Goal: Task Accomplishment & Management: Manage account settings

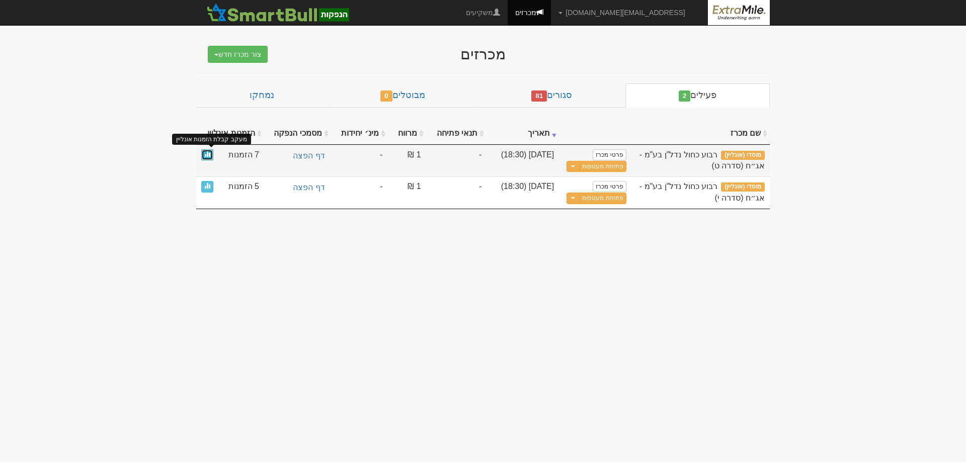
click at [210, 155] on link at bounding box center [207, 155] width 12 height 12
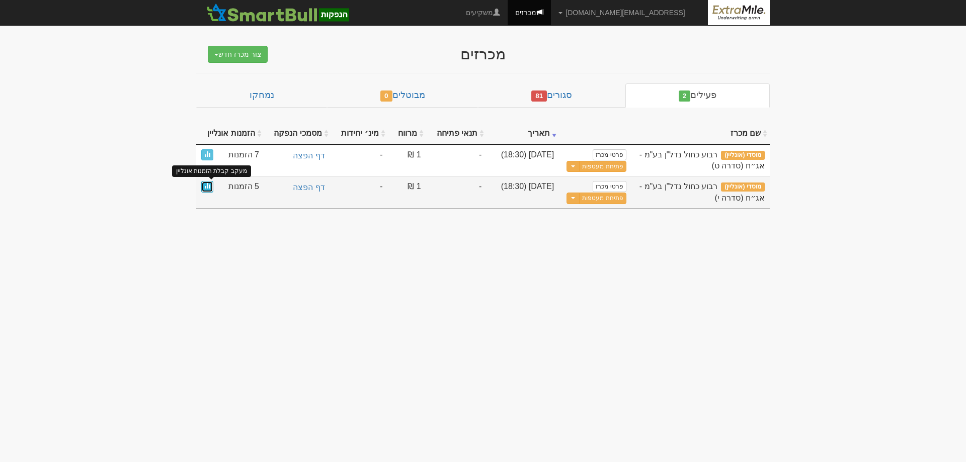
click at [206, 188] on span at bounding box center [207, 186] width 6 height 6
click at [205, 185] on span at bounding box center [207, 186] width 6 height 6
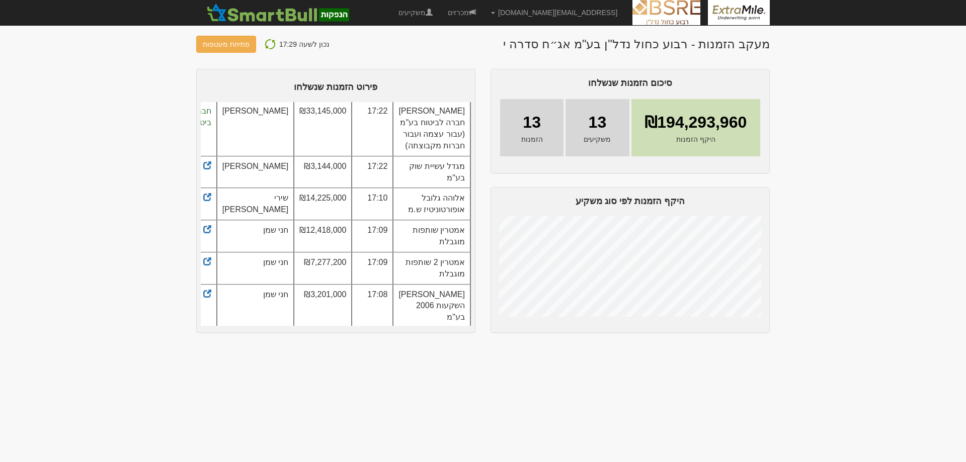
scroll to position [101, 0]
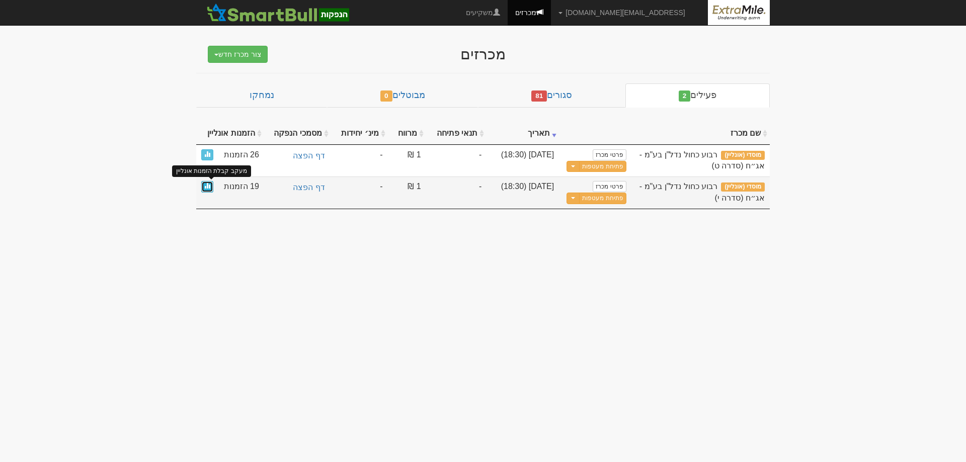
click at [209, 189] on link at bounding box center [207, 187] width 12 height 12
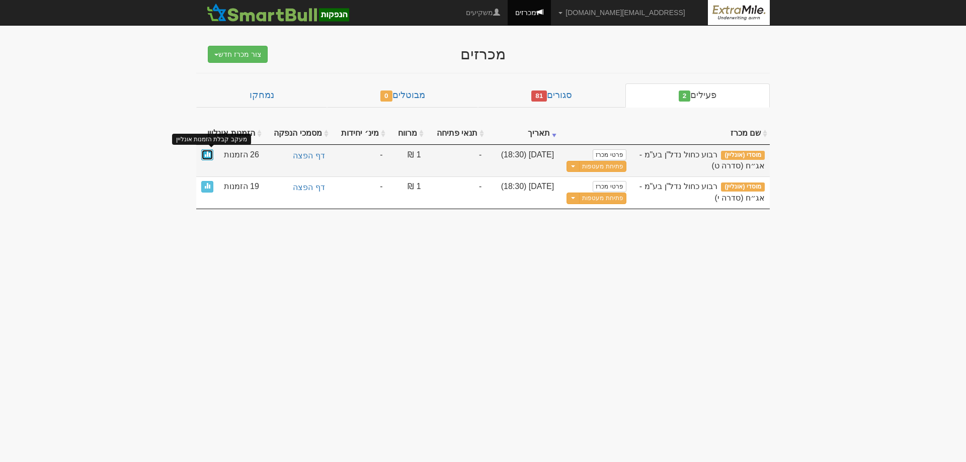
click at [209, 155] on span at bounding box center [207, 154] width 6 height 6
click at [208, 156] on span at bounding box center [207, 154] width 6 height 6
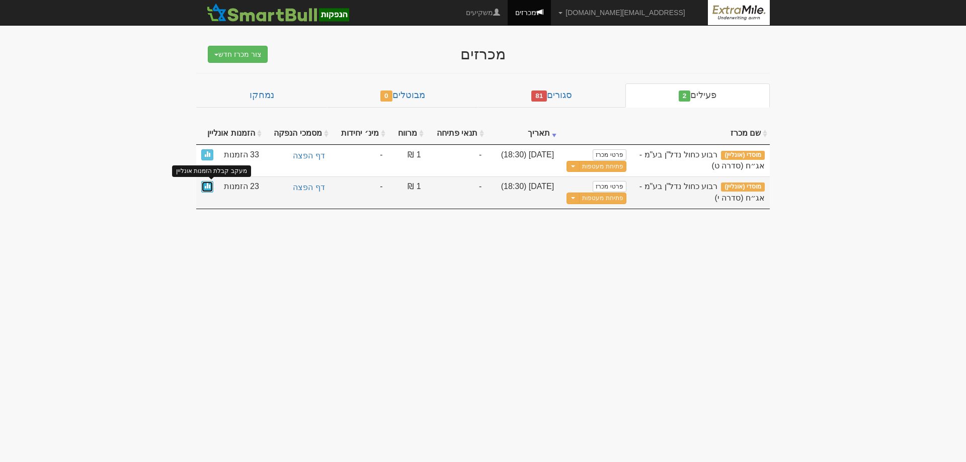
click at [207, 187] on span at bounding box center [207, 186] width 6 height 6
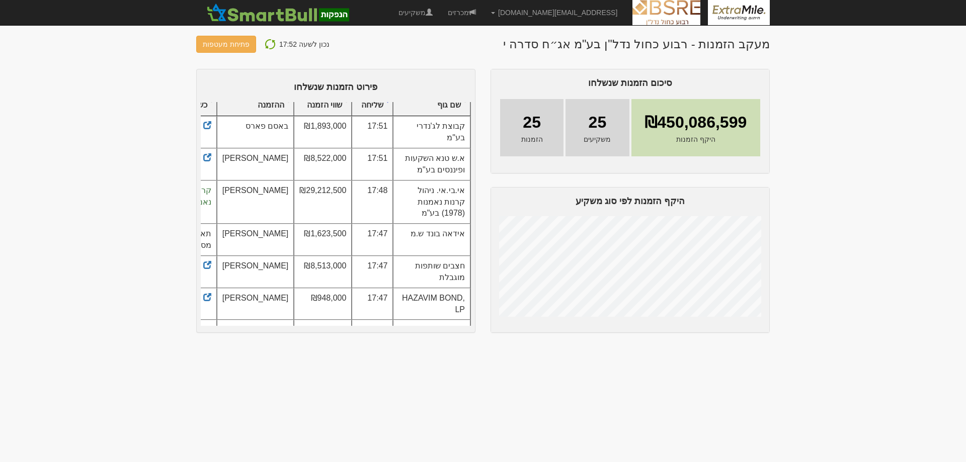
scroll to position [50, 0]
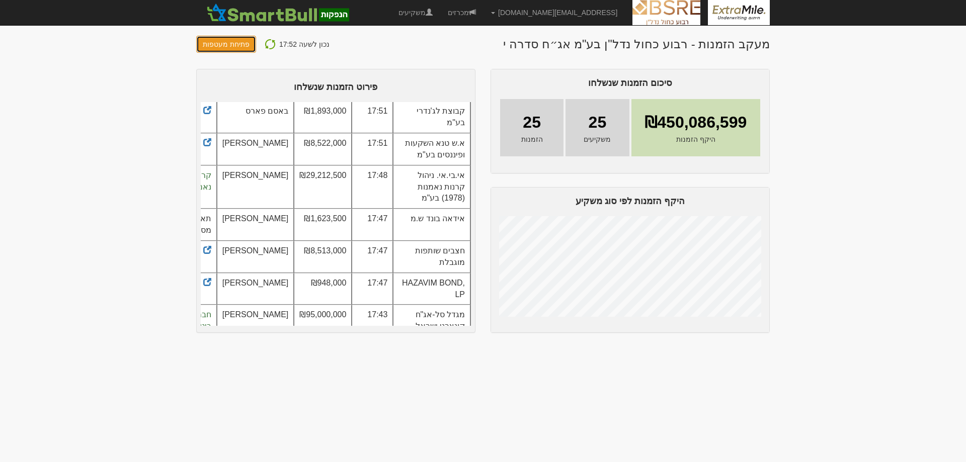
click at [232, 45] on button "פתיחת מעטפות" at bounding box center [226, 44] width 60 height 17
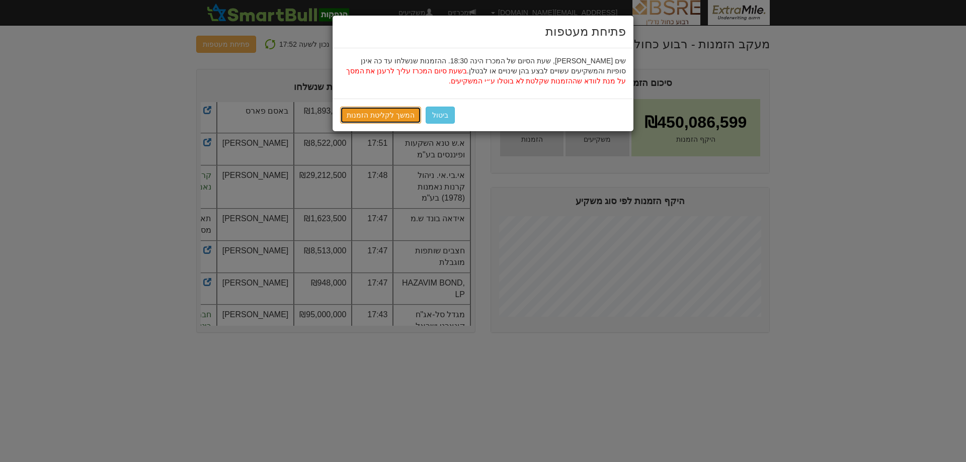
click at [362, 113] on link "המשך לקליטת הזמנות" at bounding box center [380, 115] width 81 height 17
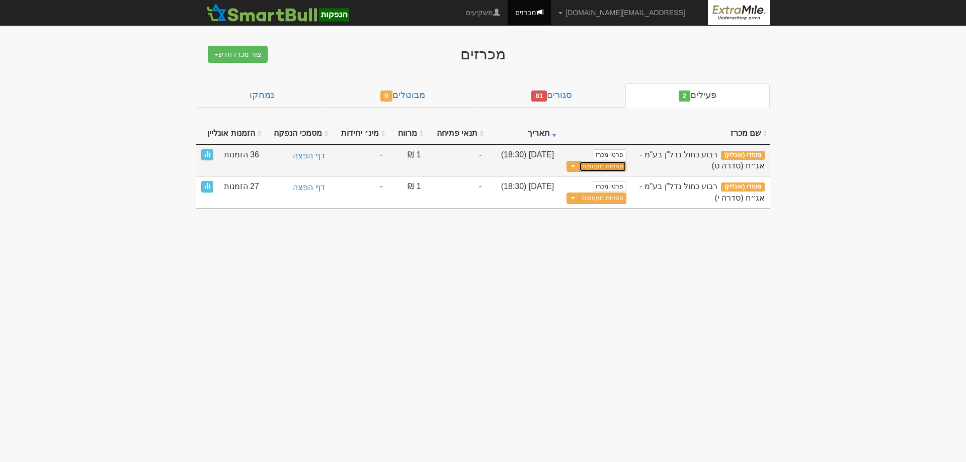
click at [604, 166] on button "פתיחת מעטפות" at bounding box center [602, 167] width 47 height 12
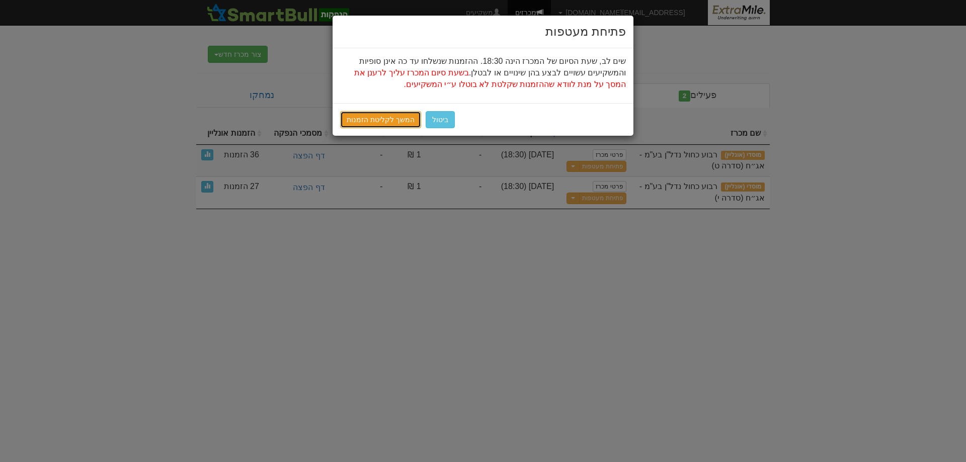
click at [381, 123] on link "המשך לקליטת הזמנות" at bounding box center [380, 119] width 81 height 17
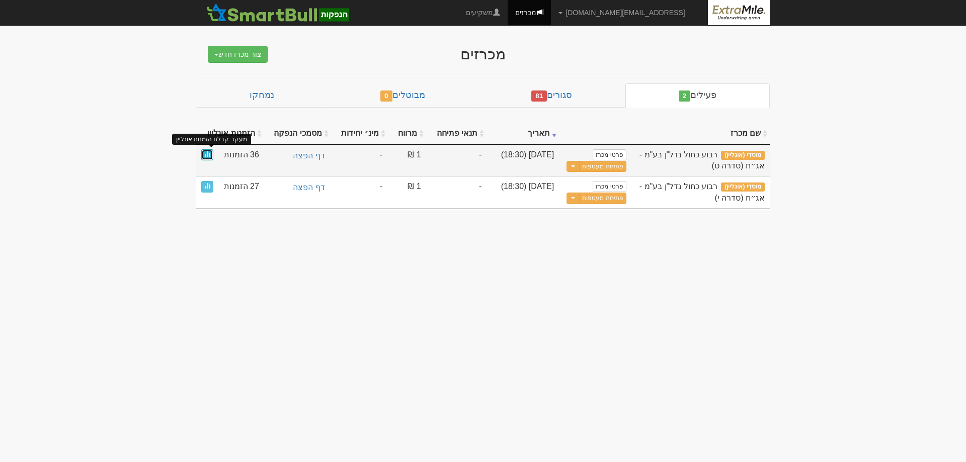
click at [207, 155] on span at bounding box center [207, 154] width 6 height 6
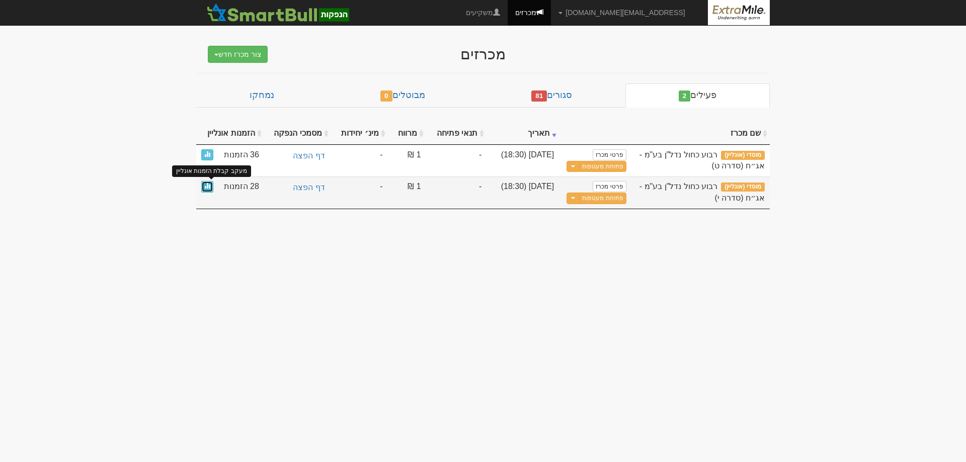
click at [207, 187] on span at bounding box center [207, 186] width 6 height 6
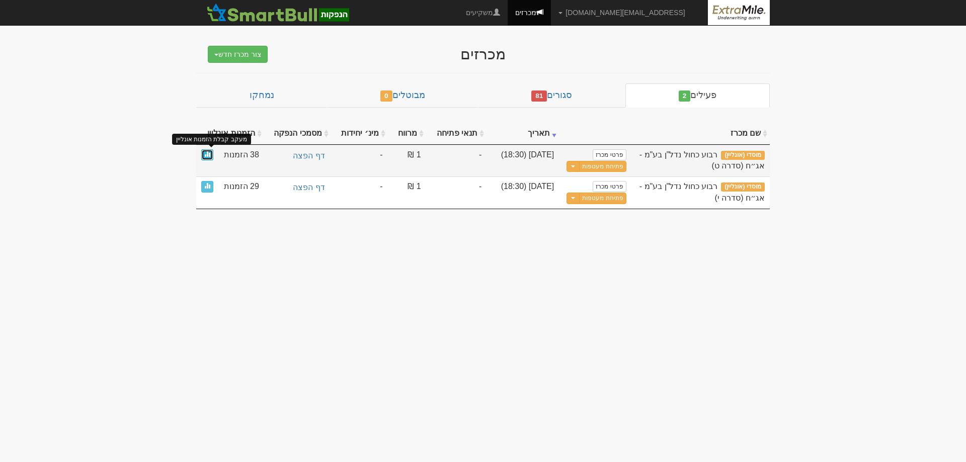
click at [209, 158] on link at bounding box center [207, 155] width 12 height 12
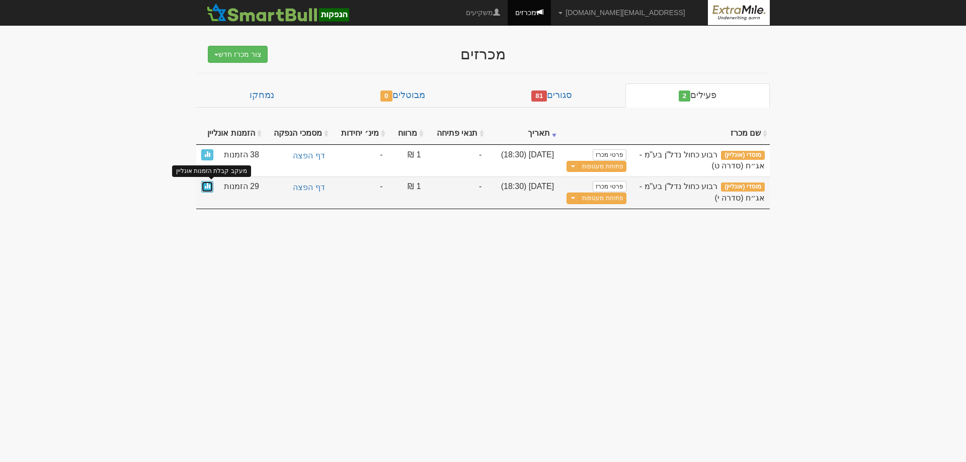
click at [206, 185] on span at bounding box center [207, 186] width 6 height 6
click at [209, 186] on span at bounding box center [207, 186] width 6 height 6
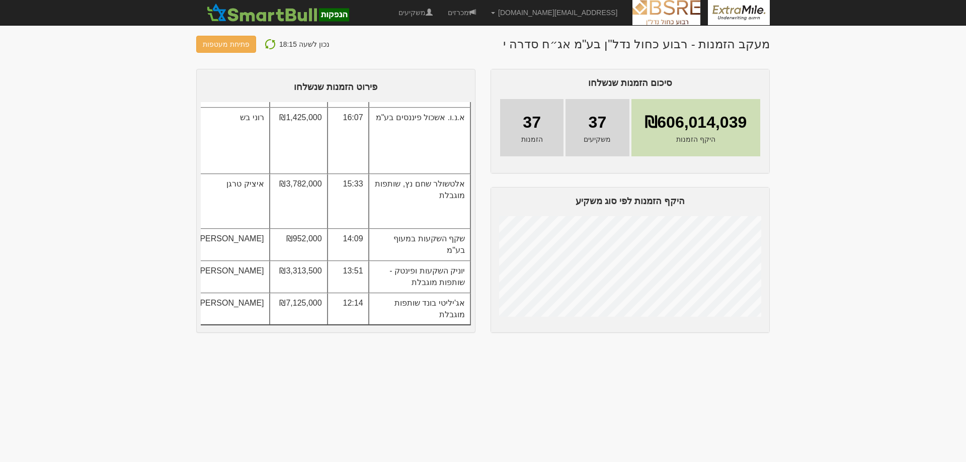
scroll to position [1410, 0]
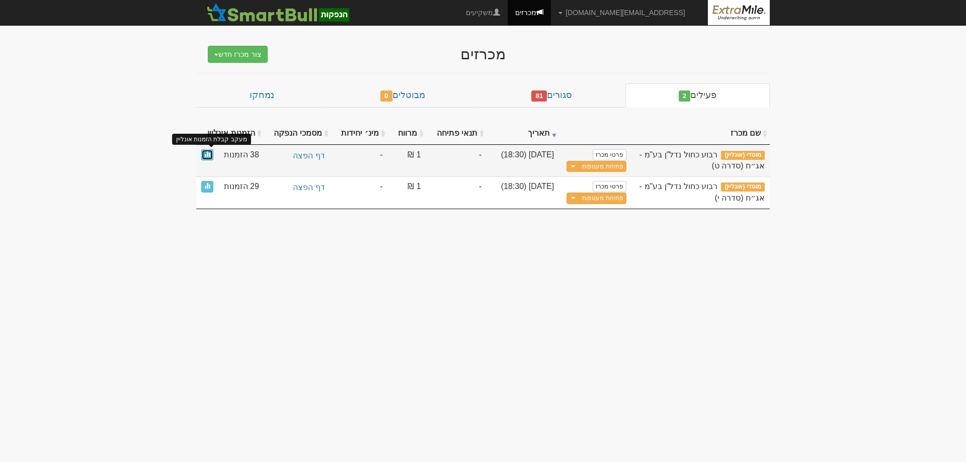
click at [206, 154] on span at bounding box center [207, 154] width 6 height 6
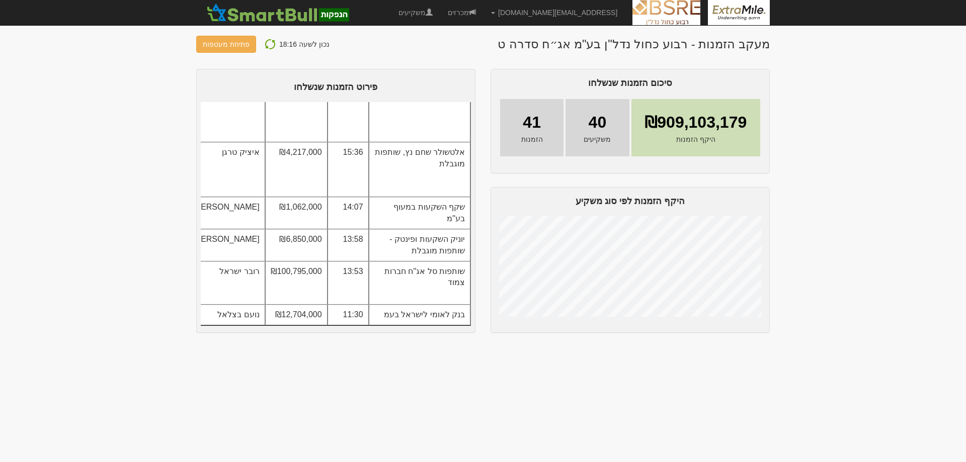
scroll to position [1492, 0]
click at [230, 47] on button "פתיחת מעטפות" at bounding box center [226, 44] width 60 height 17
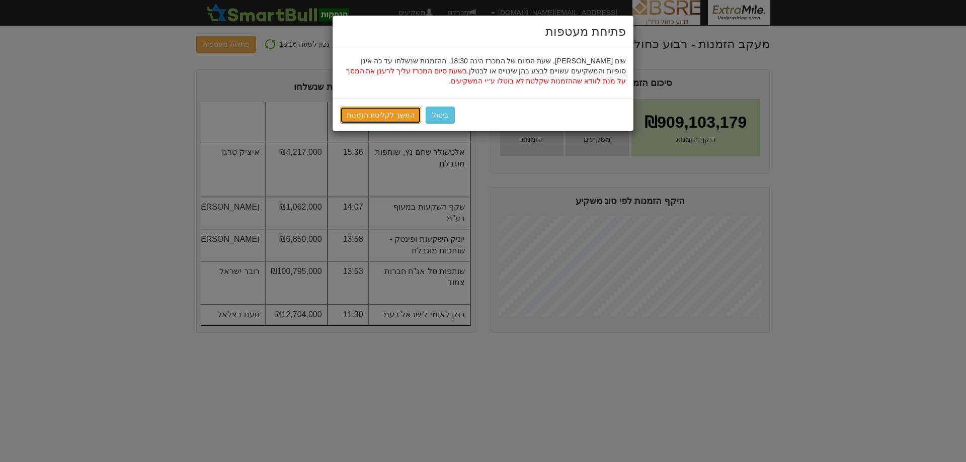
click at [384, 116] on link "המשך לקליטת הזמנות" at bounding box center [380, 115] width 81 height 17
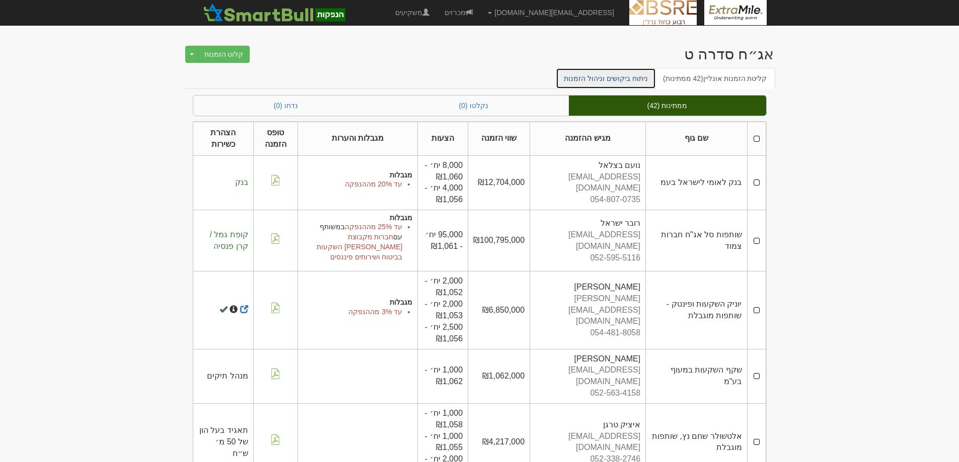
click at [624, 79] on link "ניתוח ביקושים וניהול הזמנות" at bounding box center [606, 78] width 100 height 21
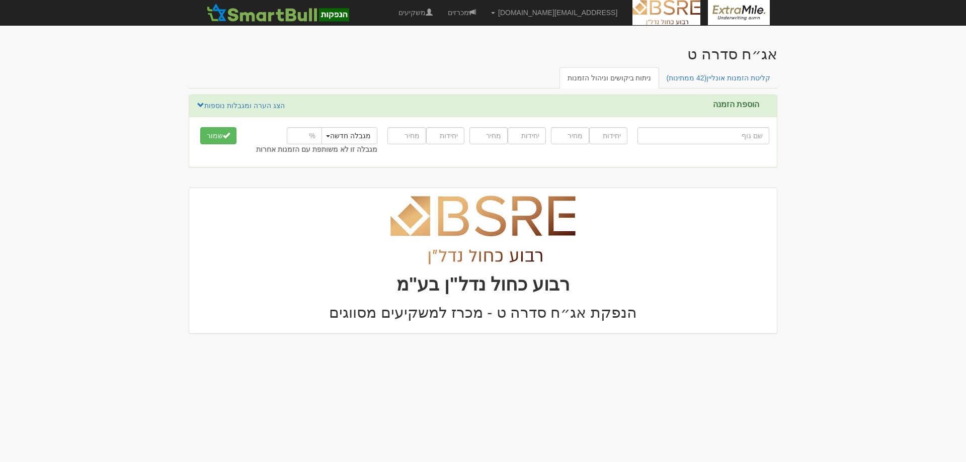
type input "מ"
type input "[PERSON_NAME] (!) הזדמנויות אג"ח קונצרני"
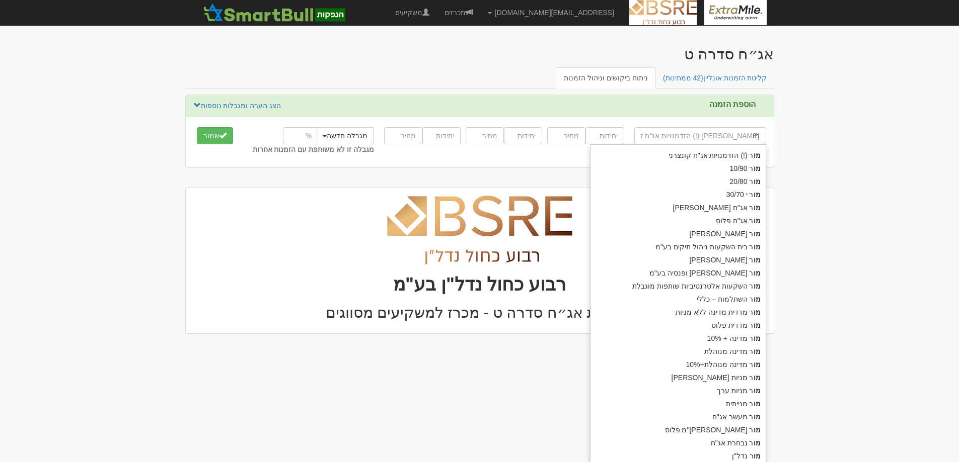
type input "מור"
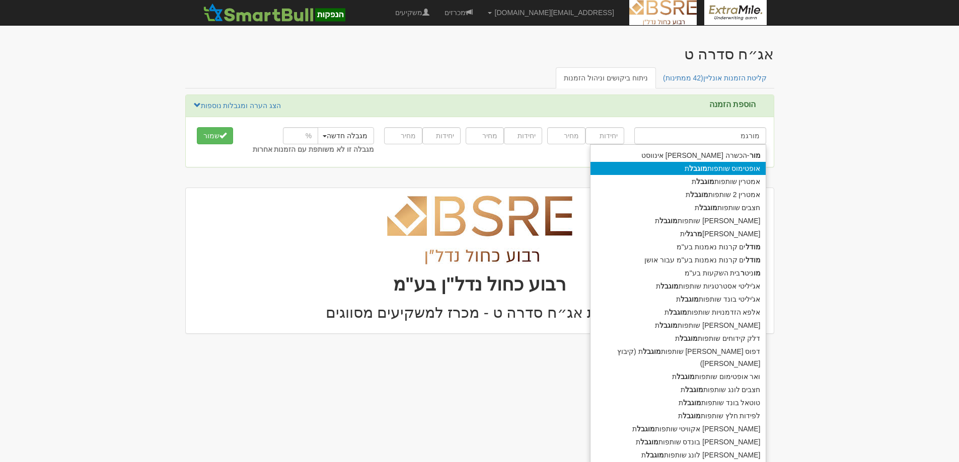
type input "[PERSON_NAME]"
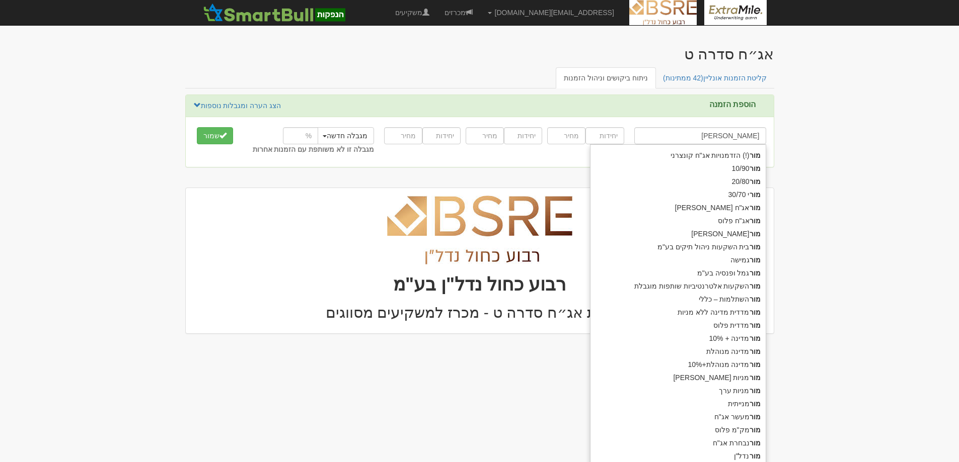
type input "[PERSON_NAME] (!) הזדמנויות אג"ח קונצרני"
type input "מור"
type input "[PERSON_NAME]"
type input "[PERSON_NAME] ופנסיה בע"מ"
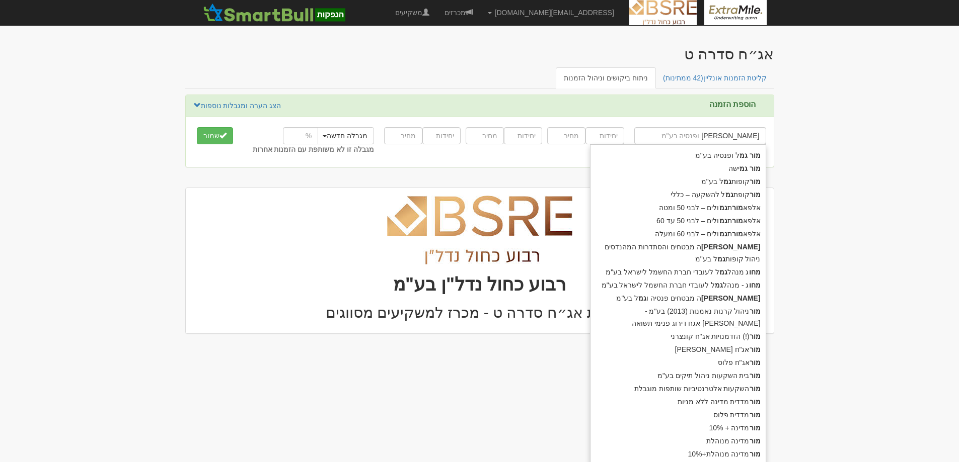
type input "[PERSON_NAME]"
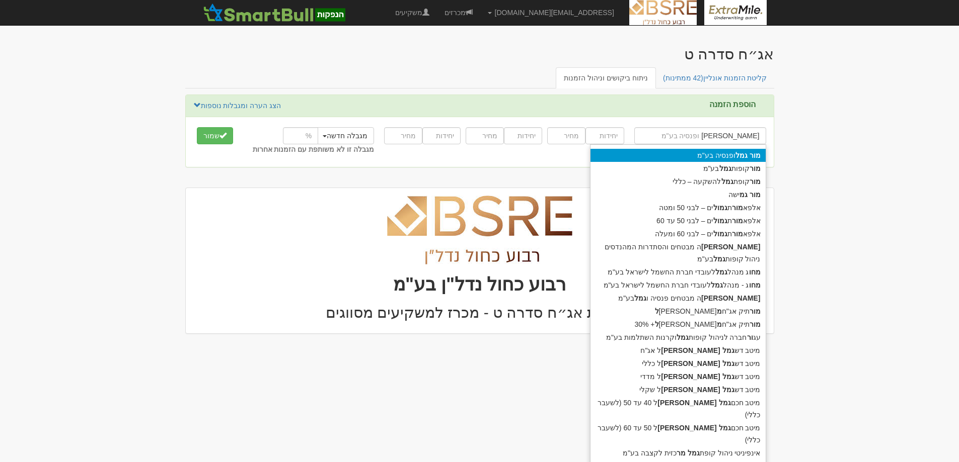
click at [693, 152] on div "[PERSON_NAME] ופנסיה בע"מ" at bounding box center [677, 155] width 175 height 13
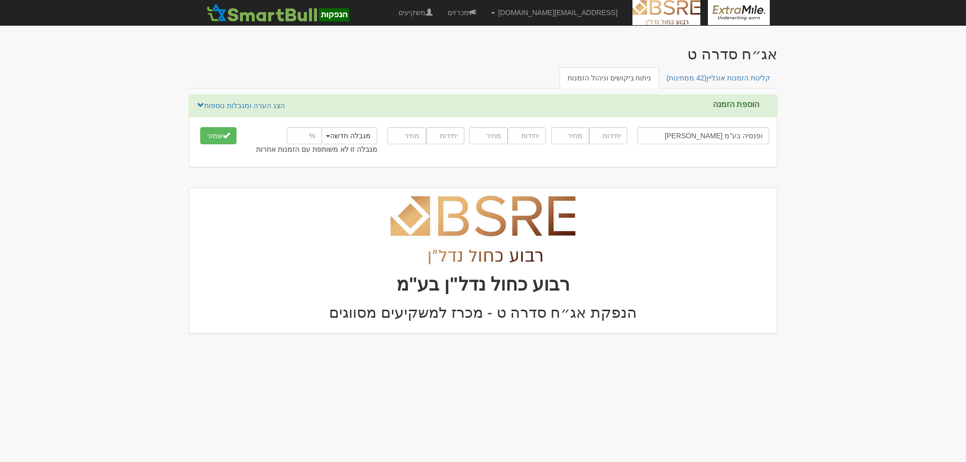
type input "[PERSON_NAME] ופנסיה בע"מ"
click at [612, 136] on input "number" at bounding box center [608, 135] width 38 height 17
type input "5000"
click at [562, 137] on input "number" at bounding box center [570, 135] width 38 height 17
type input "1059"
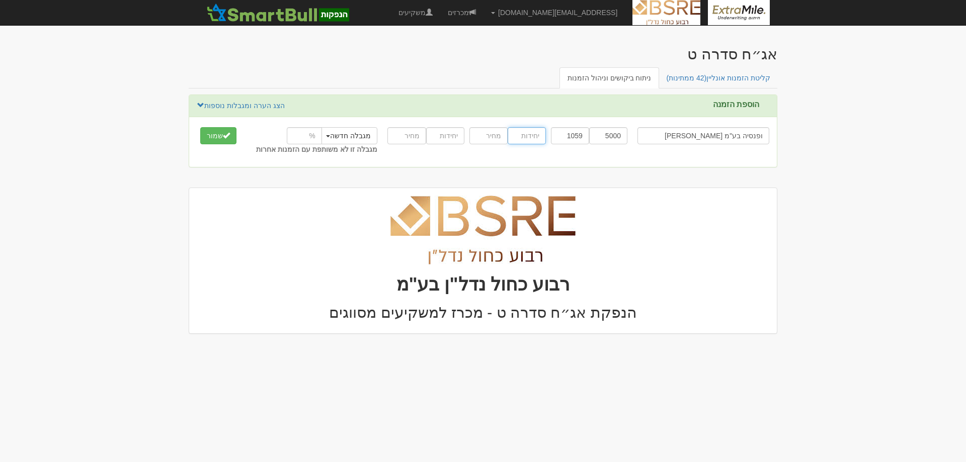
click at [529, 137] on input "number" at bounding box center [527, 135] width 38 height 17
type input "5000"
click at [479, 136] on input "number" at bounding box center [488, 135] width 38 height 17
type input "1057"
click at [449, 138] on input "number" at bounding box center [445, 135] width 38 height 17
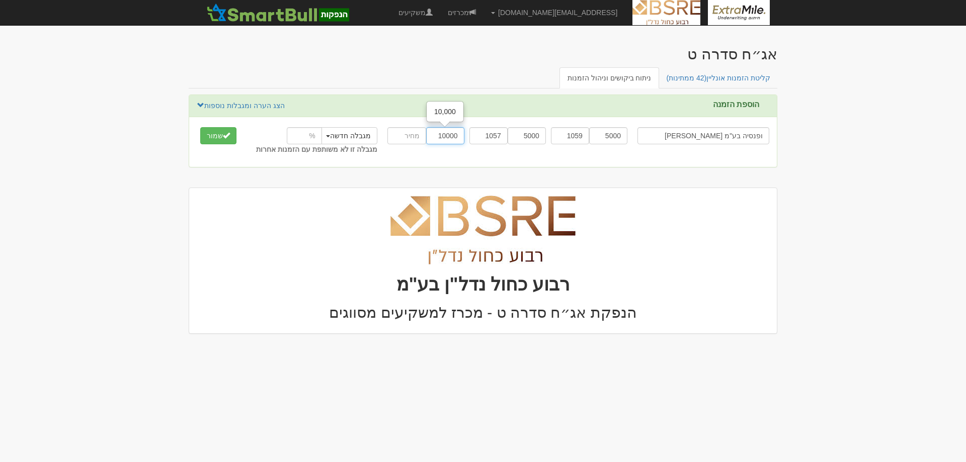
type input "10000"
click at [413, 134] on input "number" at bounding box center [406, 135] width 38 height 17
type input "1052"
click at [334, 134] on button "מגבלה חדשה" at bounding box center [349, 135] width 58 height 17
click at [341, 152] on link "מגבלה חדשה" at bounding box center [345, 154] width 80 height 13
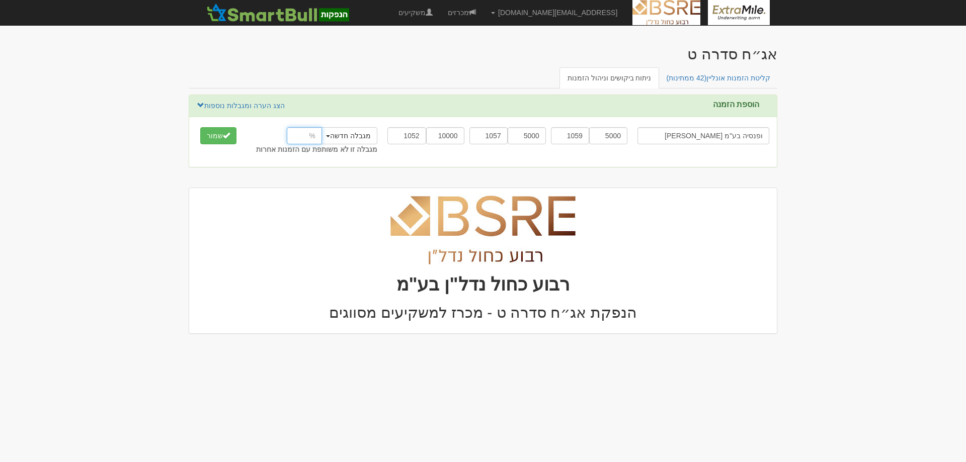
click at [305, 138] on input "number" at bounding box center [304, 135] width 35 height 17
click at [331, 138] on button "מגבלה חדשה" at bounding box center [349, 135] width 58 height 17
click at [367, 153] on link "מגבלה חדשה" at bounding box center [345, 154] width 80 height 13
click at [199, 103] on span at bounding box center [200, 105] width 7 height 7
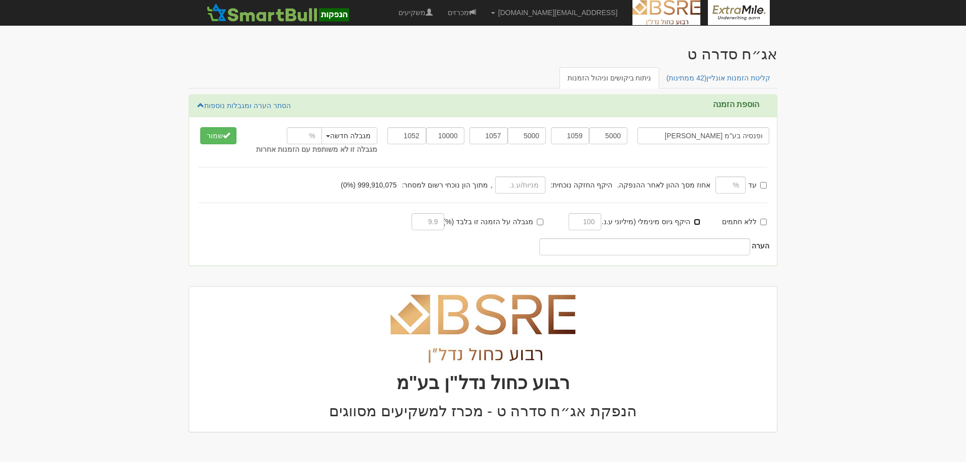
click at [698, 219] on input "היקף גיוס מינימלי (מיליוני ע.נ.):" at bounding box center [697, 222] width 7 height 7
checkbox input "true"
click at [578, 226] on input "text" at bounding box center [585, 221] width 33 height 17
type input "500"
click at [221, 138] on button "שמור" at bounding box center [218, 135] width 36 height 17
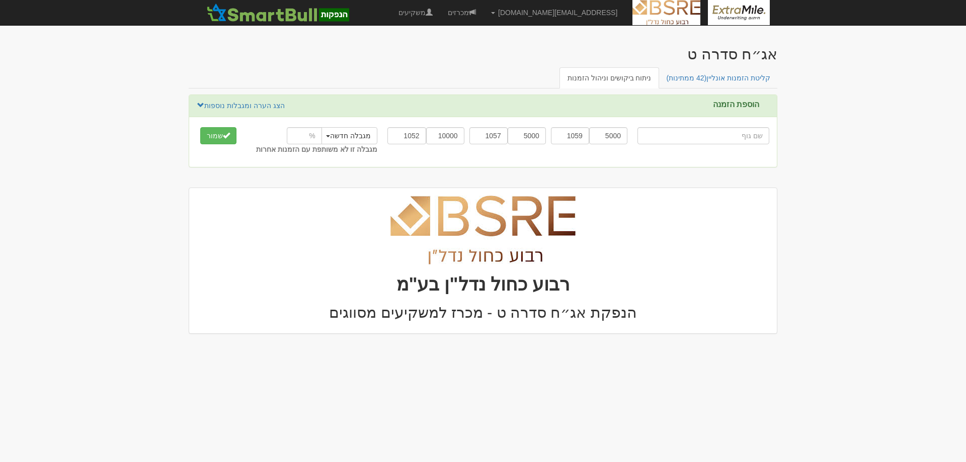
click at [738, 135] on input "text" at bounding box center [704, 135] width 132 height 17
type input "מ"
type input "[PERSON_NAME] (!) הזדמנויות אג"ח קונצרני"
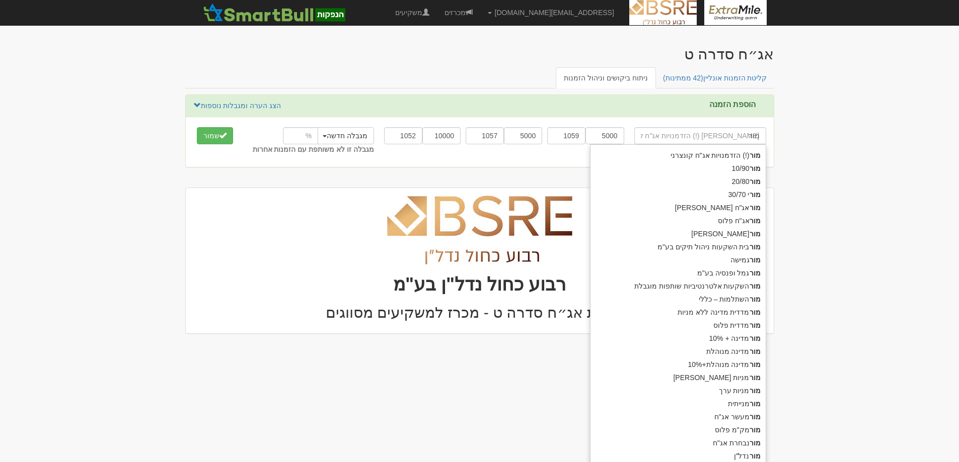
type input "מור"
type input "[PERSON_NAME]"
type input "[PERSON_NAME] ופנסיה בע"מ"
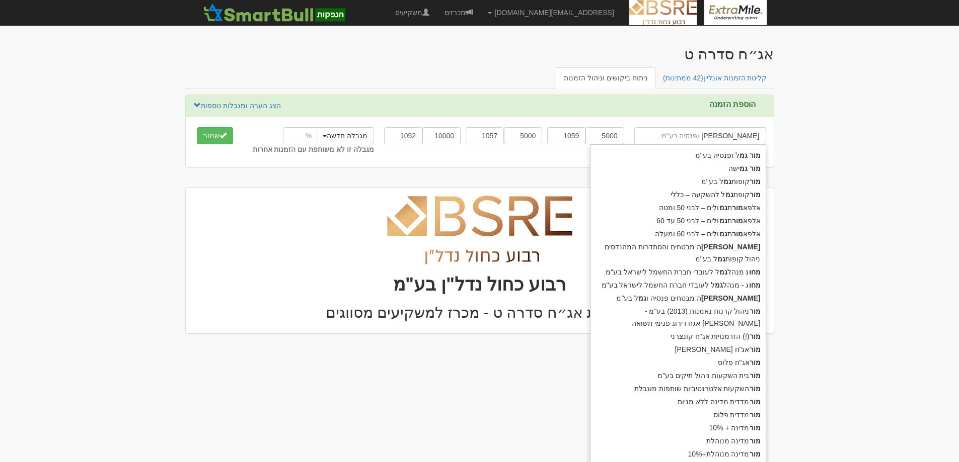
type input "מור גמל"
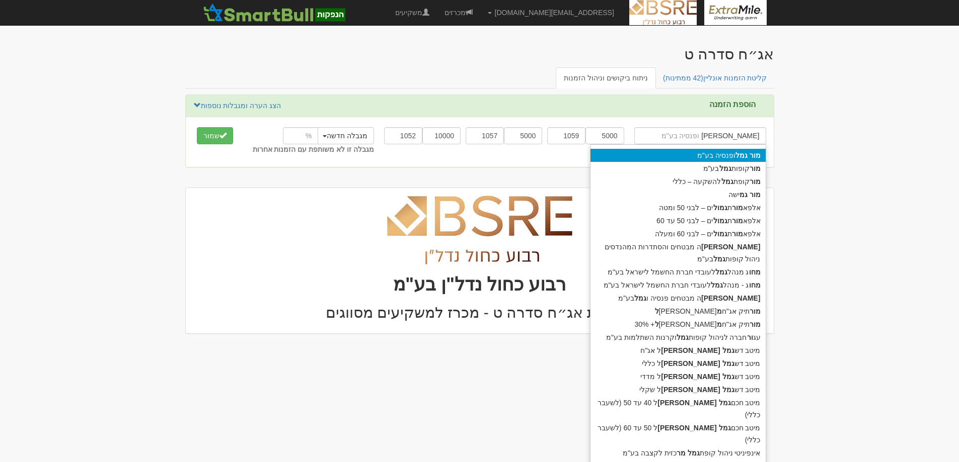
click at [712, 154] on div "מור גמל ופנסיה בע"מ" at bounding box center [677, 155] width 175 height 13
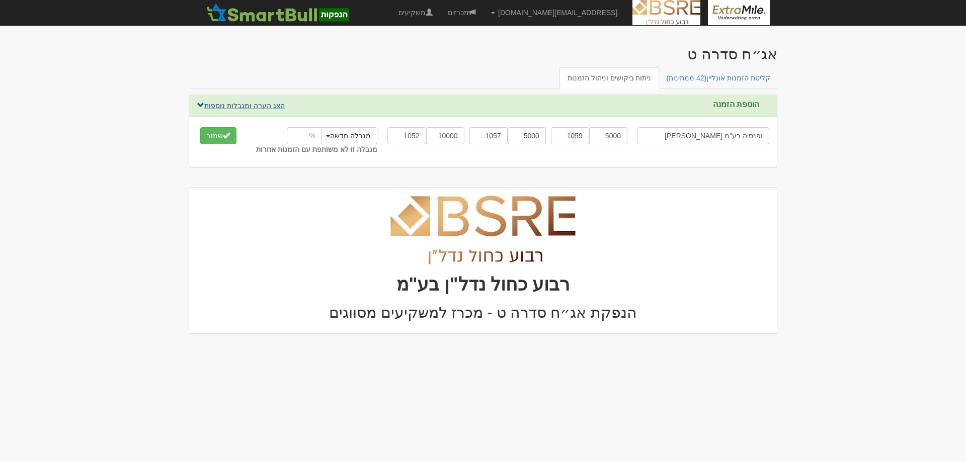
type input "מור גמל ופנסיה בע"מ"
click at [202, 104] on span at bounding box center [200, 105] width 7 height 7
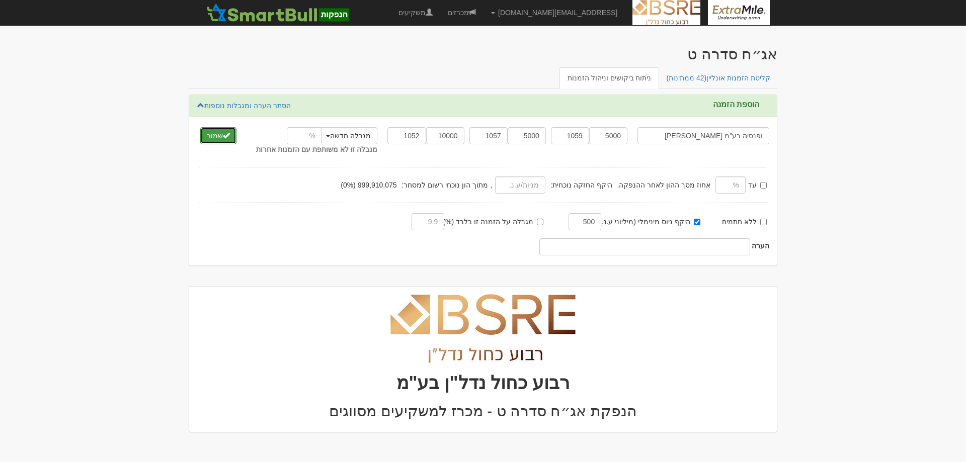
click at [219, 137] on button "שמור" at bounding box center [218, 135] width 36 height 17
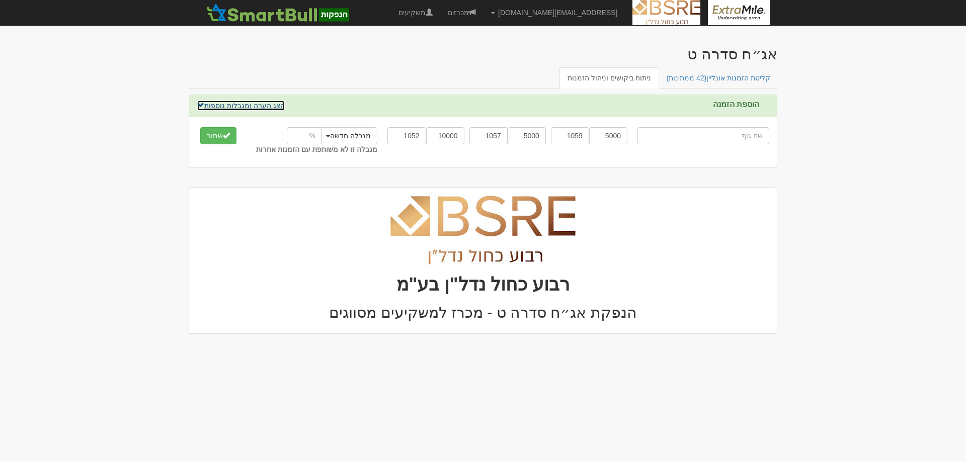
click at [262, 106] on link "הצג הערה ומגבלות נוספות" at bounding box center [241, 105] width 89 height 11
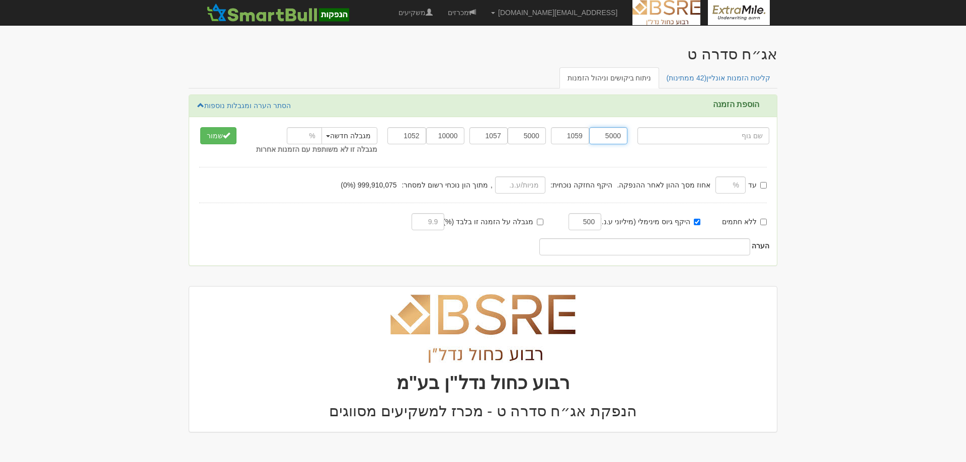
click at [605, 141] on input "5000" at bounding box center [608, 135] width 38 height 17
click at [567, 142] on input "1059" at bounding box center [570, 135] width 38 height 17
click at [741, 137] on input "text" at bounding box center [704, 135] width 132 height 17
type input "מ"
type input "[PERSON_NAME] (!) הזדמנויות אג"ח קונצרני"
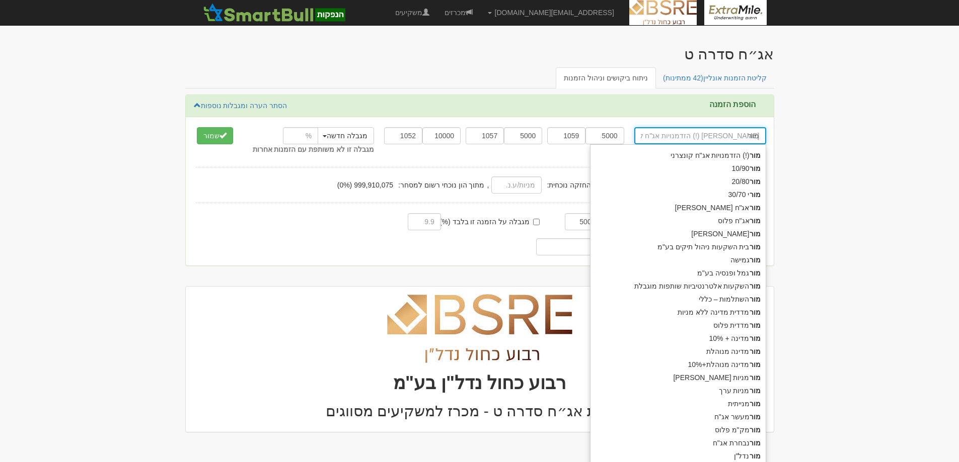
type input "מור"
type input "[PERSON_NAME]"
type input "[PERSON_NAME] ופנסיה בע"מ"
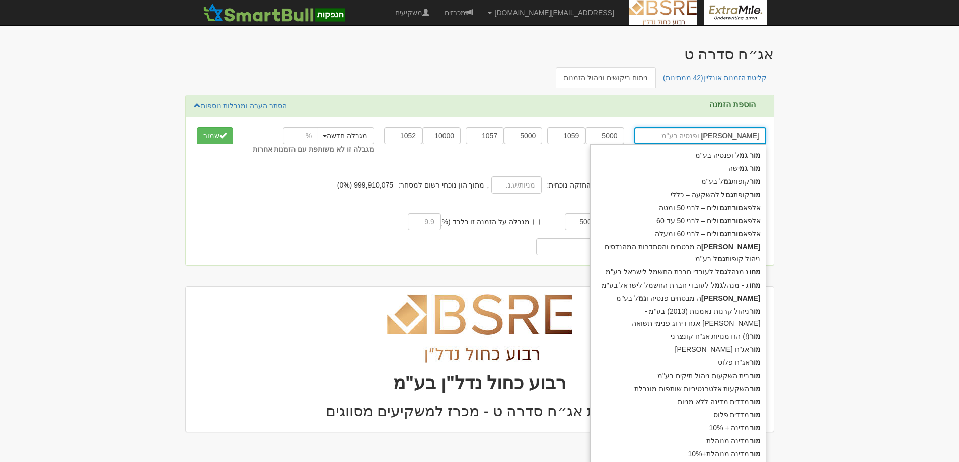
type input "[PERSON_NAME]"
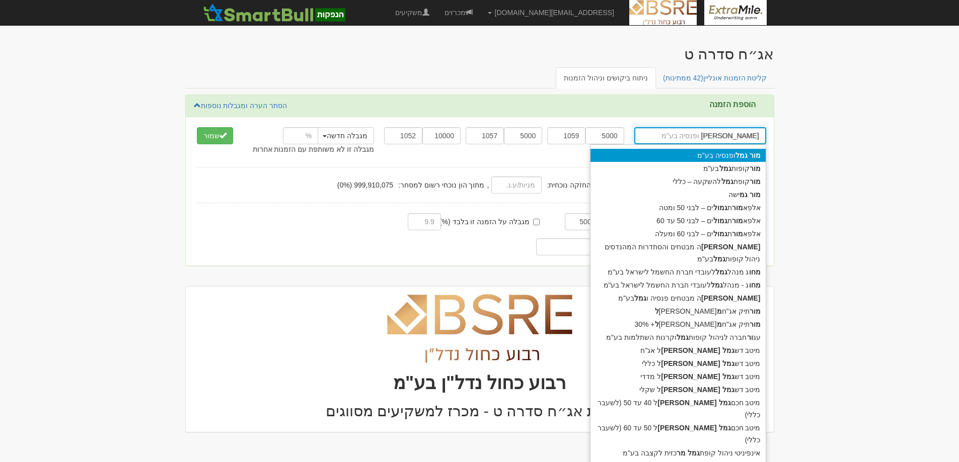
click at [733, 152] on div "[PERSON_NAME] ופנסיה בע"מ" at bounding box center [677, 155] width 175 height 13
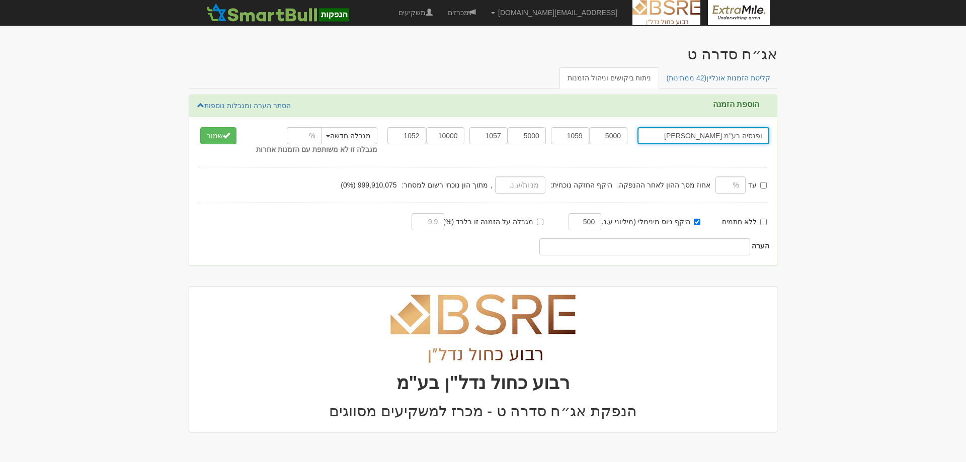
type input "[PERSON_NAME] ופנסיה בע"מ"
click at [610, 135] on input "5000" at bounding box center [608, 135] width 38 height 17
click at [571, 140] on input "1059" at bounding box center [570, 135] width 38 height 17
click at [532, 137] on input "5000" at bounding box center [527, 135] width 38 height 17
click at [498, 137] on input "1057" at bounding box center [488, 135] width 38 height 17
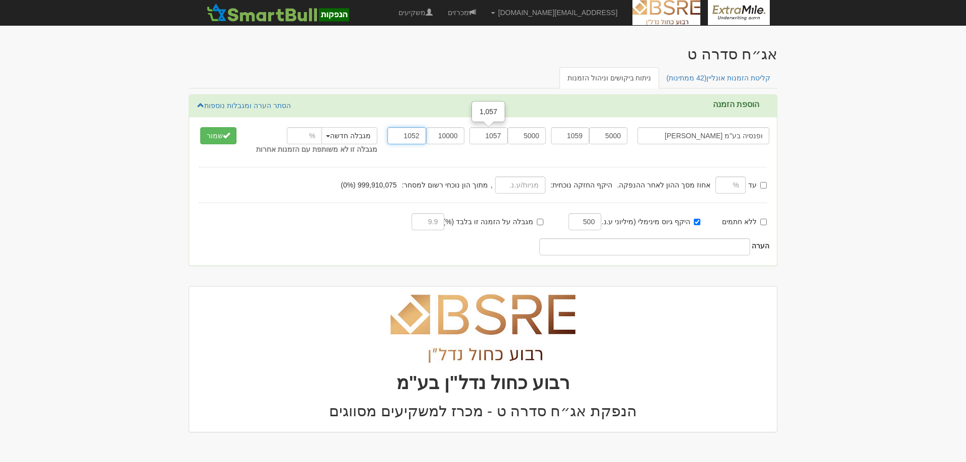
click at [408, 138] on input "1052" at bounding box center [406, 135] width 38 height 17
click at [200, 127] on button "שמור" at bounding box center [218, 135] width 36 height 17
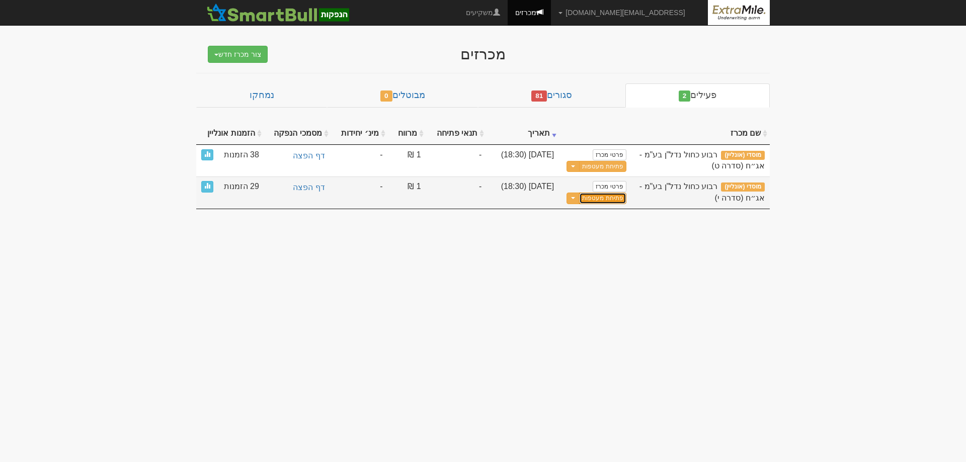
click at [602, 200] on button "פתיחת מעטפות" at bounding box center [602, 199] width 47 height 12
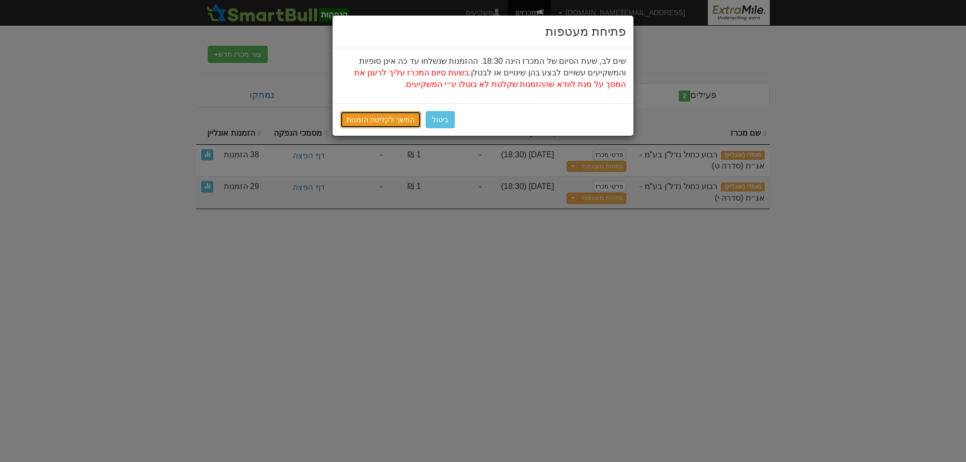
click at [387, 122] on link "המשך לקליטת הזמנות" at bounding box center [380, 119] width 81 height 17
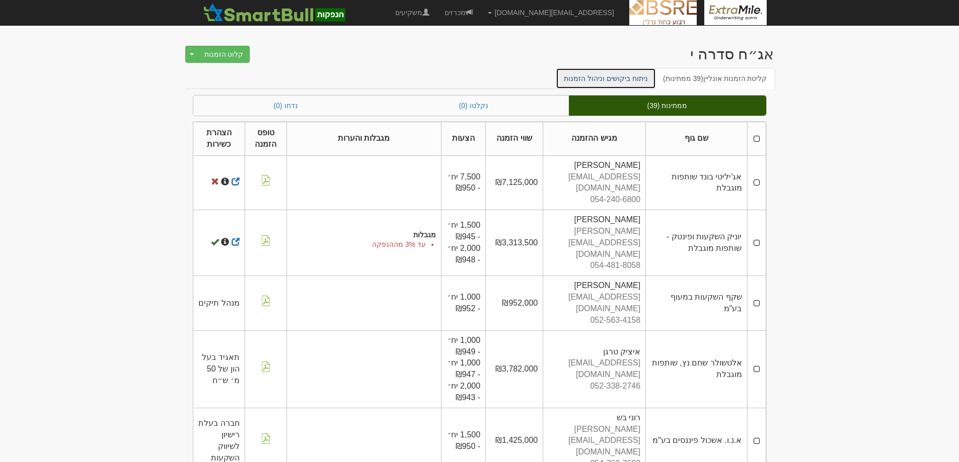
click at [611, 80] on link "ניתוח ביקושים וניהול הזמנות" at bounding box center [606, 78] width 100 height 21
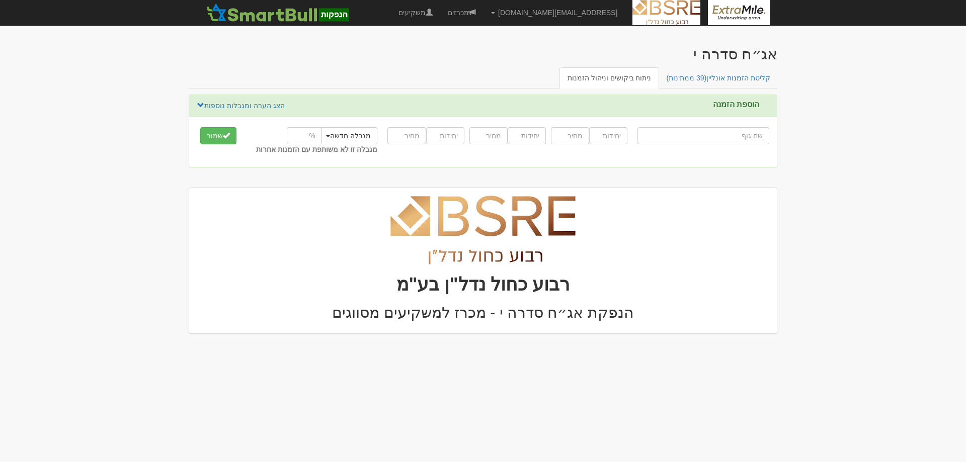
click at [703, 138] on input "text" at bounding box center [704, 135] width 132 height 17
type input "ה"
type input "[PERSON_NAME] השקעות ופיננסים"
type input "הפ"
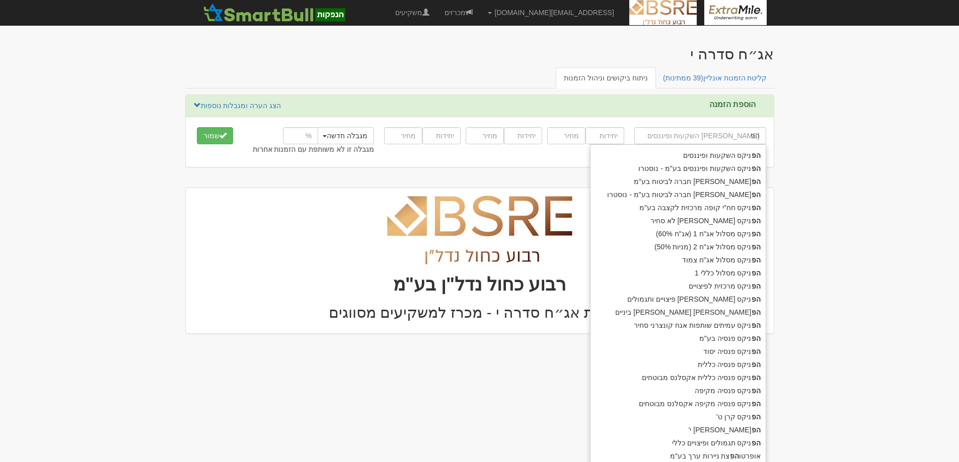
type input "הפמ"
type input "[PERSON_NAME] השקעות ופיננסים"
type input "הפניקס"
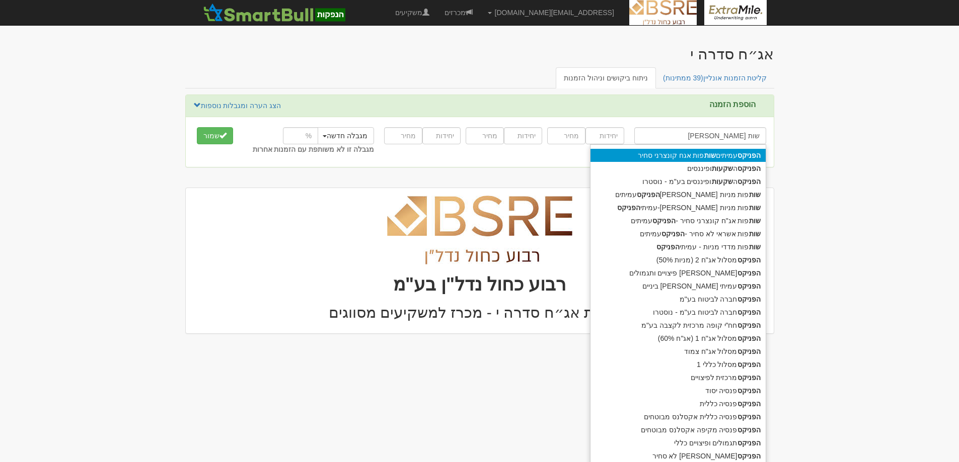
click at [706, 154] on strong "שות" at bounding box center [710, 155] width 12 height 8
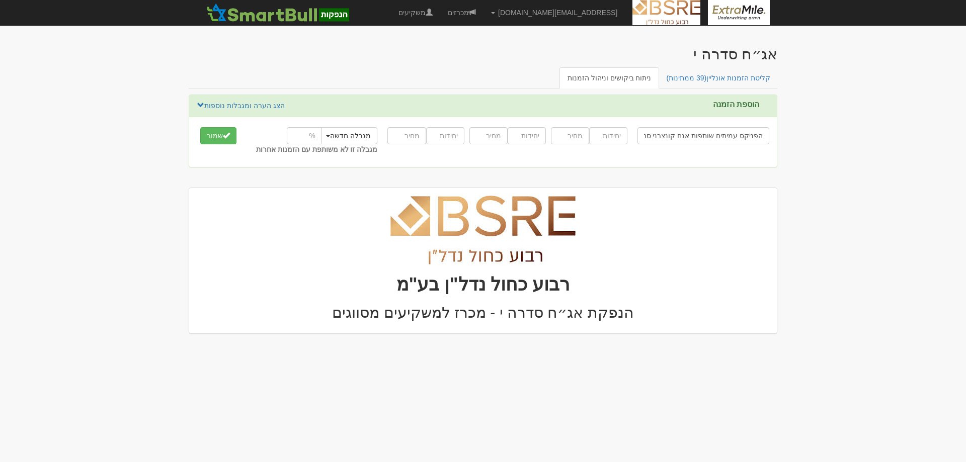
type input "הפניקס עמיתים שותפות אגח קונצרני סחיר"
click at [616, 140] on input "number" at bounding box center [608, 135] width 38 height 17
type input "30000"
click at [574, 139] on input "number" at bounding box center [570, 135] width 38 height 17
type input "949"
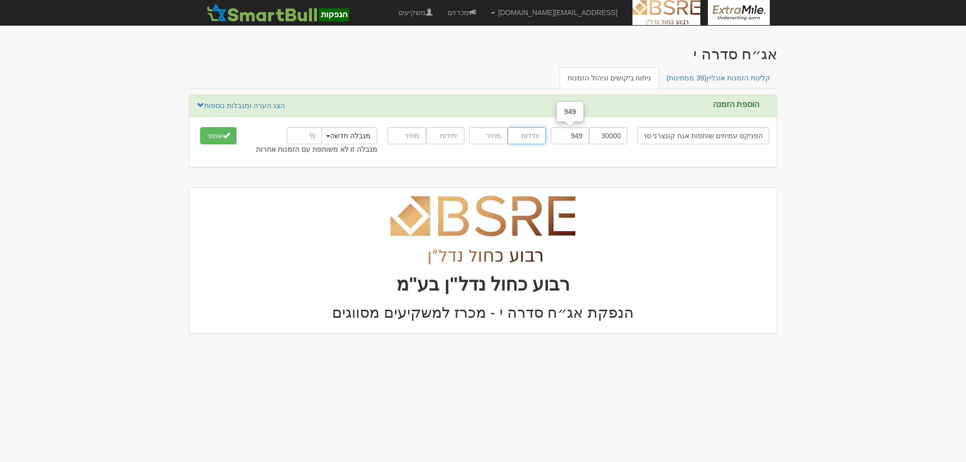
click at [536, 136] on input "number" at bounding box center [527, 135] width 38 height 17
type input "15000"
click at [494, 137] on input "number" at bounding box center [488, 135] width 38 height 17
type input "947"
click at [243, 103] on link "הצג הערה ומגבלות נוספות" at bounding box center [241, 105] width 89 height 11
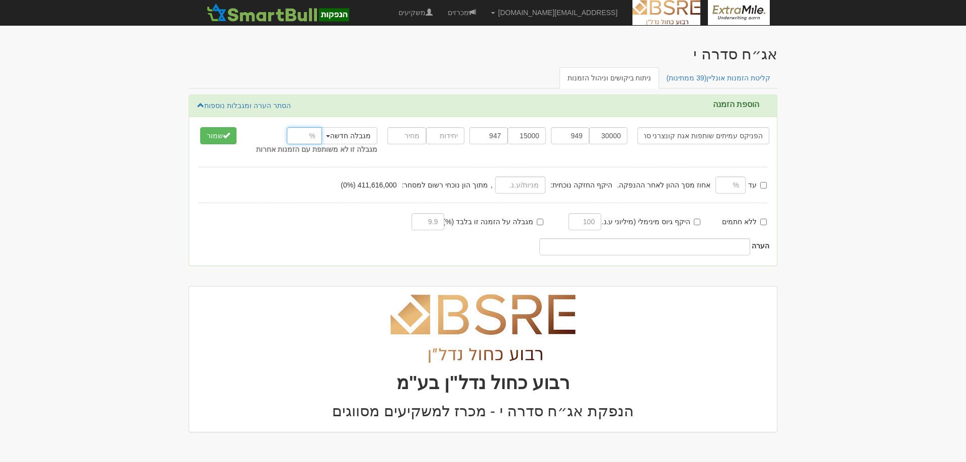
click at [304, 136] on input "number" at bounding box center [304, 135] width 35 height 17
type input "18"
click at [200, 127] on button "שמור" at bounding box center [218, 135] width 36 height 17
click at [330, 137] on span "button" at bounding box center [328, 136] width 4 height 2
click at [339, 155] on link "מגבלה חדשה" at bounding box center [345, 154] width 80 height 13
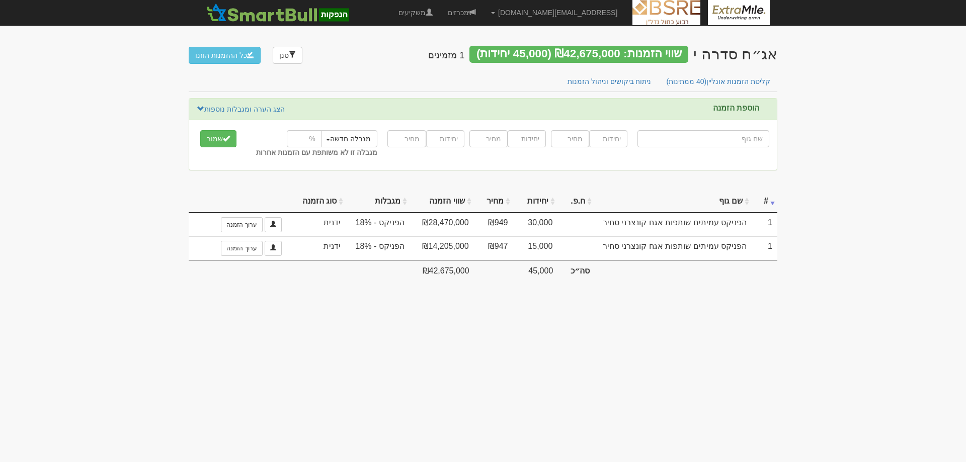
type input "מ"
type input "[PERSON_NAME] (!) הזדמנויות אג"ח קונצרני"
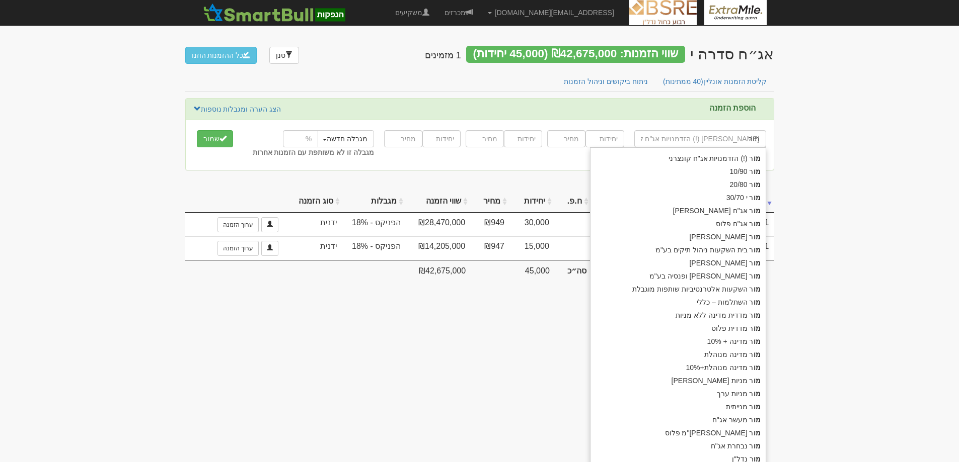
type input "מור"
type input "[PERSON_NAME]"
type input "[PERSON_NAME] ופנסיה בע"מ"
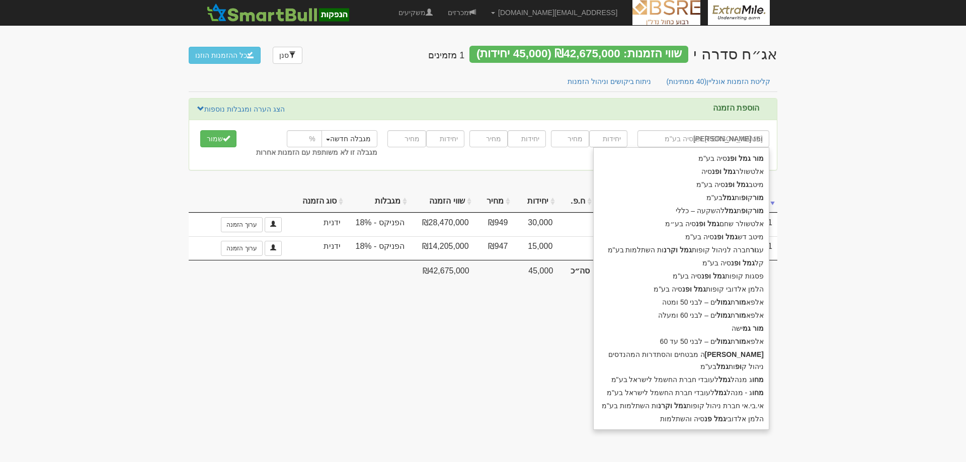
type input "[PERSON_NAME] ופנ"
click at [200, 130] on button "שמור" at bounding box center [218, 138] width 36 height 17
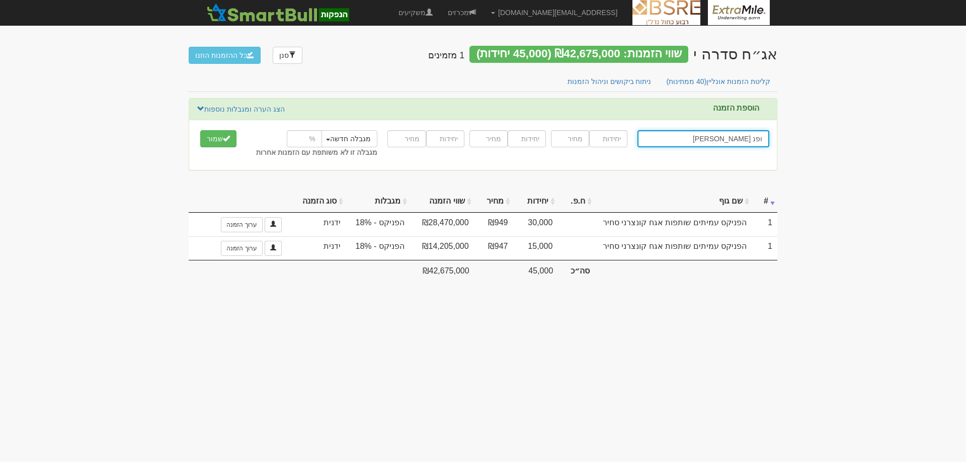
type input "[PERSON_NAME] ופנסיה בע"מ"
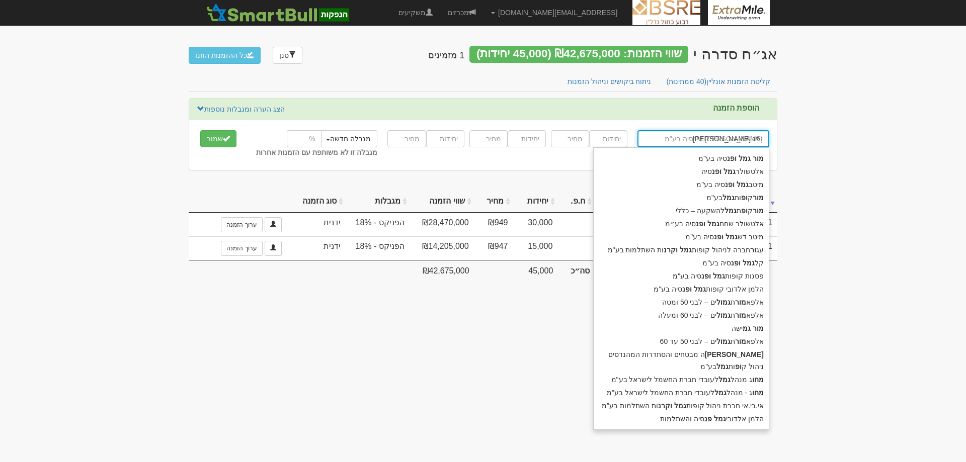
click at [729, 139] on input "מור גמל ופנ" at bounding box center [704, 138] width 132 height 17
click at [699, 138] on input "מור גמל ופנ" at bounding box center [704, 138] width 132 height 17
click at [725, 156] on div "מור גמל ופנ סיה בע"מ" at bounding box center [681, 158] width 175 height 13
type input "מור גמל ופנסיה בע"מ"
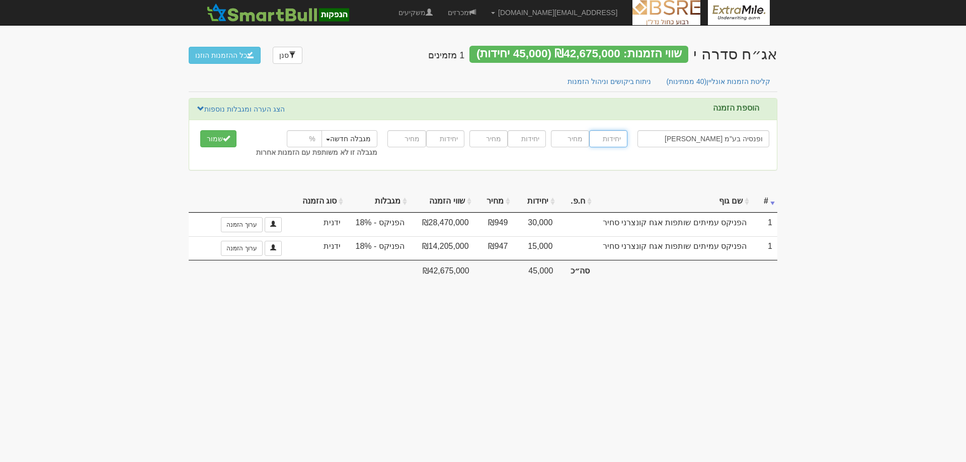
click at [601, 139] on input "number" at bounding box center [608, 138] width 38 height 17
type input "10000"
click at [571, 134] on input "number" at bounding box center [570, 138] width 38 height 17
type input "951"
click at [525, 141] on input "number" at bounding box center [527, 138] width 38 height 17
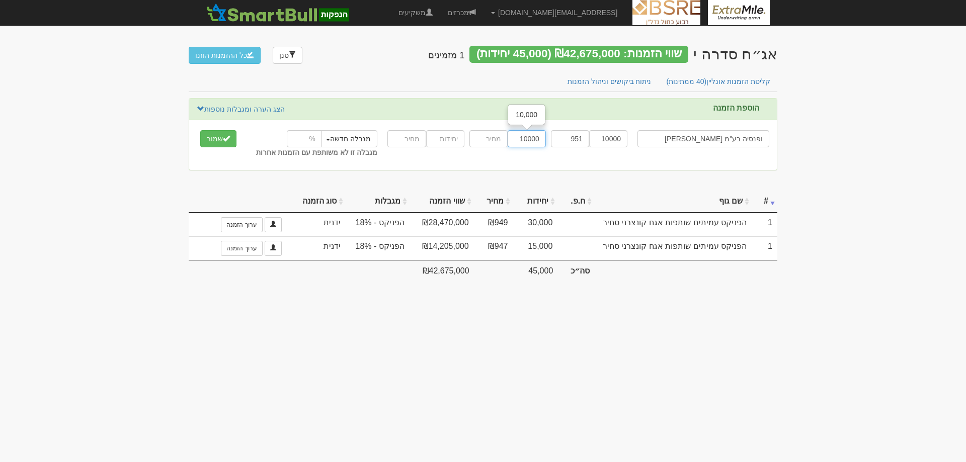
type input "10000"
click at [495, 141] on input "number" at bounding box center [488, 138] width 38 height 17
type input "949"
click at [454, 140] on input "number" at bounding box center [445, 138] width 38 height 17
type input "30000"
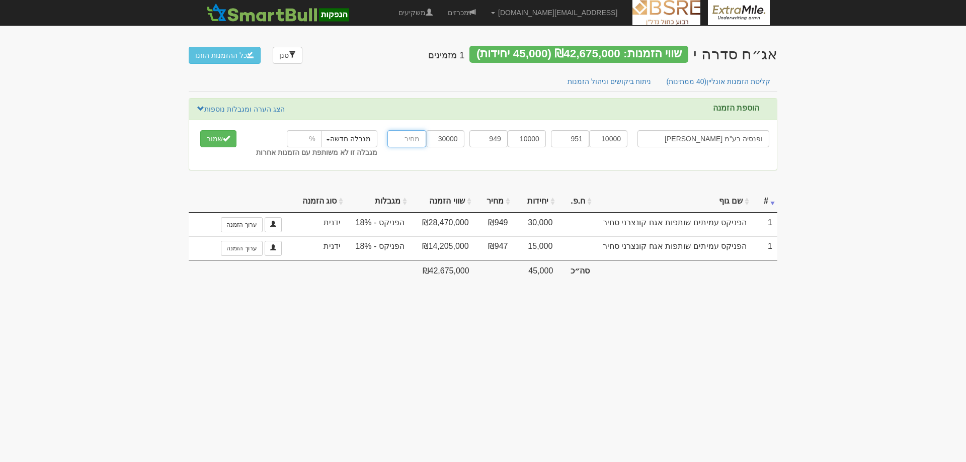
click at [412, 138] on input "number" at bounding box center [406, 138] width 38 height 17
type input "946"
click at [245, 110] on link "הצג הערה ומגבלות נוספות" at bounding box center [241, 109] width 89 height 11
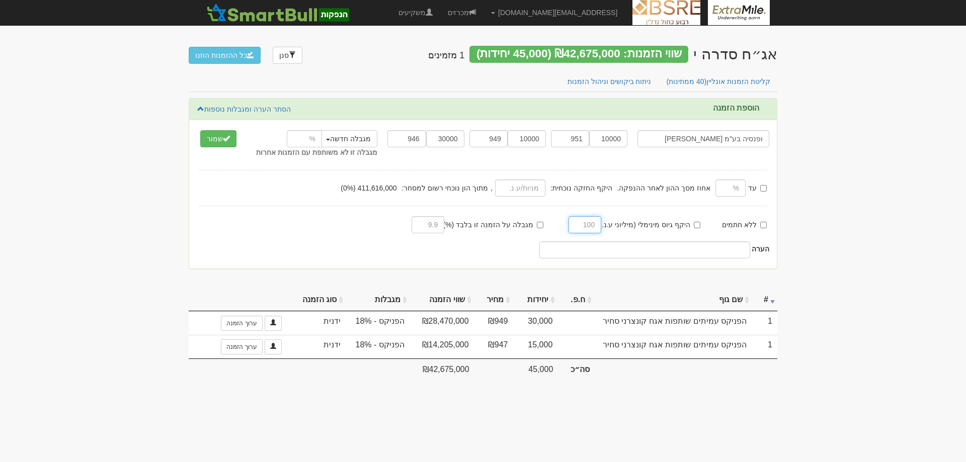
click at [582, 227] on input "text" at bounding box center [585, 224] width 33 height 17
type input "500"
click at [214, 140] on button "שמור" at bounding box center [218, 138] width 36 height 17
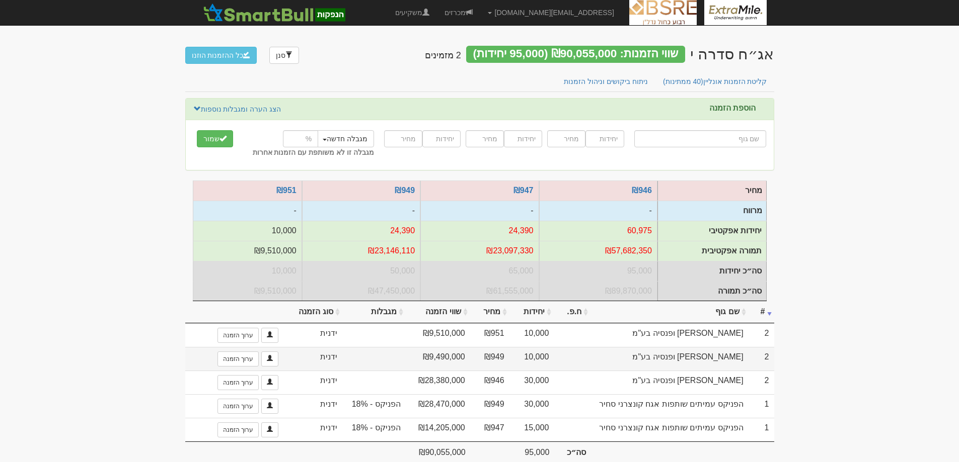
scroll to position [27, 0]
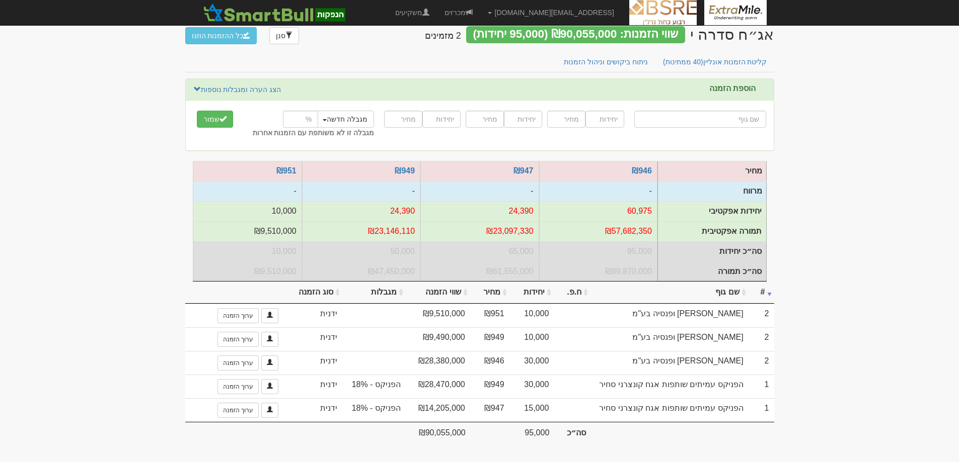
type input "כ"
type input "כלל ביטוח הון כללי"
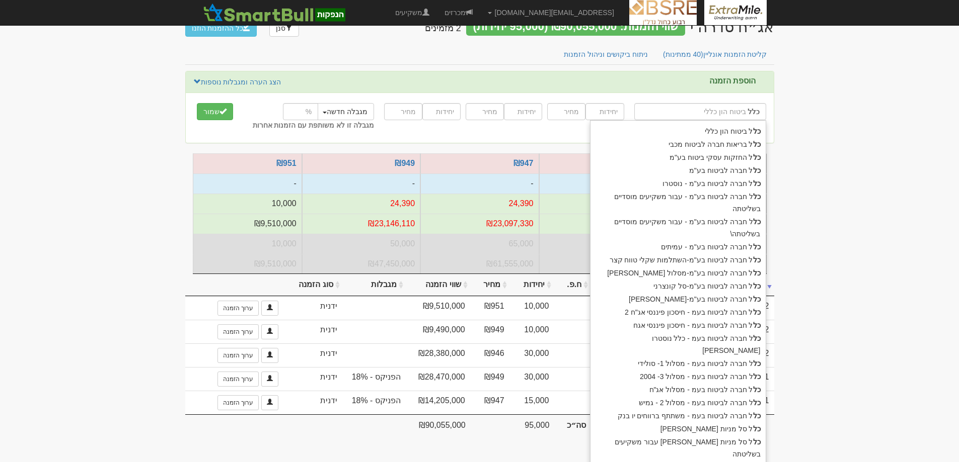
type input "כלל"
type input "כלל ח"
type input "כלל חברה לביטוח בע"מ"
type input "כלל חב"
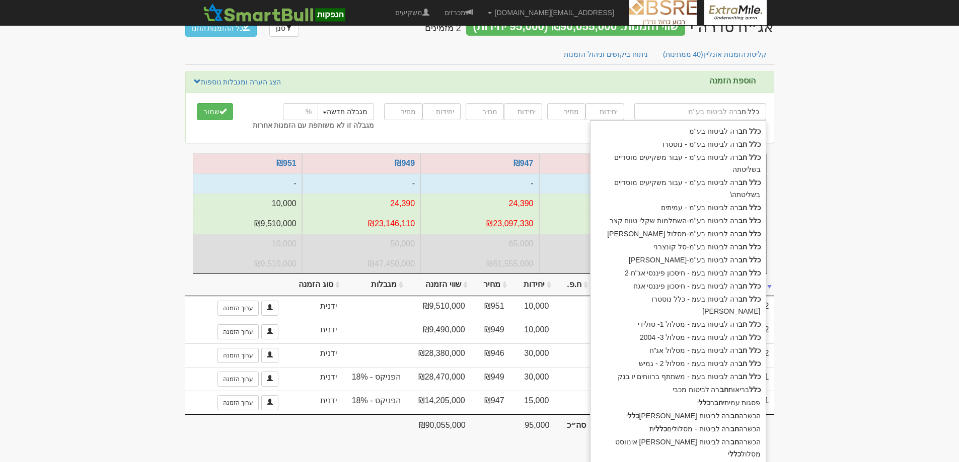
type input "כלל חבק"
type input "כלל חברה לביטוח בע"מ"
type input "כלל חברה"
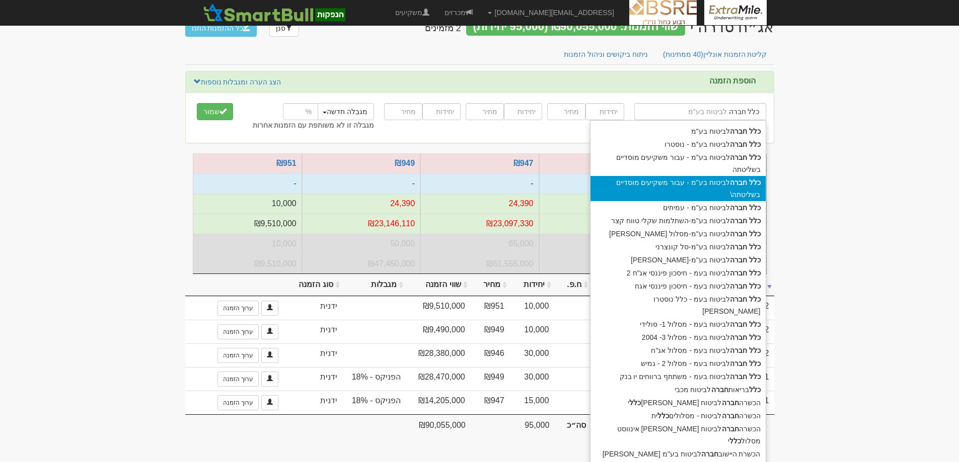
click at [739, 176] on div "כלל חברה לביטוח בע"מ - עבור משקיעים מוסדיים בשליטתה\" at bounding box center [677, 188] width 175 height 25
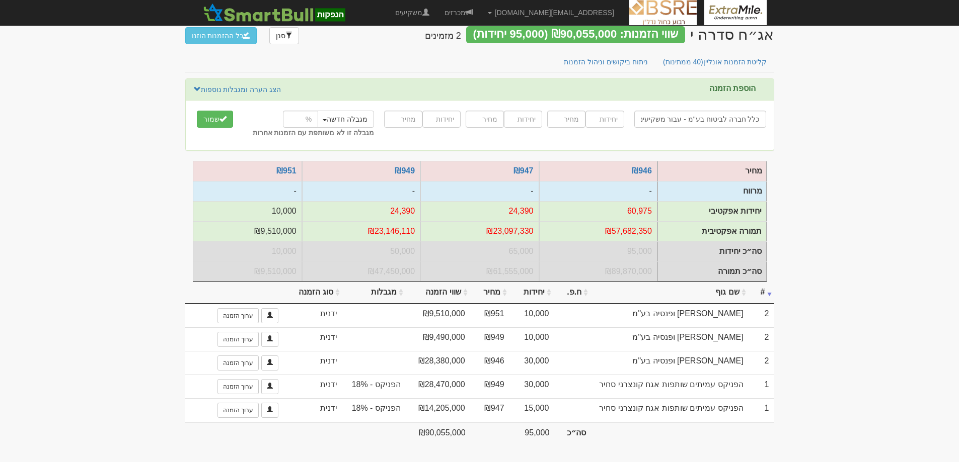
type input "כלל חברה לביטוח בע"מ - עבור משקיעים מוסדיים בשליטתה\"
click at [603, 113] on input "number" at bounding box center [604, 119] width 38 height 17
type input "100000"
click at [566, 111] on input "number" at bounding box center [566, 119] width 38 height 17
type input "951"
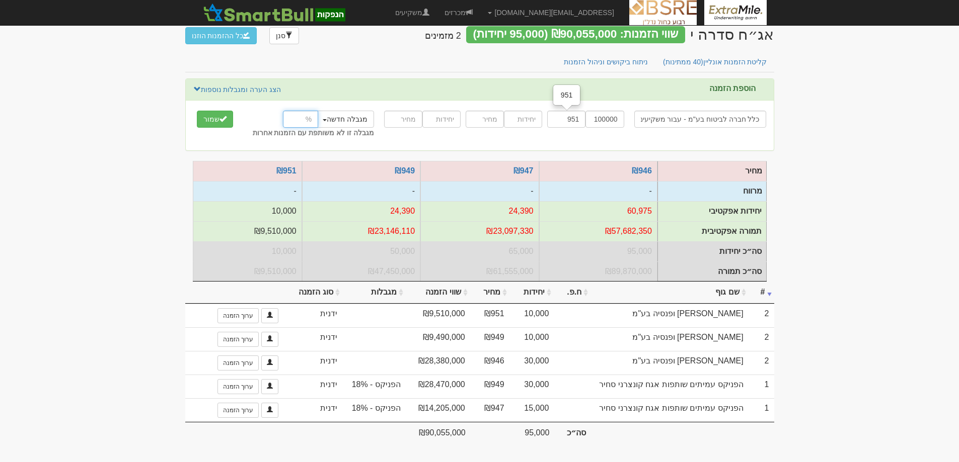
click at [292, 111] on input "number" at bounding box center [300, 119] width 35 height 17
type input "25"
click at [218, 115] on button "שמור" at bounding box center [215, 119] width 36 height 17
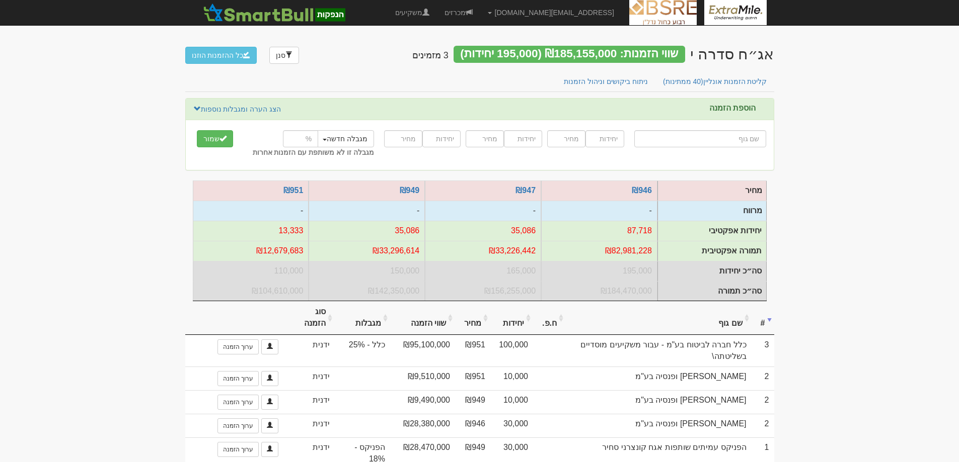
click at [731, 137] on input "text" at bounding box center [700, 138] width 132 height 17
type input "ה"
type input "[PERSON_NAME] השקעות ופיננסים"
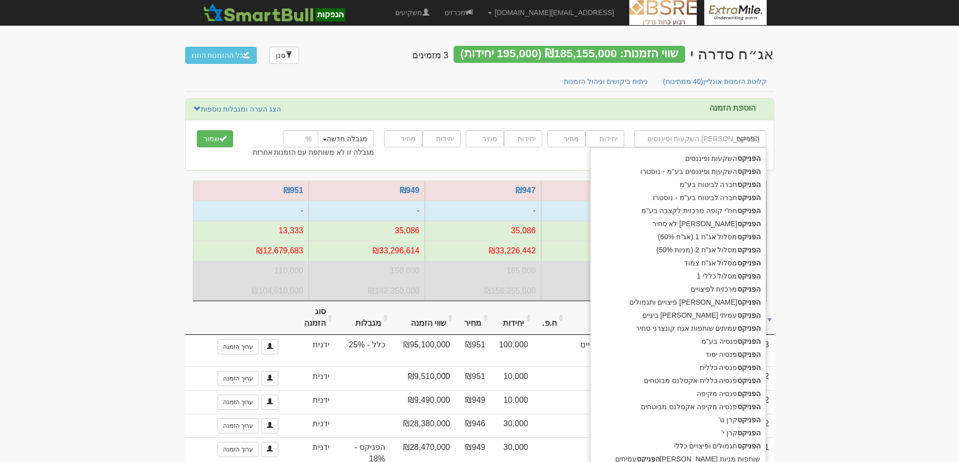
type input "הפניקס"
type input "הפניקס ח"
type input "הפניקס חברה לביטוח בע"מ"
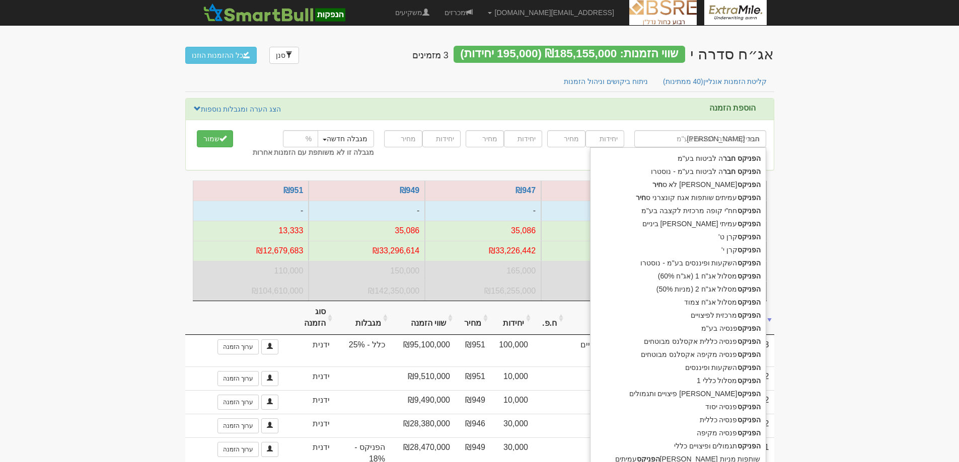
type input "הפניקס חברה"
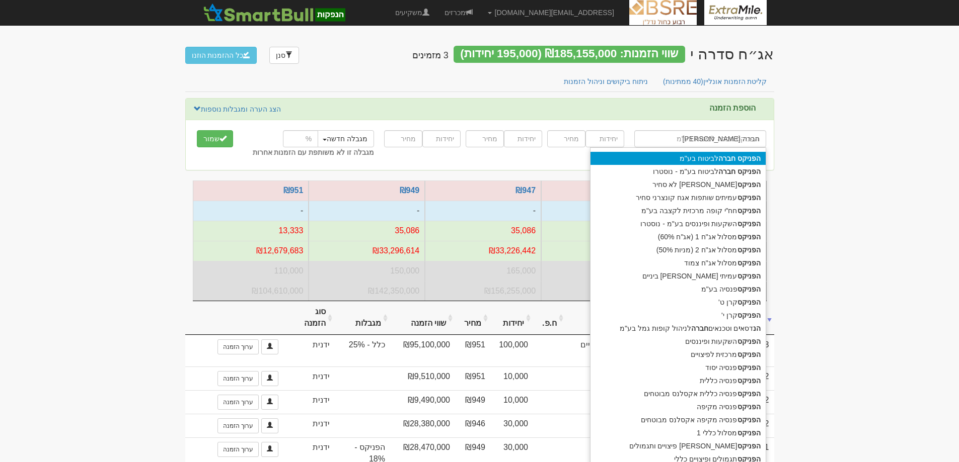
click at [731, 155] on strong "חברה" at bounding box center [726, 158] width 17 height 8
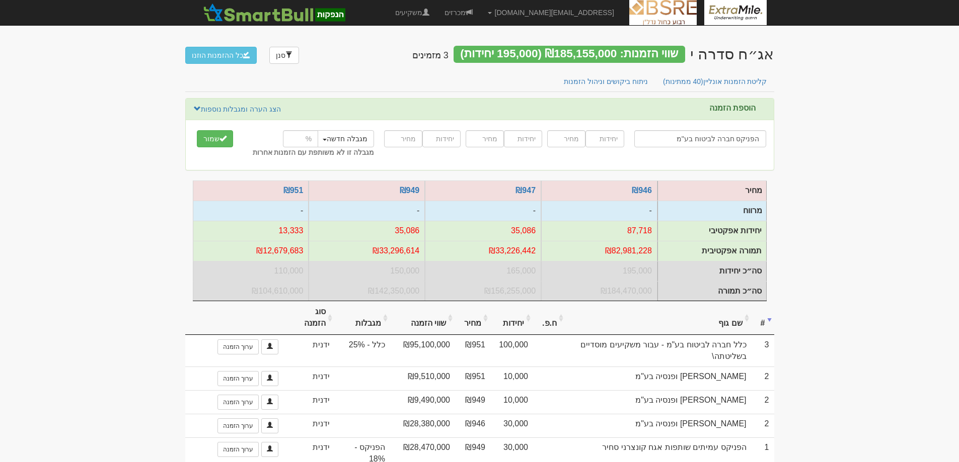
type input "הפניקס חברה לביטוח בע"מ"
click at [608, 141] on input "number" at bounding box center [604, 138] width 38 height 17
type input "8000"
click at [568, 141] on input "number" at bounding box center [566, 138] width 38 height 17
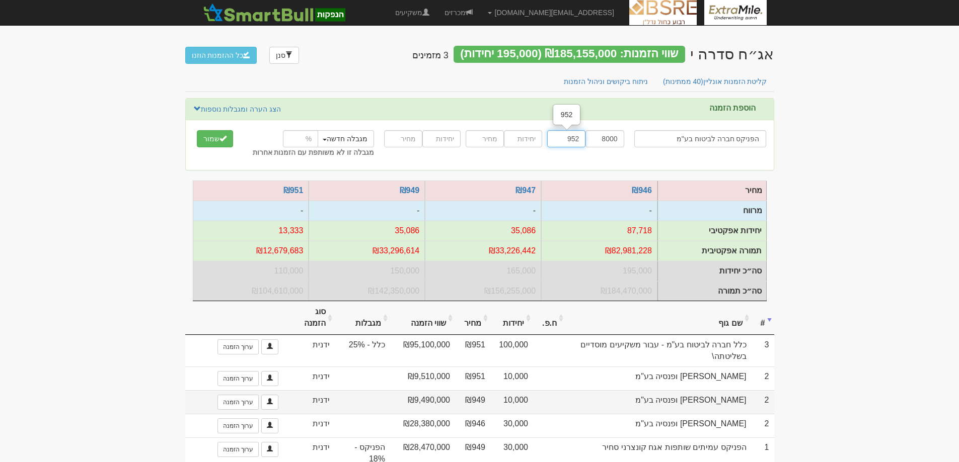
scroll to position [50, 0]
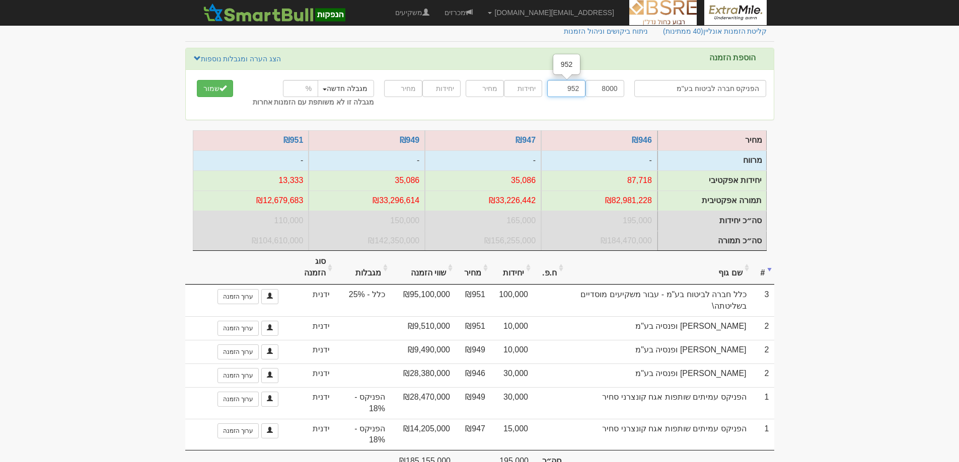
type input "952"
click at [294, 91] on input "number" at bounding box center [300, 88] width 35 height 17
type input "18"
click at [221, 87] on span "submit" at bounding box center [222, 88] width 7 height 7
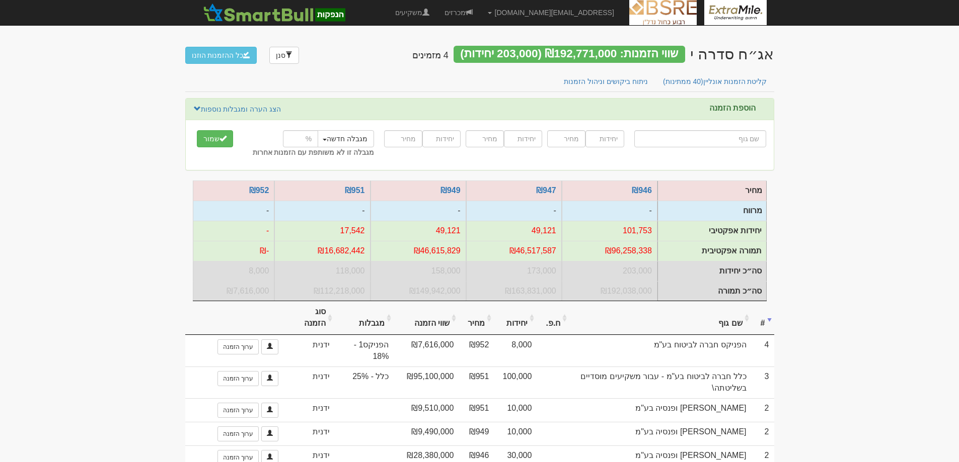
type input "ב"
type input "בנק איגוד נוסטרו"
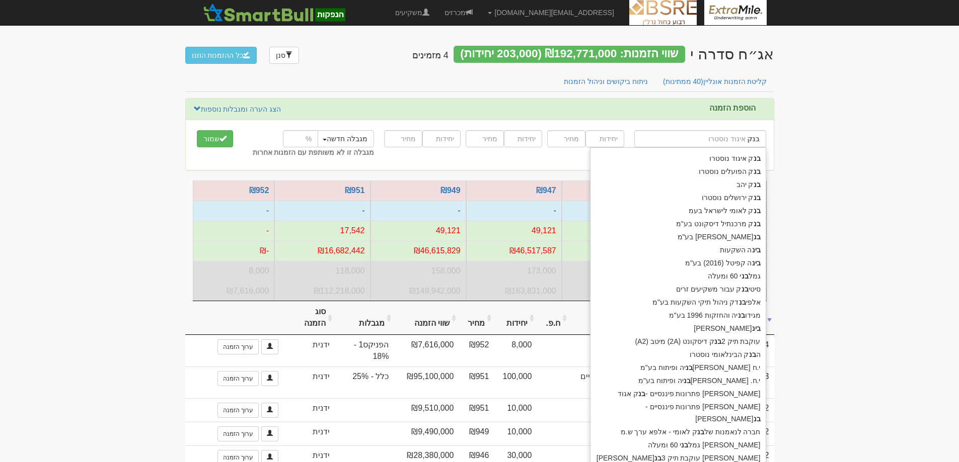
type input "בנק"
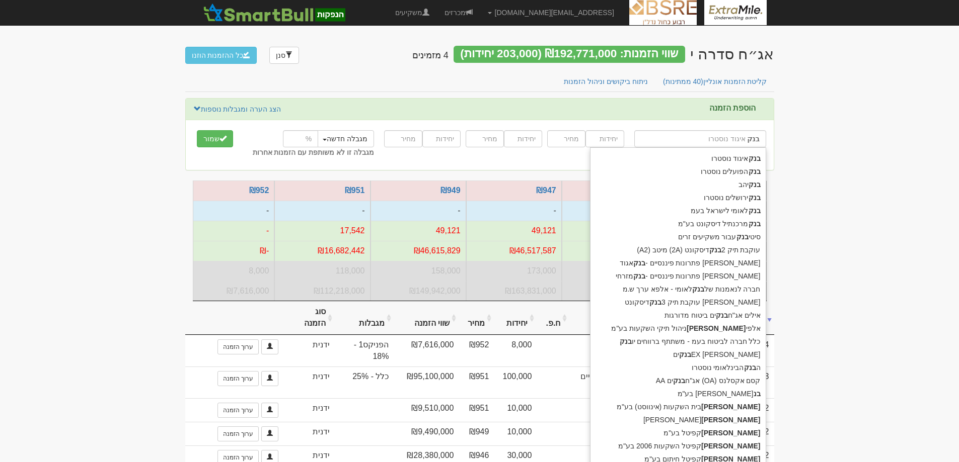
type input "בנק י"
type input "בנק יהב"
type input "בנק יה"
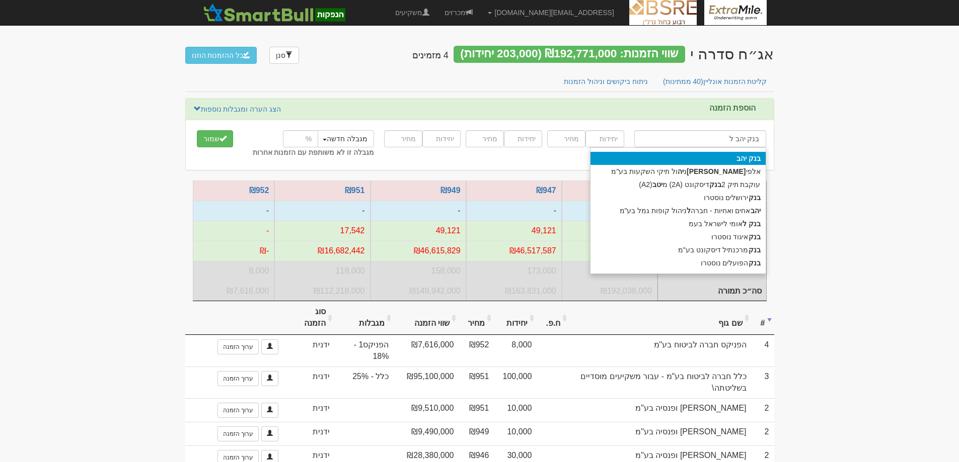
click at [699, 157] on div "בנק יהב" at bounding box center [677, 158] width 175 height 13
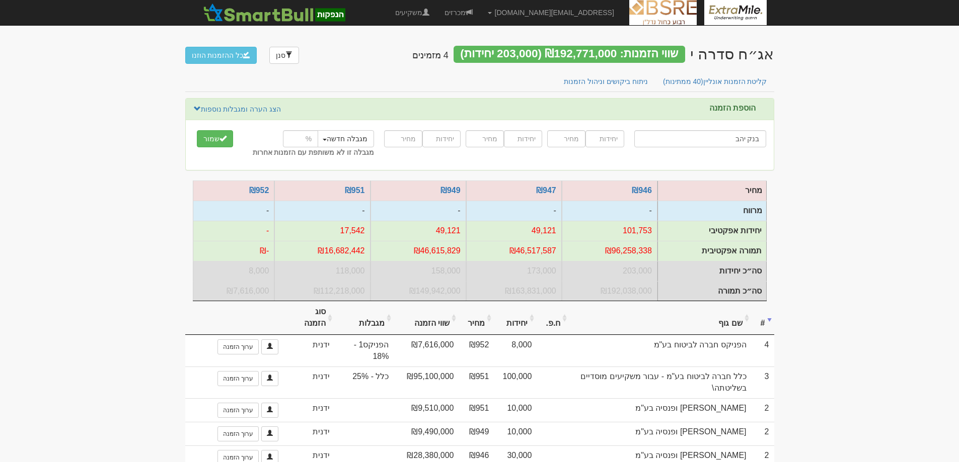
type input "בנק יהב"
click at [601, 139] on input "number" at bounding box center [604, 138] width 38 height 17
type input "10000"
click at [571, 139] on input "number" at bounding box center [566, 138] width 38 height 17
type input "950"
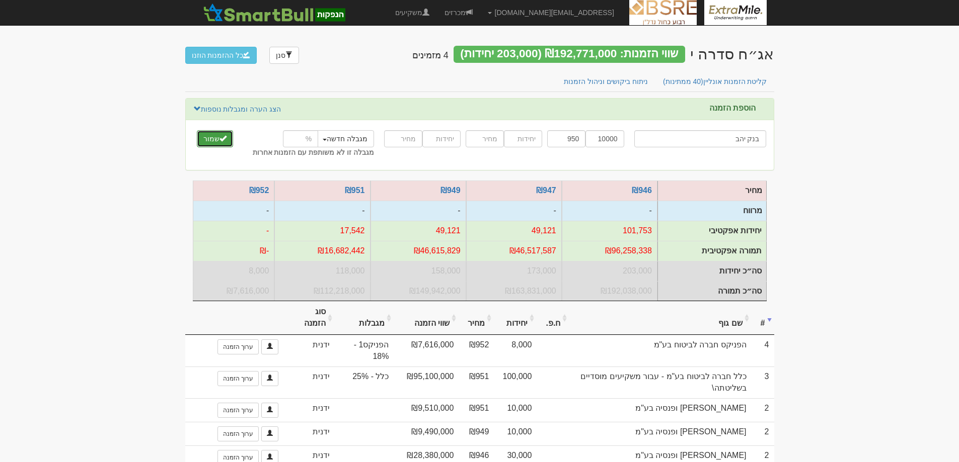
click at [210, 141] on button "שמור" at bounding box center [215, 138] width 36 height 17
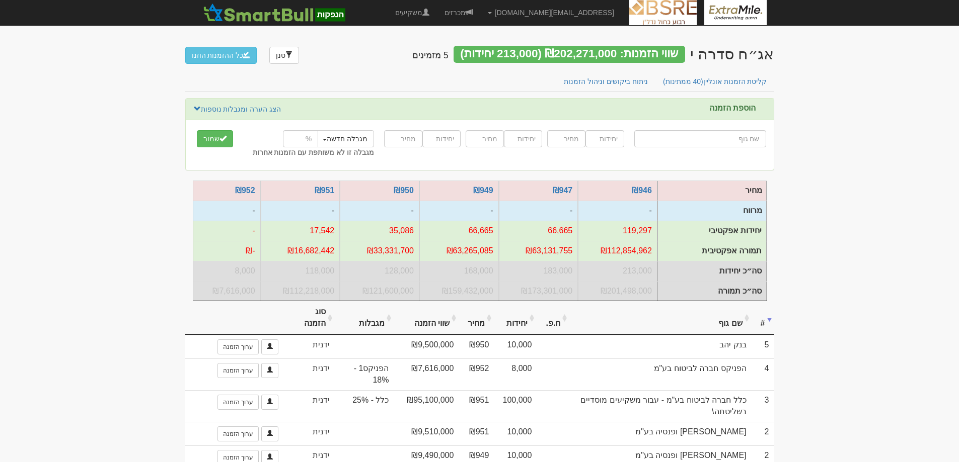
click at [740, 135] on input "text" at bounding box center [700, 138] width 132 height 17
type input "ג"
type input "גמל אגח עד 25% מניות"
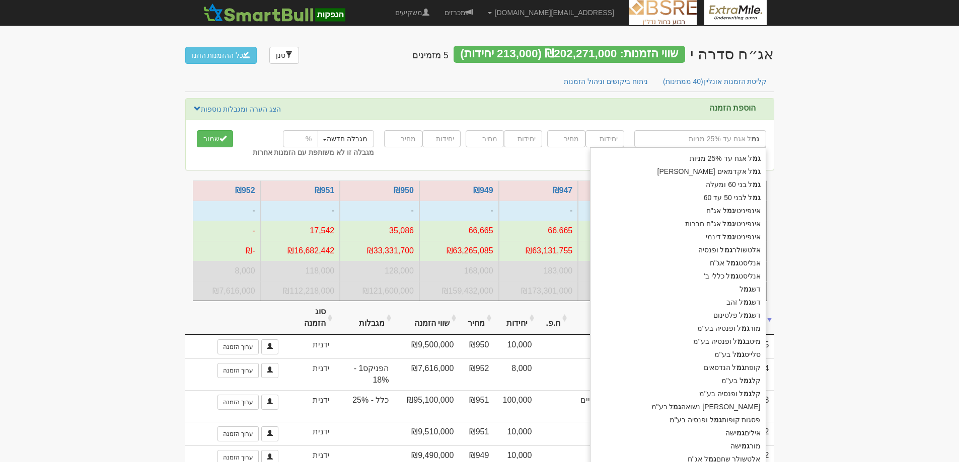
type input "גמל"
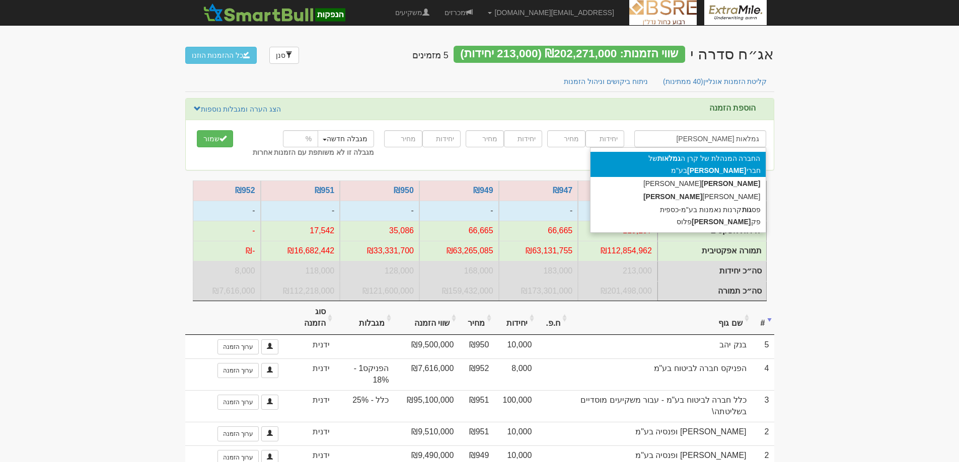
click at [703, 161] on div "החברה המנהלת של קרן ה גמלאות של חברי [PERSON_NAME] בע"מ" at bounding box center [677, 164] width 175 height 25
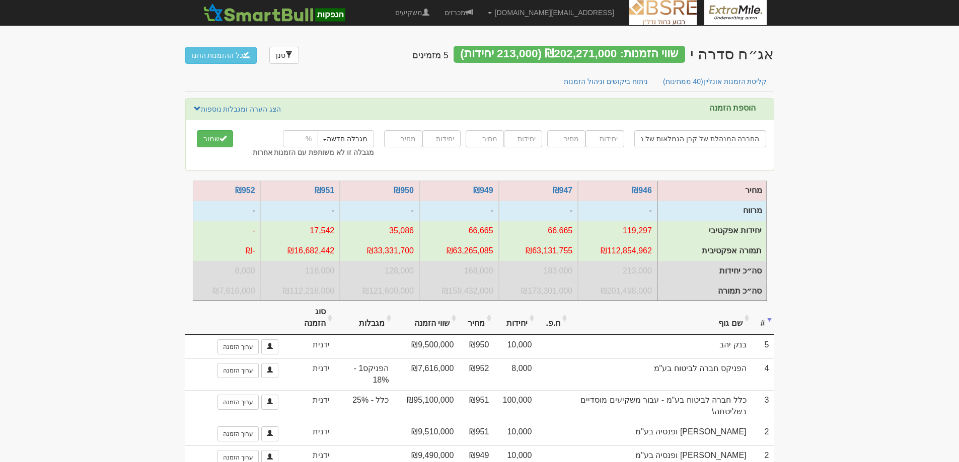
type input "החברה המנהלת של קרן הגמלאות של חברי דן בע"מ"
click at [608, 143] on input "number" at bounding box center [604, 138] width 38 height 17
type input "20000"
click at [557, 144] on input "number" at bounding box center [566, 138] width 38 height 17
type input "942"
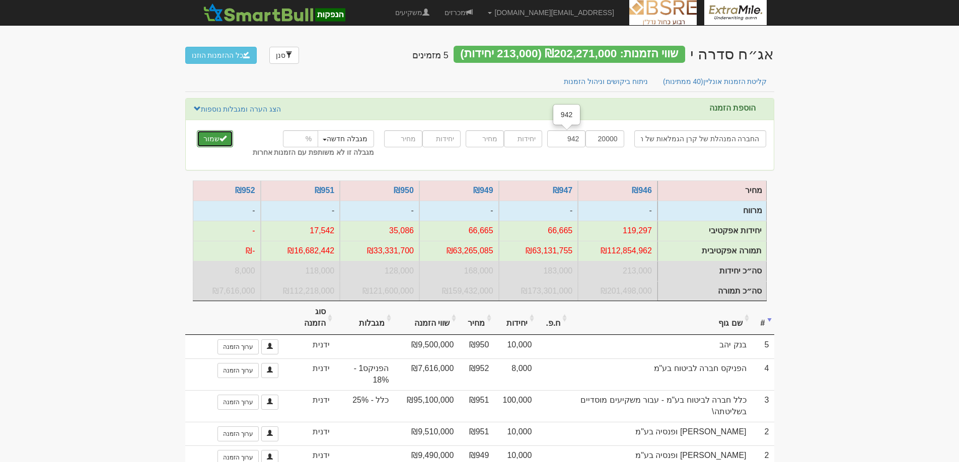
click at [212, 140] on button "שמור" at bounding box center [215, 138] width 36 height 17
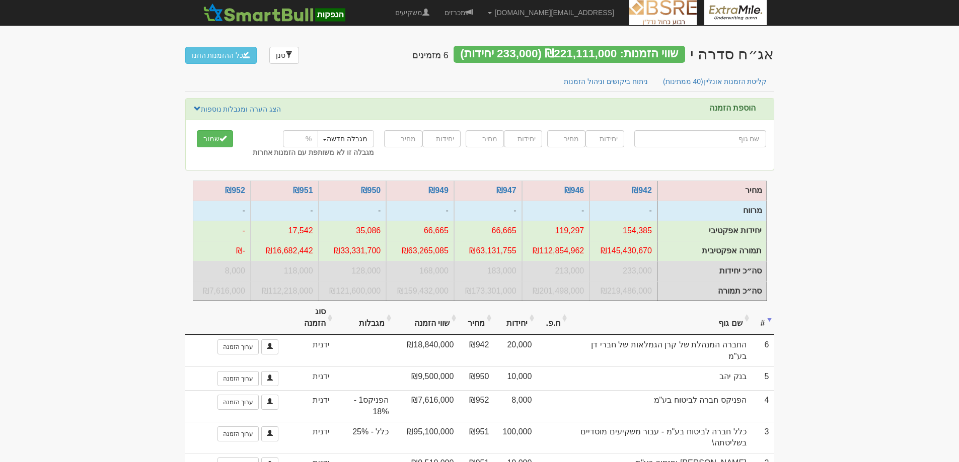
type input "י"
type input "[PERSON_NAME] אג"ח ללא מדורג"
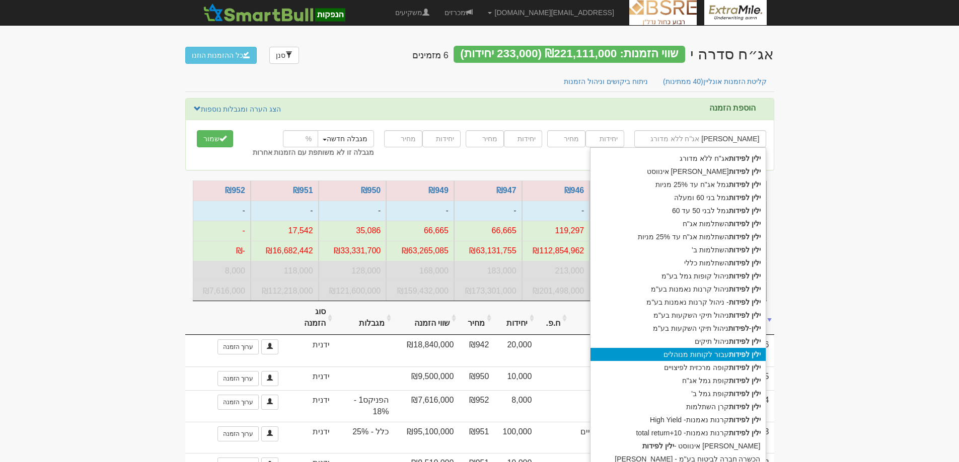
type input "ילין לפידות"
type input "ילין לפידות נ"
type input "ילין לפידות ניהול קופות גמל בע"מ"
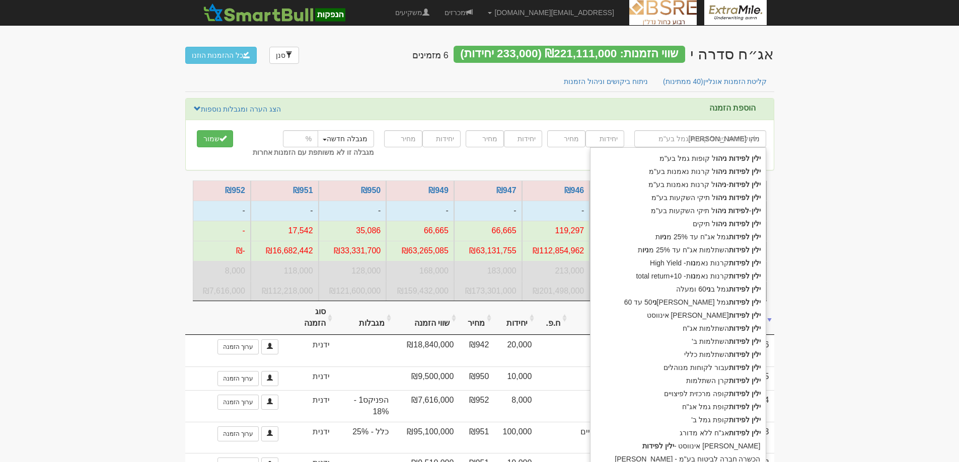
type input "ילין לפידות ניהול"
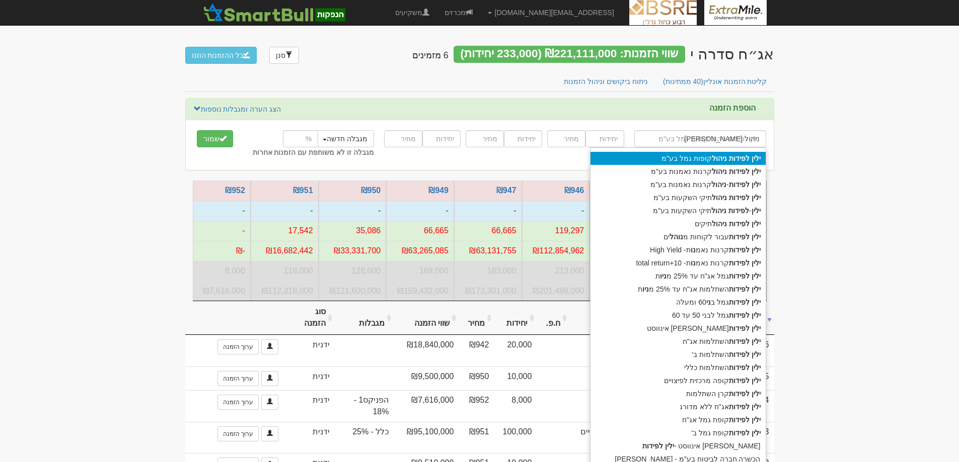
click at [719, 160] on strong "ניהול" at bounding box center [718, 158] width 15 height 8
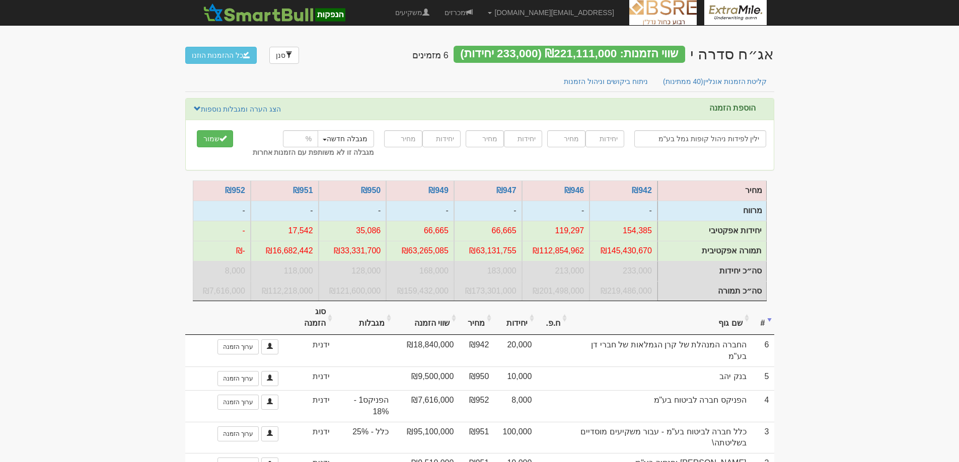
type input "ילין לפידות ניהול קופות גמל בע"מ"
click at [598, 136] on input "number" at bounding box center [604, 138] width 38 height 17
type input "45000"
click at [567, 143] on input "number" at bounding box center [566, 138] width 38 height 17
type input "945"
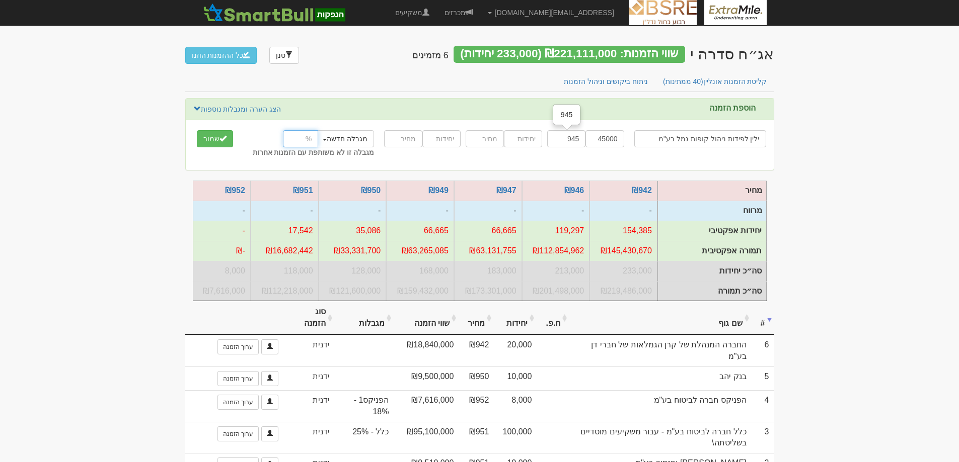
click at [302, 136] on input "number" at bounding box center [300, 138] width 35 height 17
type input "25"
click at [209, 137] on button "שמור" at bounding box center [215, 138] width 36 height 17
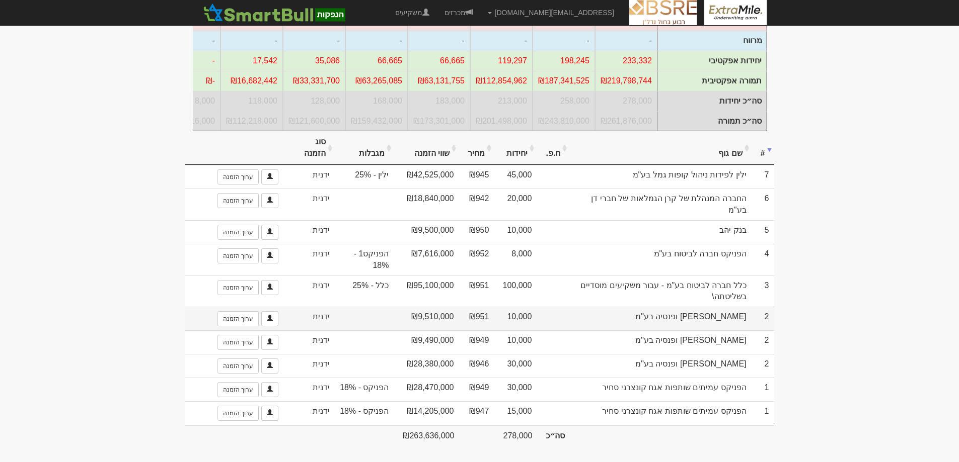
scroll to position [173, 0]
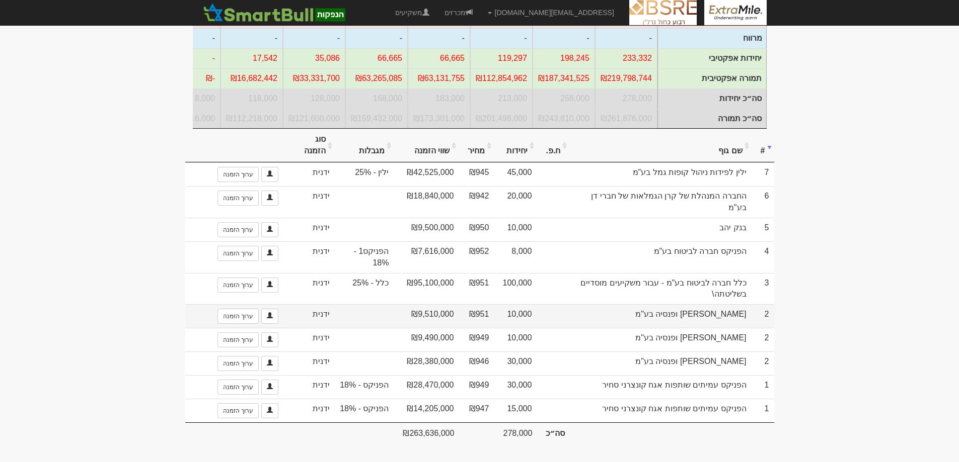
click at [728, 311] on td "[PERSON_NAME] ופנסיה בע"מ" at bounding box center [660, 316] width 182 height 24
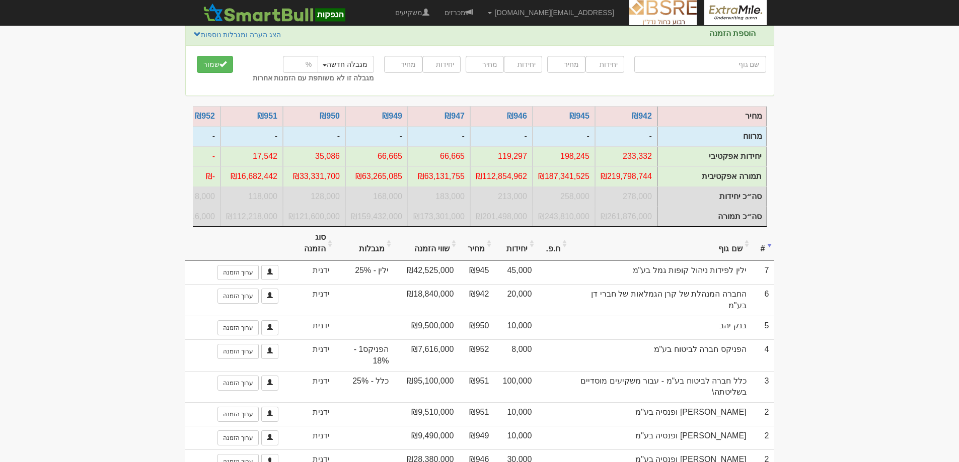
scroll to position [0, 0]
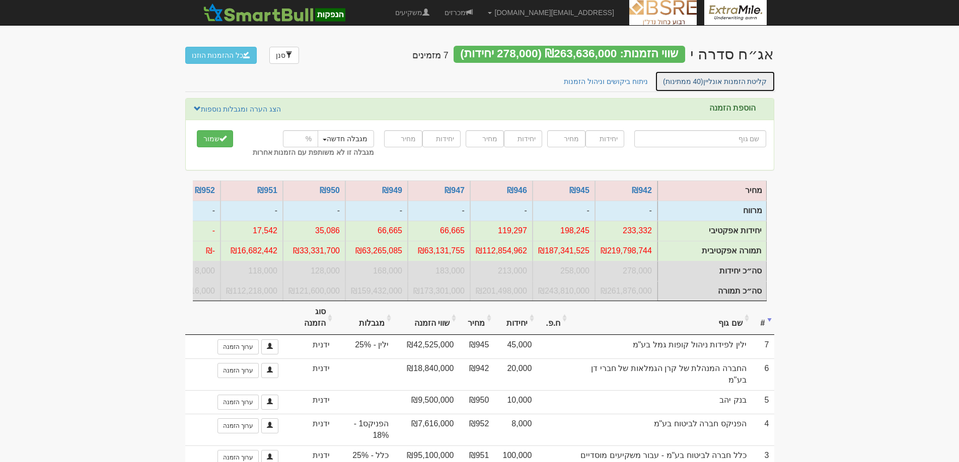
click at [724, 85] on link "קליטת הזמנות אונליין (40 ממתינות)" at bounding box center [715, 81] width 120 height 21
click at [480, 15] on link "מכרזים" at bounding box center [458, 12] width 43 height 25
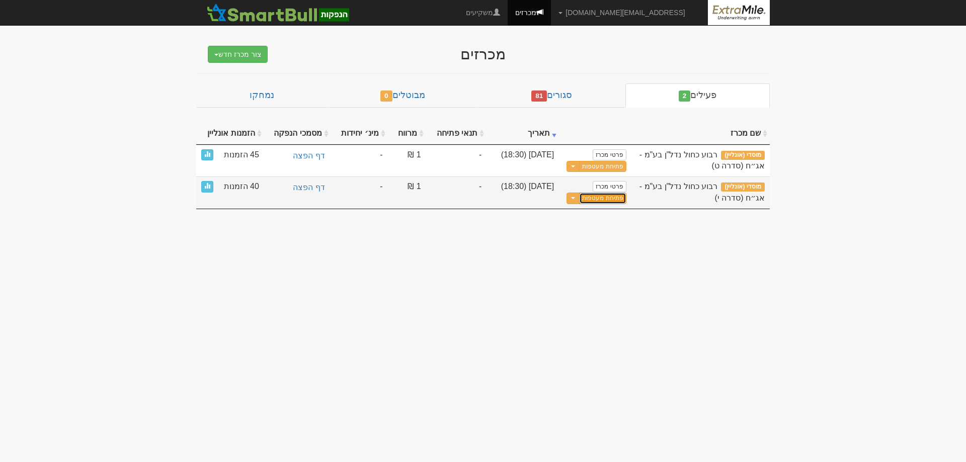
click at [601, 199] on link "פתיחת מעטפות" at bounding box center [602, 199] width 47 height 12
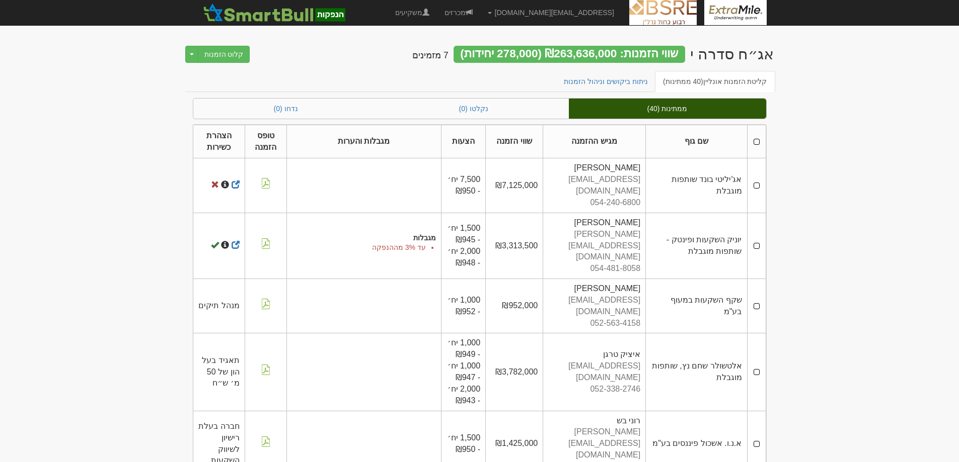
click at [757, 139] on th at bounding box center [756, 142] width 19 height 34
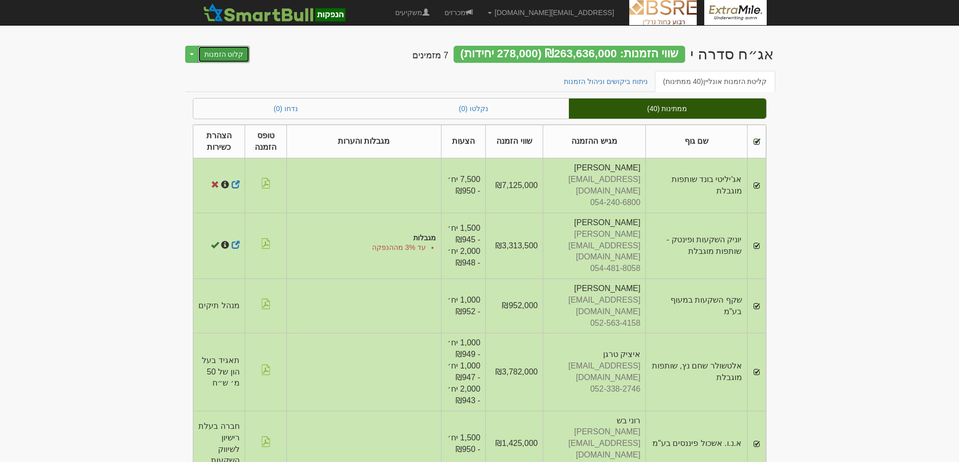
click at [225, 57] on button "קלוט הזמנות" at bounding box center [224, 54] width 52 height 17
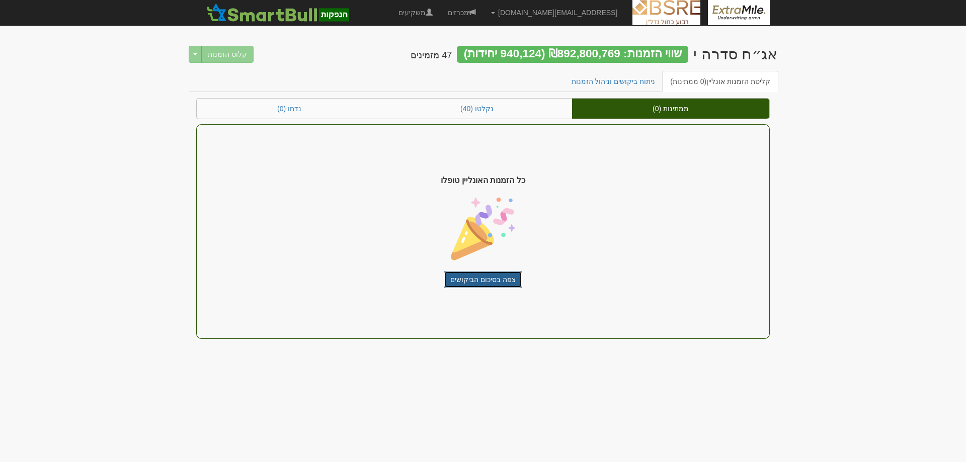
click at [492, 278] on link "צפה בסיכום הביקושים" at bounding box center [483, 279] width 78 height 17
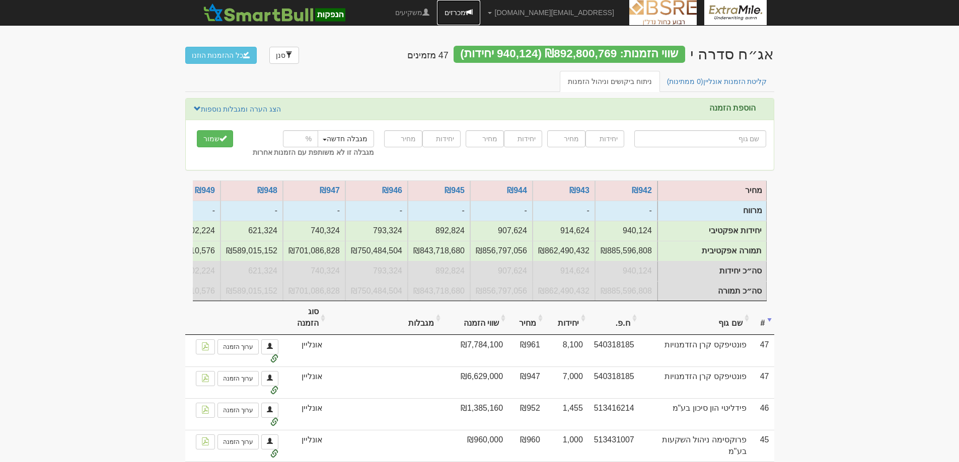
click at [480, 13] on link "מכרזים" at bounding box center [458, 12] width 43 height 25
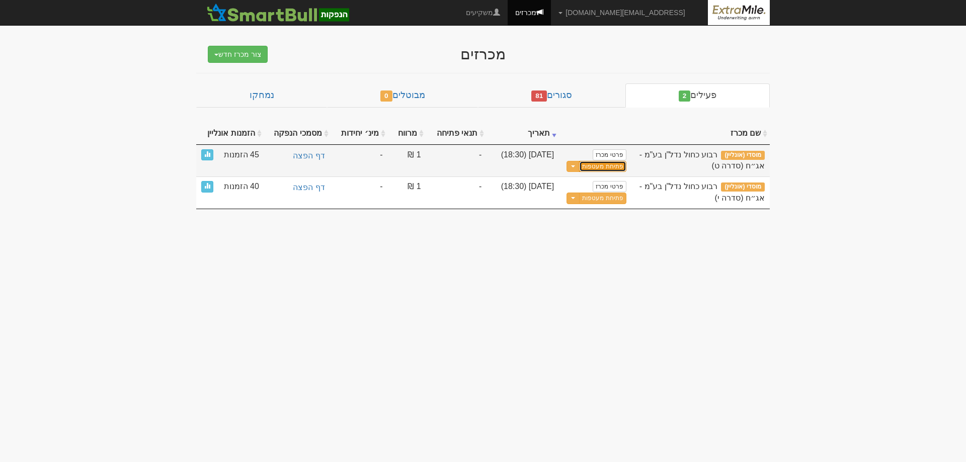
click at [603, 168] on link "פתיחת מעטפות" at bounding box center [602, 167] width 47 height 12
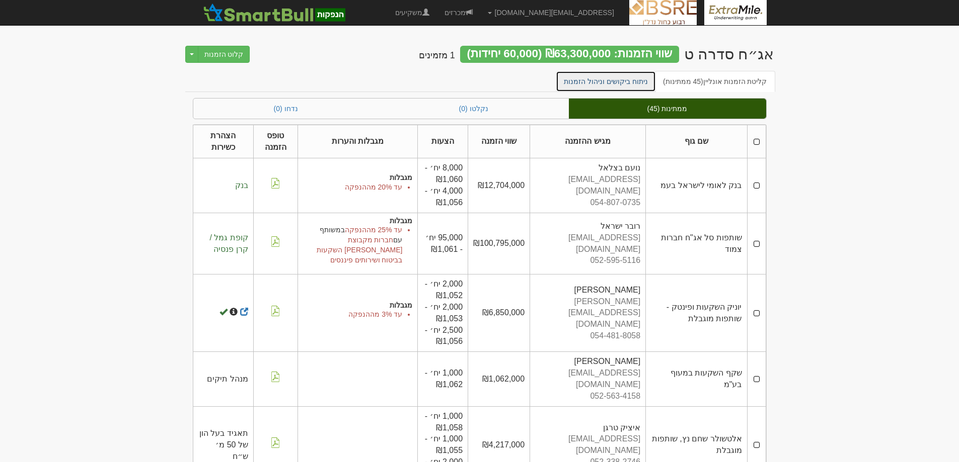
click at [623, 80] on link "ניתוח ביקושים וניהול הזמנות" at bounding box center [606, 81] width 100 height 21
click at [621, 82] on link "ניתוח ביקושים וניהול הזמנות" at bounding box center [606, 81] width 100 height 21
click at [626, 79] on link "ניתוח ביקושים וניהול הזמנות" at bounding box center [606, 81] width 100 height 21
click at [631, 84] on link "ניתוח ביקושים וניהול הזמנות" at bounding box center [606, 81] width 100 height 21
click at [633, 84] on link "ניתוח ביקושים וניהול הזמנות" at bounding box center [606, 81] width 100 height 21
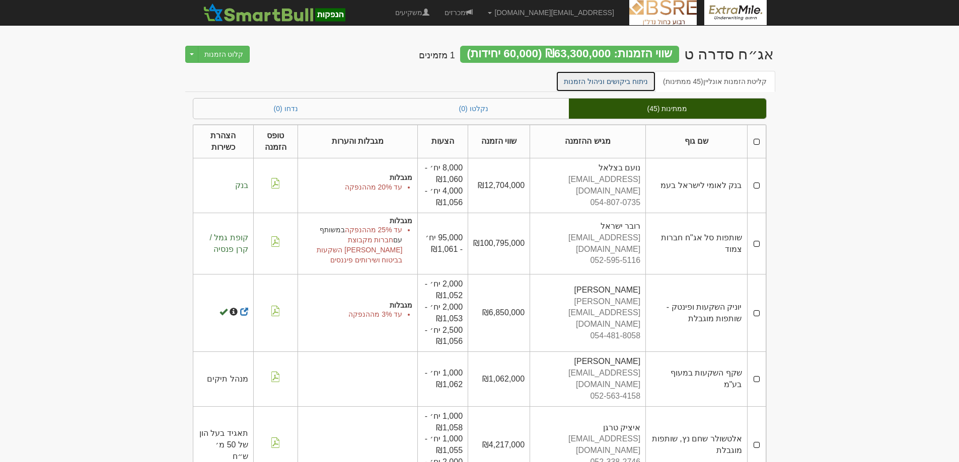
click at [625, 83] on link "ניתוח ביקושים וניהול הזמנות" at bounding box center [606, 81] width 100 height 21
click at [480, 14] on link "מכרזים" at bounding box center [458, 12] width 43 height 25
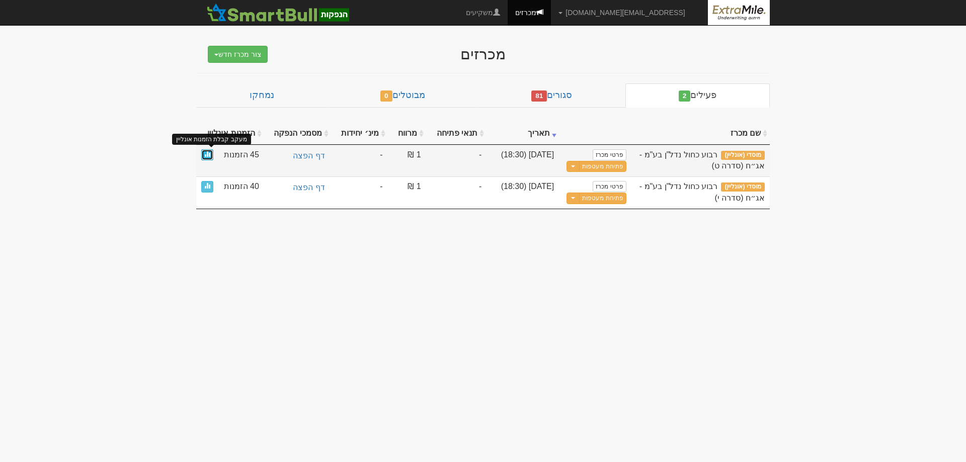
click at [205, 156] on span at bounding box center [207, 154] width 6 height 6
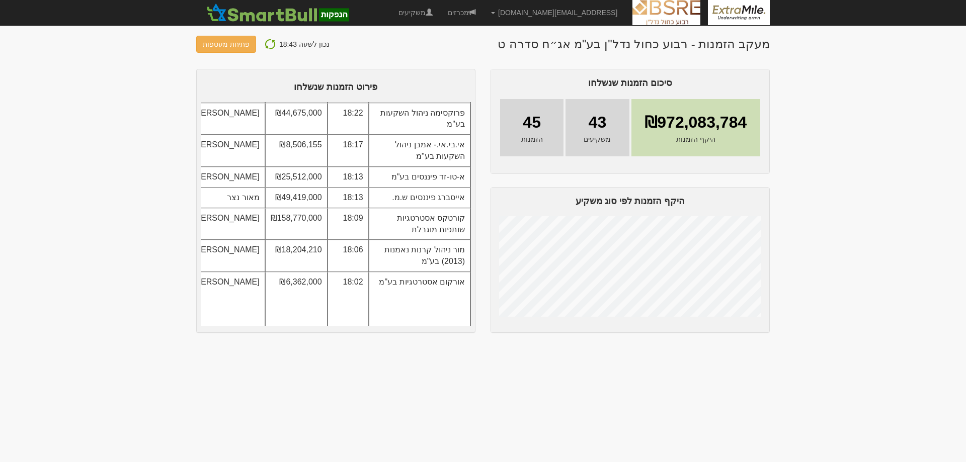
scroll to position [151, 0]
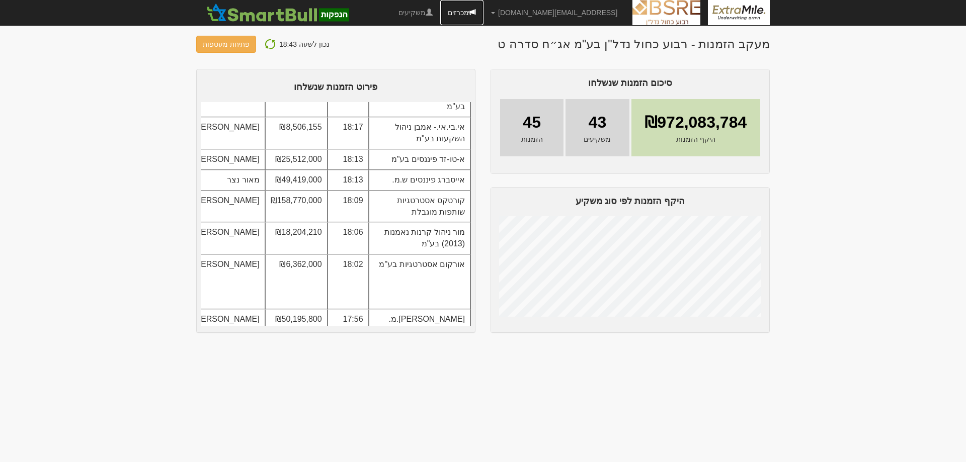
click at [484, 12] on link "מכרזים" at bounding box center [461, 12] width 43 height 25
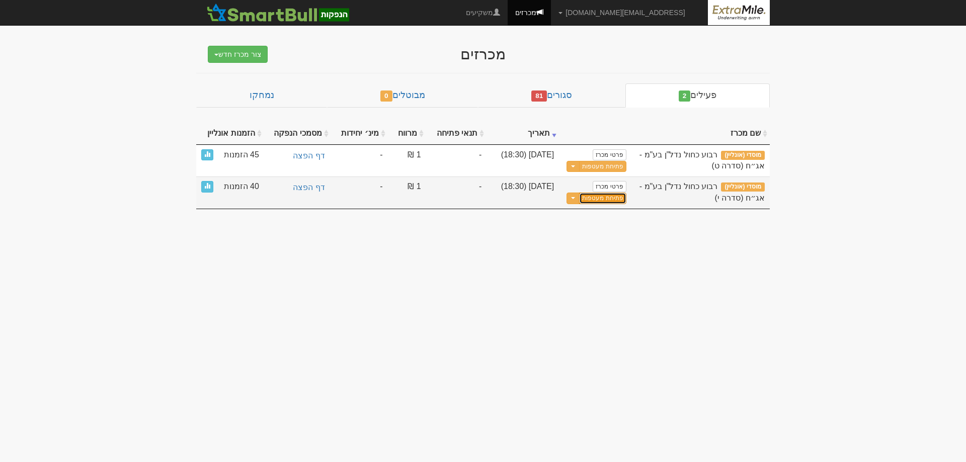
click at [607, 198] on link "פתיחת מעטפות" at bounding box center [602, 199] width 47 height 12
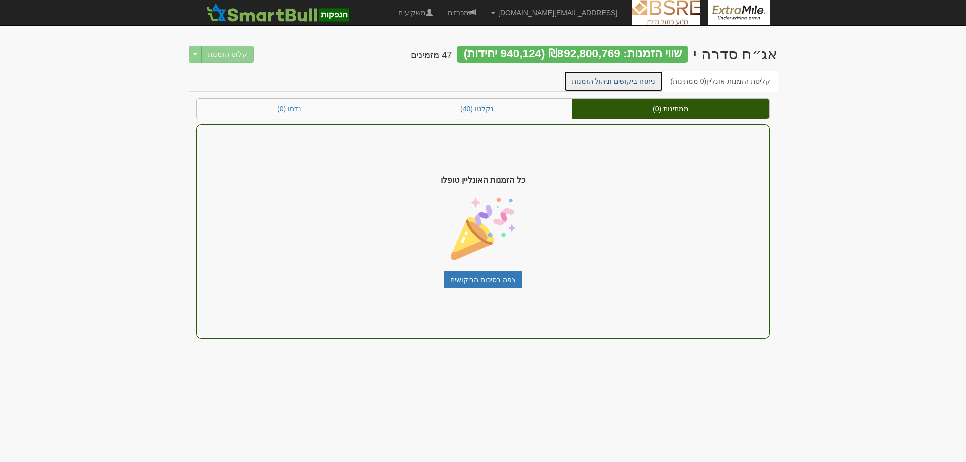
click at [627, 80] on link "ניתוח ביקושים וניהול הזמנות" at bounding box center [614, 81] width 100 height 21
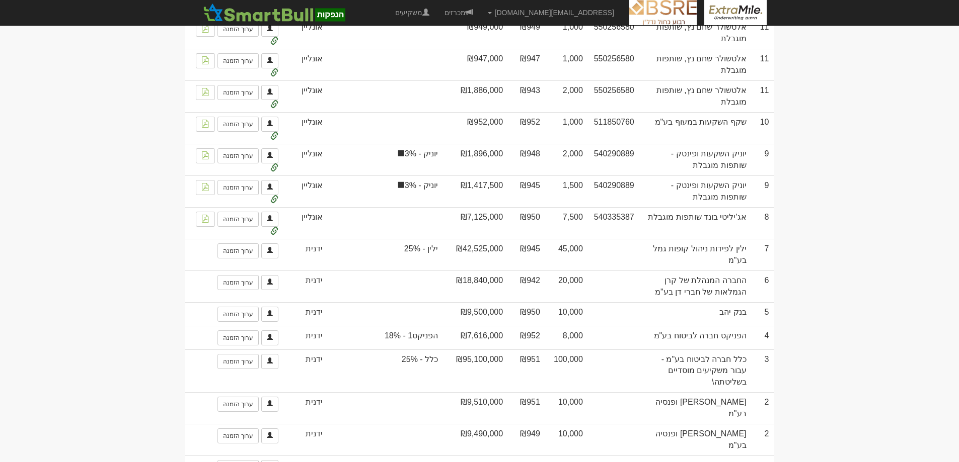
scroll to position [2568, 0]
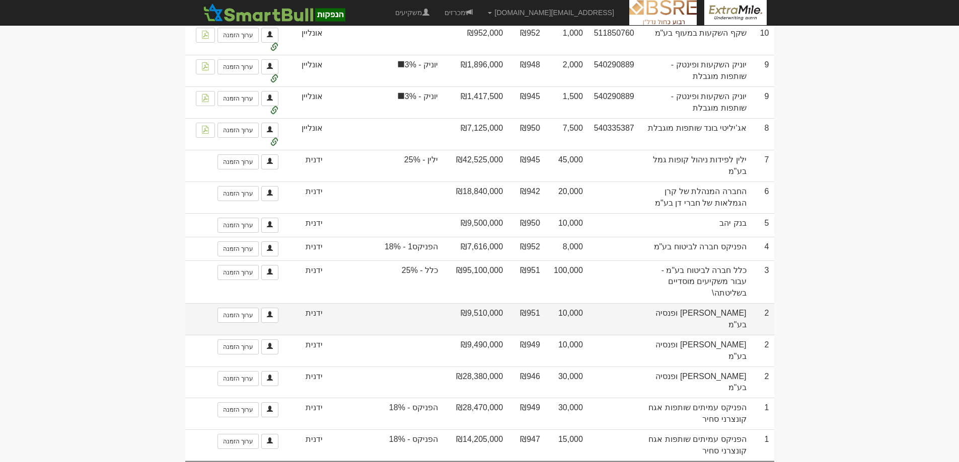
click at [735, 303] on td "מור גמל ופנסיה בע"מ" at bounding box center [695, 319] width 112 height 32
click at [237, 308] on link "ערוך הזמנה" at bounding box center [237, 315] width 41 height 15
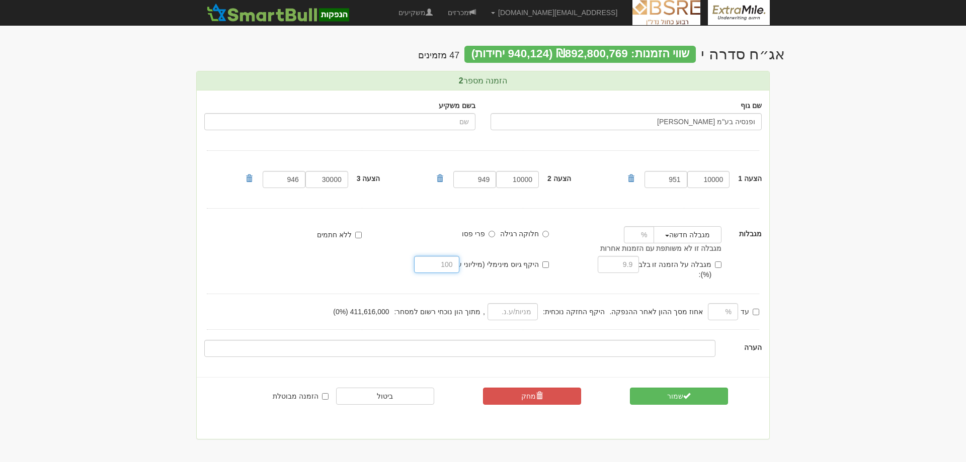
click at [431, 264] on input "text" at bounding box center [436, 264] width 45 height 17
click at [547, 265] on input "היקף גיוס מינימלי (מיליוני ע.נ.):" at bounding box center [545, 265] width 7 height 7
checkbox input "true"
click at [450, 266] on input "text" at bounding box center [436, 264] width 45 height 17
type input "500"
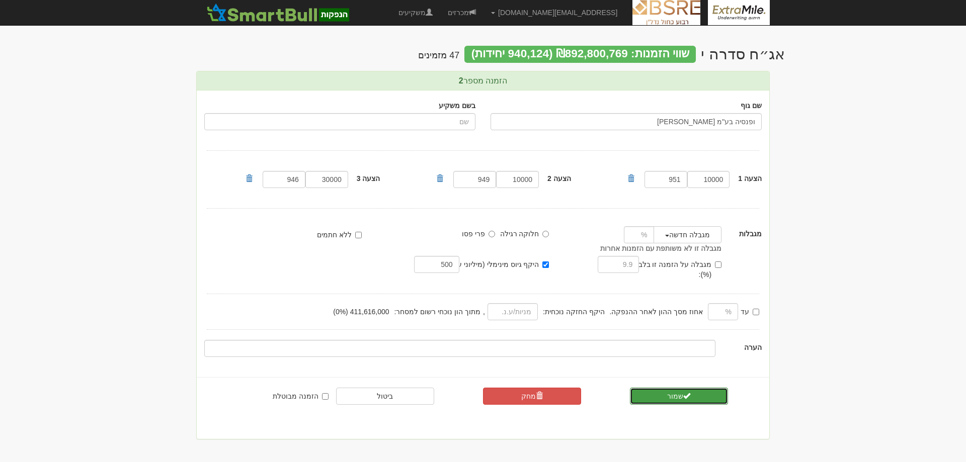
click at [671, 388] on button "שמור" at bounding box center [679, 396] width 98 height 17
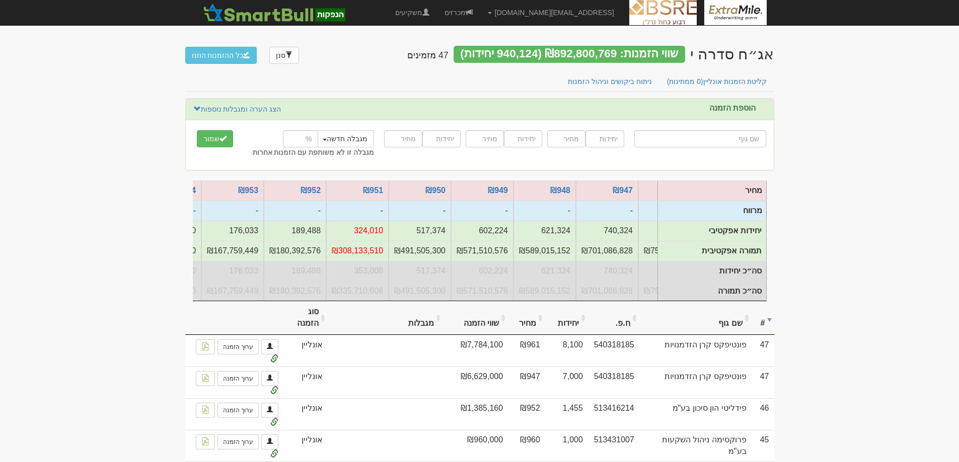
scroll to position [0, -294]
click at [480, 14] on link "מכרזים" at bounding box center [458, 12] width 43 height 25
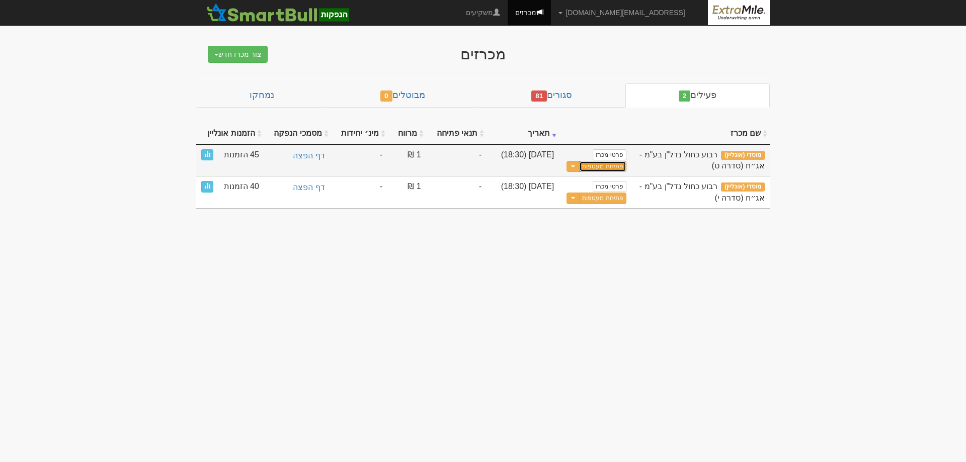
click at [604, 169] on link "פתיחת מעטפות" at bounding box center [602, 167] width 47 height 12
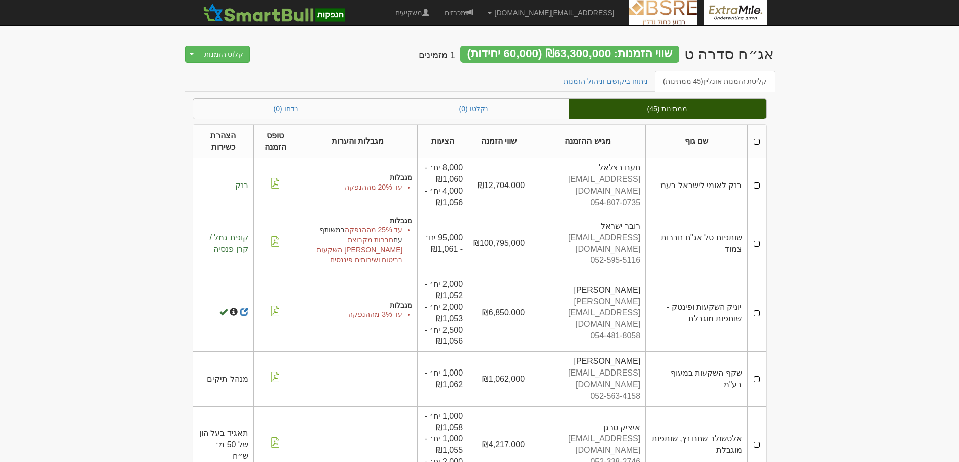
click at [756, 186] on td at bounding box center [756, 185] width 19 height 54
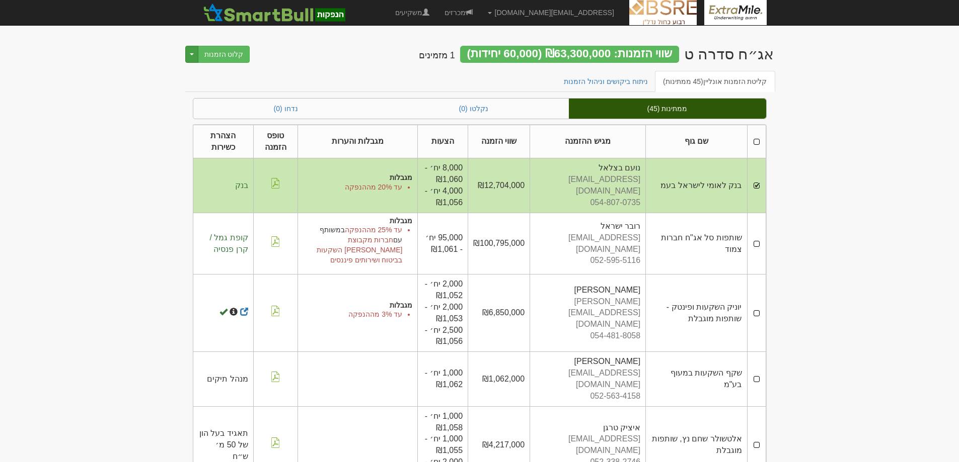
click at [192, 54] on span "button" at bounding box center [192, 54] width 4 height 2
click at [229, 54] on button "קלוט הזמנות" at bounding box center [224, 54] width 52 height 17
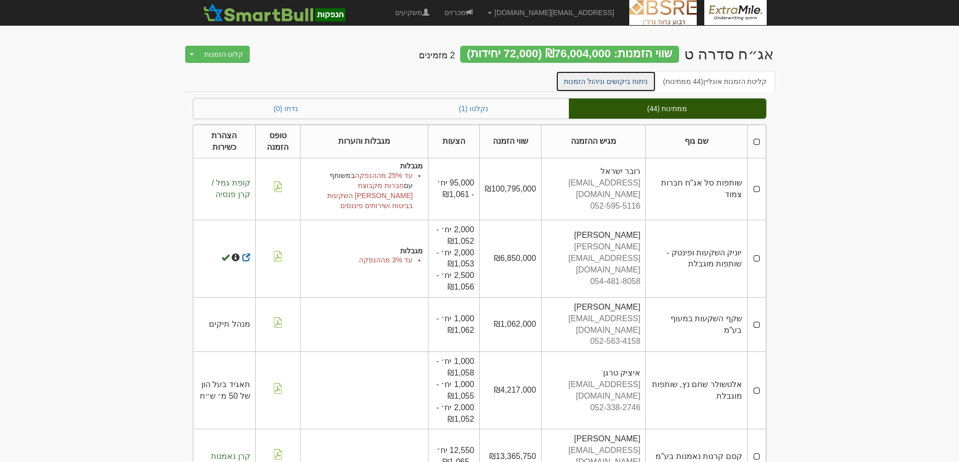
click at [603, 80] on link "ניתוח ביקושים וניהול הזמנות" at bounding box center [606, 81] width 100 height 21
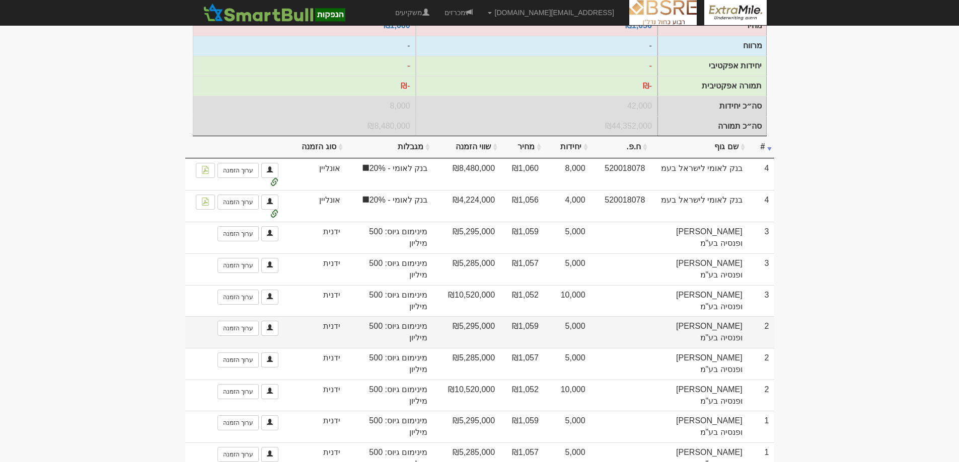
scroll to position [221, 0]
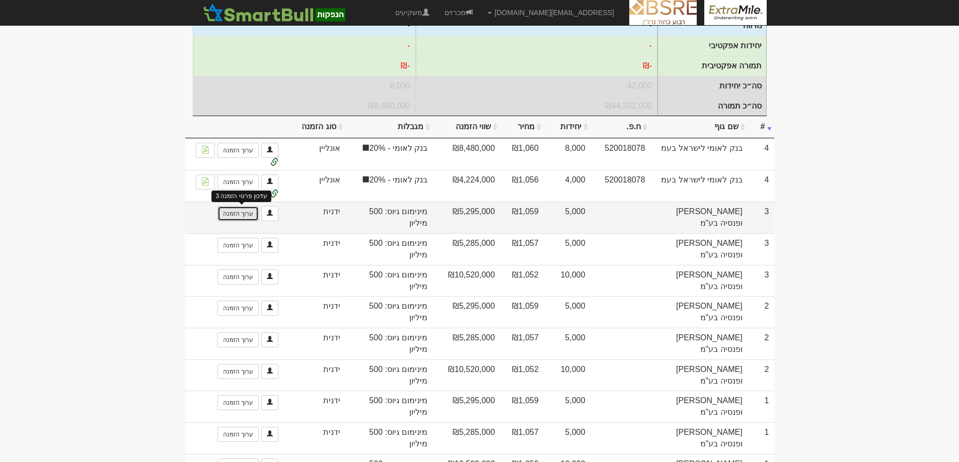
click at [235, 221] on link "ערוך הזמנה" at bounding box center [237, 213] width 41 height 15
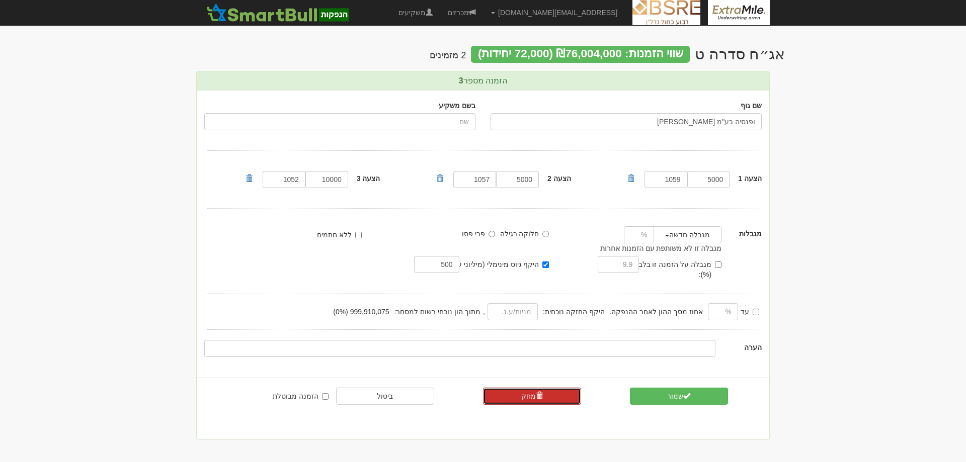
click at [555, 388] on link "מחק" at bounding box center [532, 396] width 98 height 17
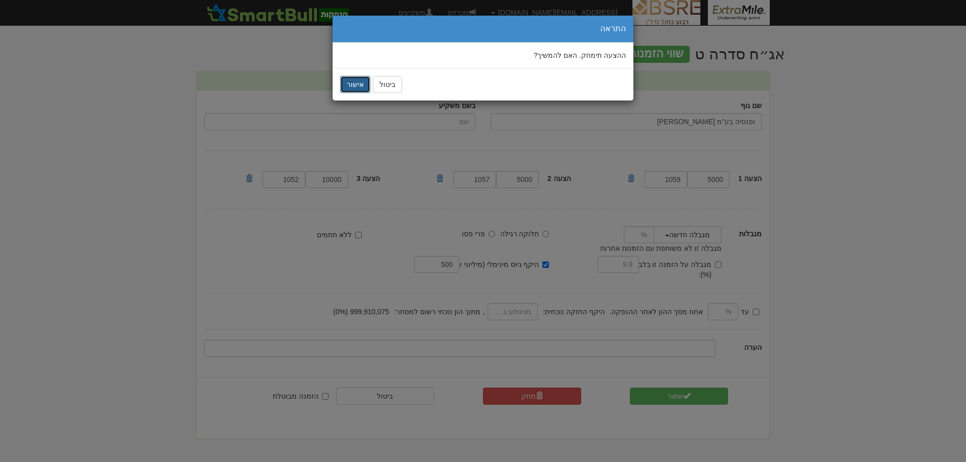
click at [356, 85] on button "אישור" at bounding box center [355, 84] width 30 height 17
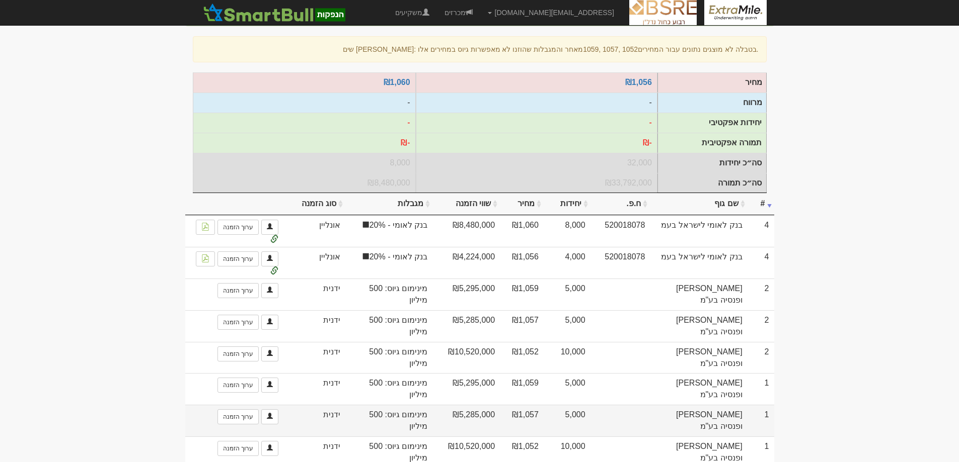
scroll to position [150, 0]
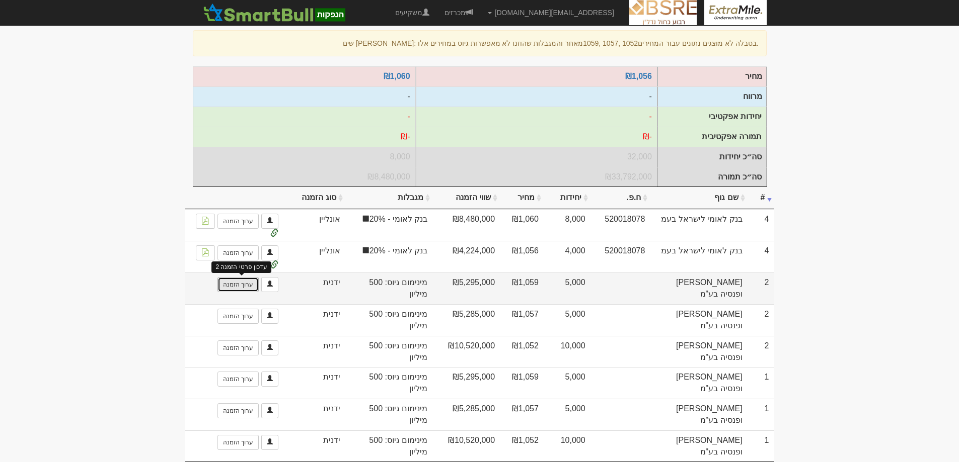
click at [241, 292] on link "ערוך הזמנה" at bounding box center [237, 284] width 41 height 15
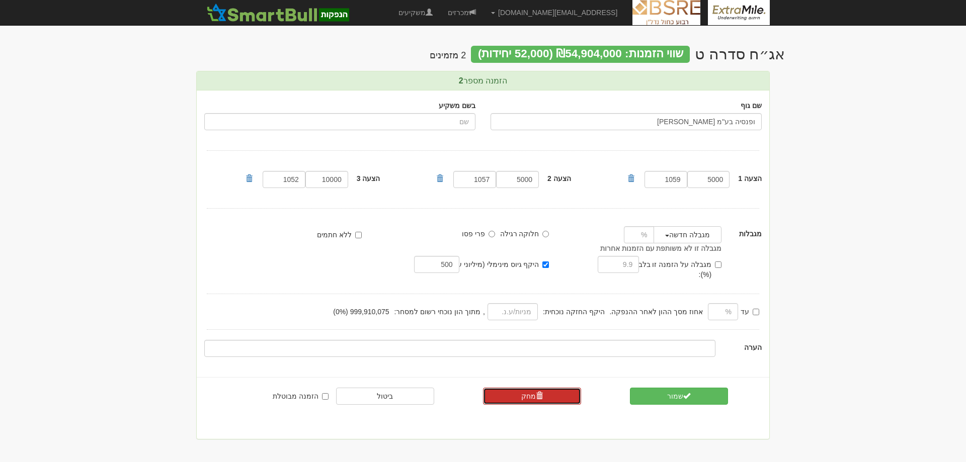
click at [557, 388] on link "מחק" at bounding box center [532, 396] width 98 height 17
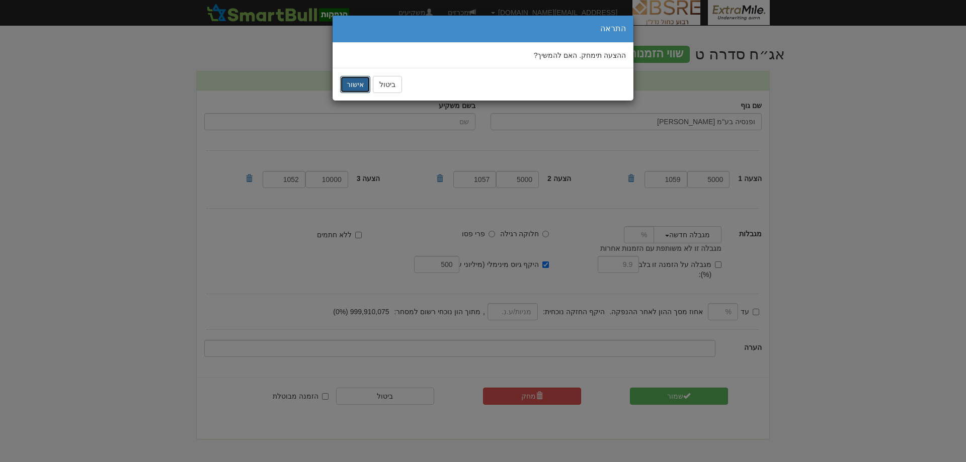
click at [356, 85] on button "אישור" at bounding box center [355, 84] width 30 height 17
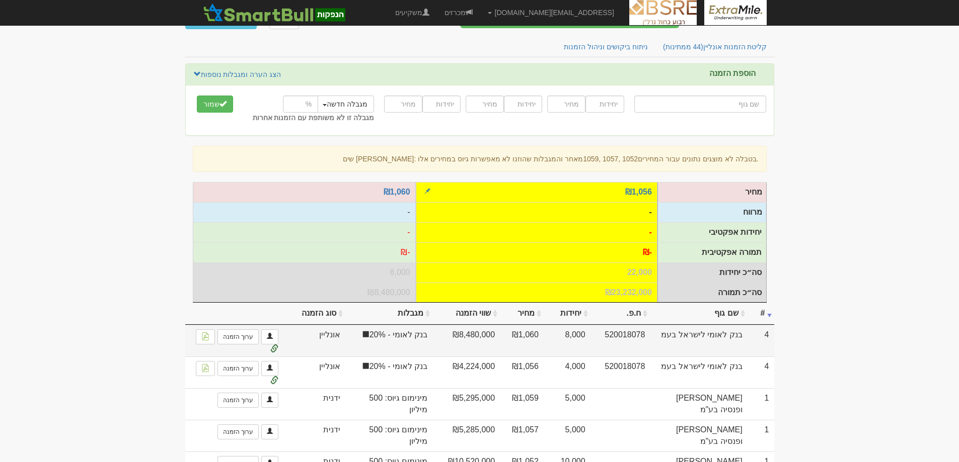
scroll to position [80, 0]
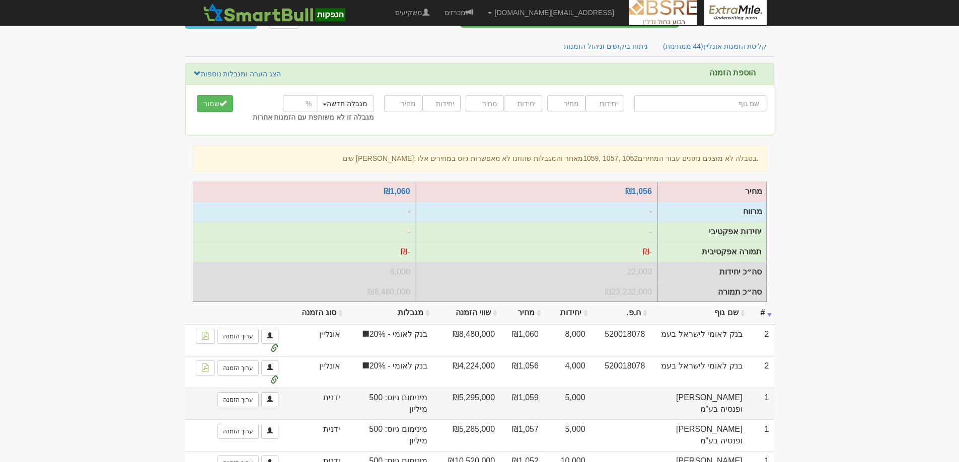
scroll to position [50, 0]
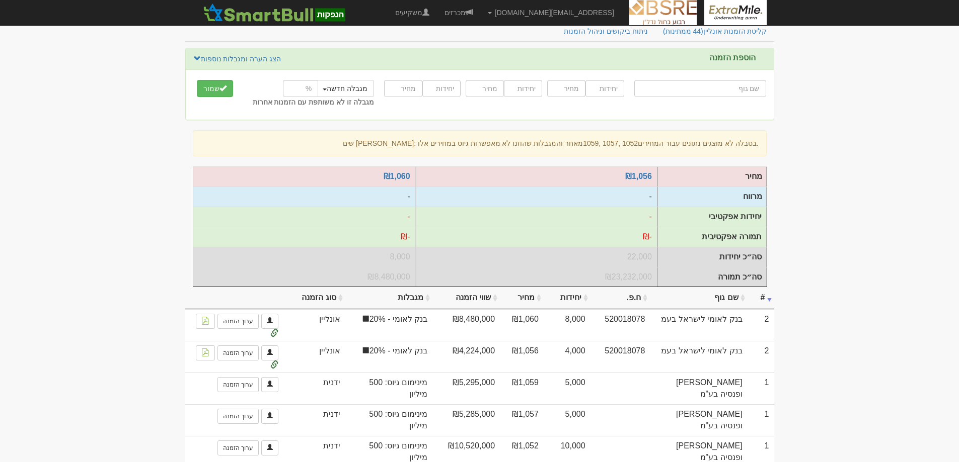
click at [719, 85] on input "text" at bounding box center [700, 88] width 132 height 17
type input "כ"
type input "כלל ביטוח הון כללי"
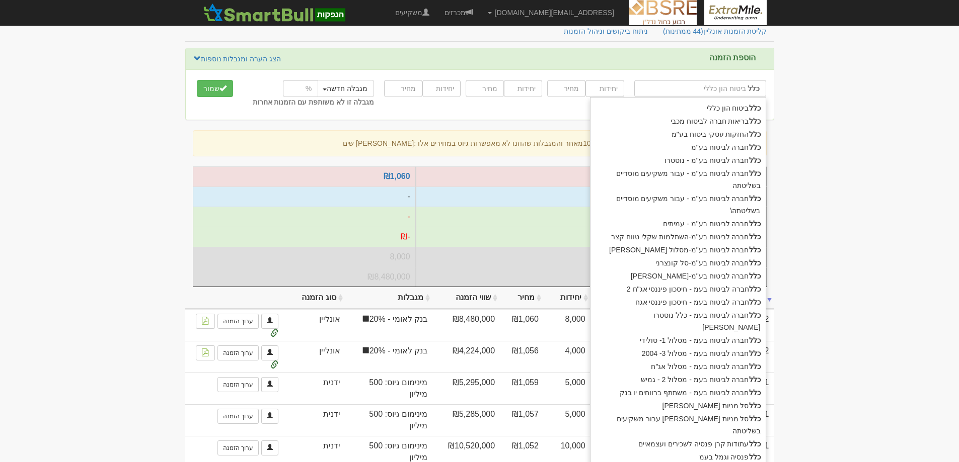
type input "כלל"
type input "כלל ח"
type input "כלל חברה לביטוח בע"מ"
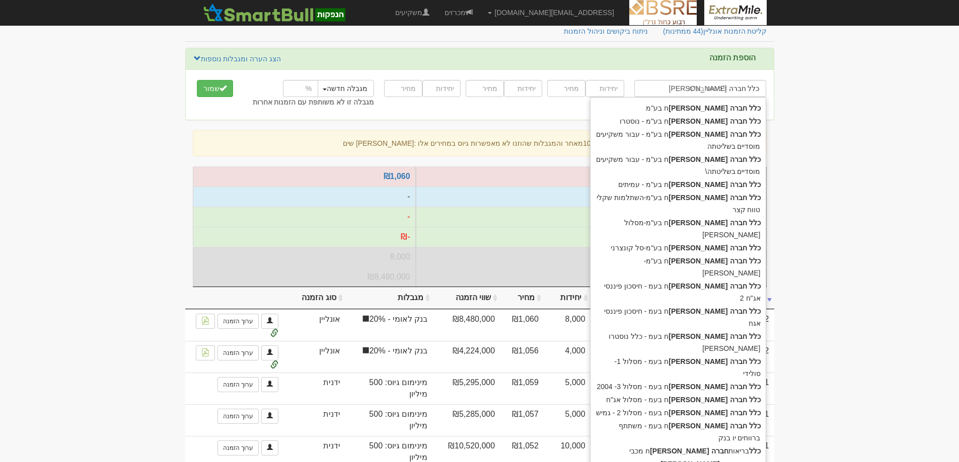
type input "כלל חברה לביטוח"
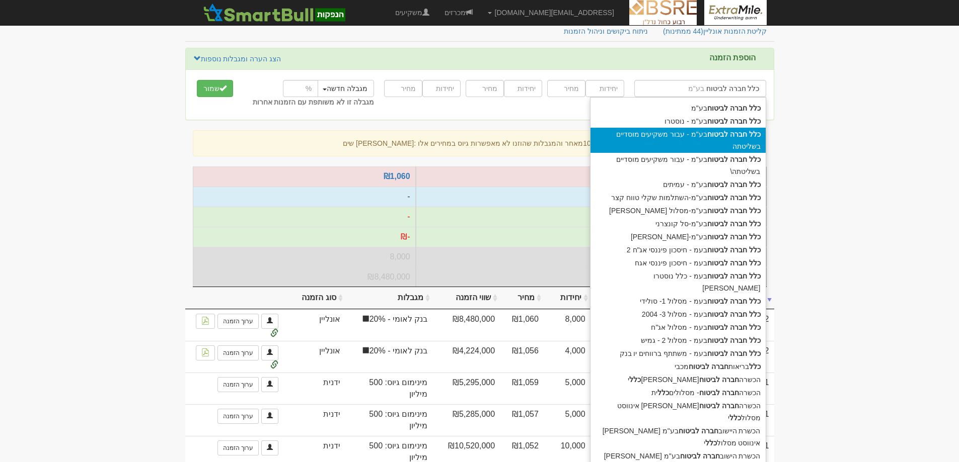
click at [694, 135] on div "כלל חברה לביטוח בע"מ - עבור משקיעים מוסדיים בשליטתה" at bounding box center [677, 140] width 175 height 25
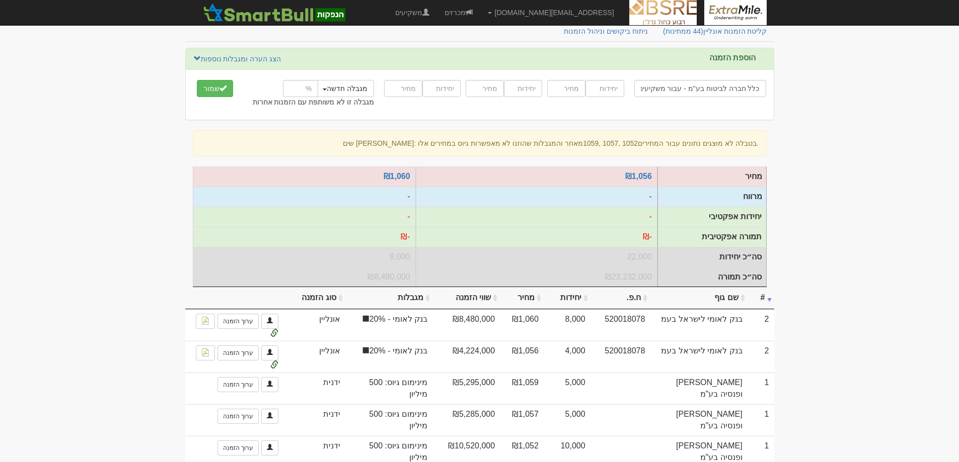
type input "כלל חברה לביטוח בע"מ - עבור משקיעים מוסדיים בשליטתה"
click at [613, 92] on input "number" at bounding box center [604, 88] width 38 height 17
type input "70000"
click at [561, 89] on input "number" at bounding box center [566, 88] width 38 height 17
type input "1054"
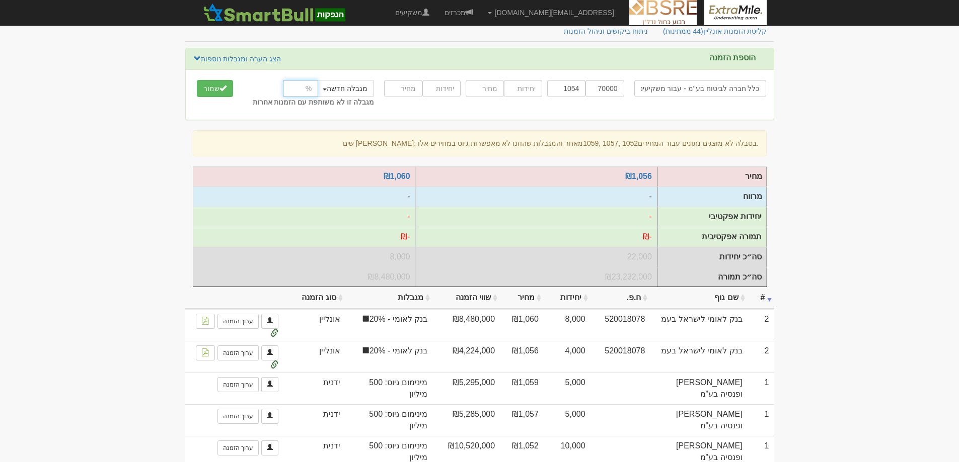
click at [293, 88] on input "number" at bounding box center [300, 88] width 35 height 17
type input "25"
click at [223, 91] on span "submit" at bounding box center [222, 88] width 7 height 7
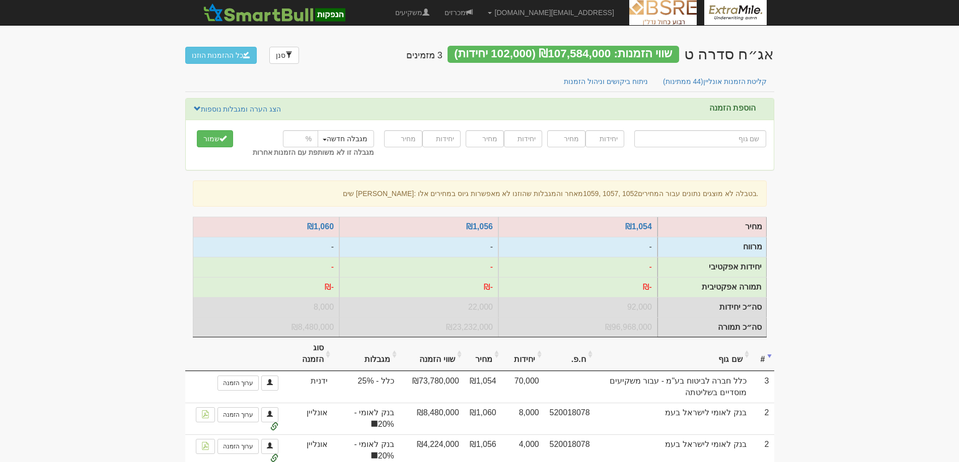
type input "ה"
type input "הפניקס השקעות ופיננסים"
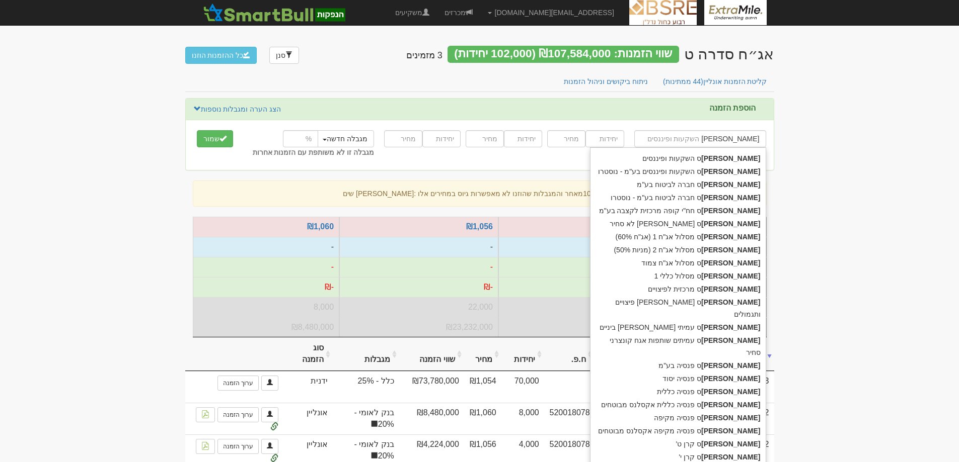
type input "הפניקס"
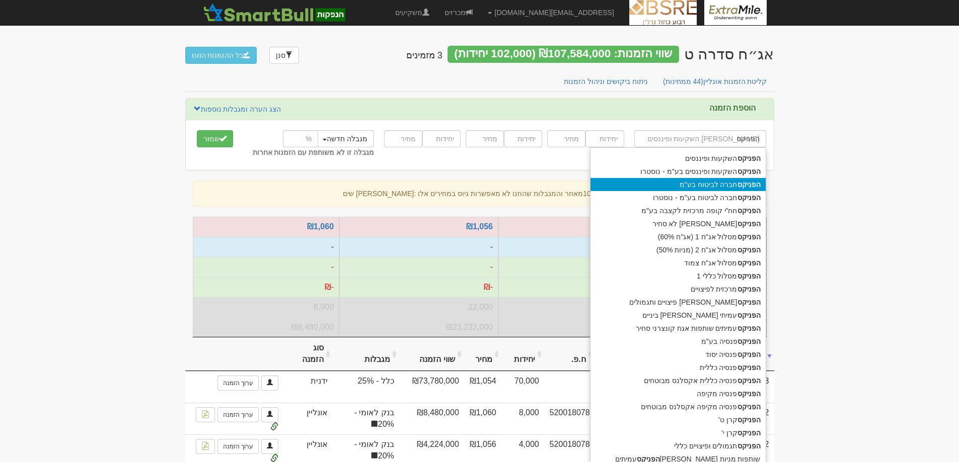
click at [734, 182] on div "הפניקס חברה לביטוח בע"מ" at bounding box center [677, 184] width 175 height 13
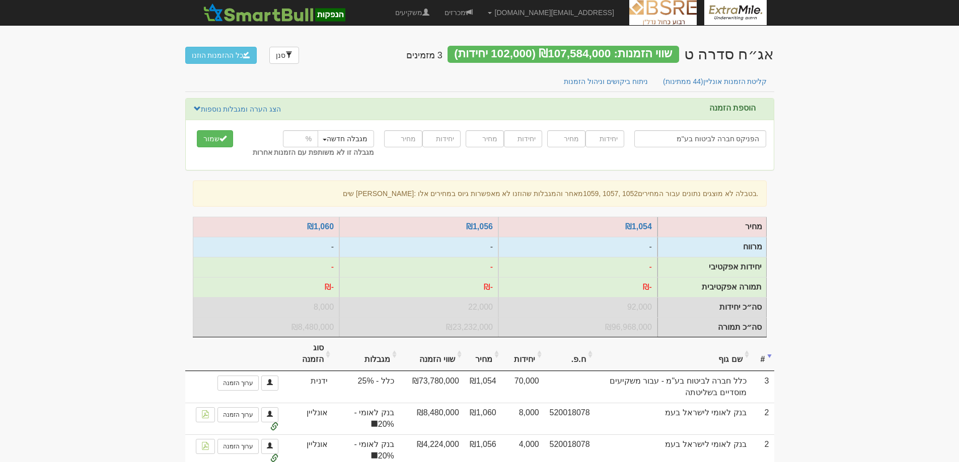
type input "הפניקס חברה לביטוח בע"מ"
click at [607, 138] on input "number" at bounding box center [604, 138] width 38 height 17
type input "6000"
click at [570, 141] on input "number" at bounding box center [566, 138] width 38 height 17
type input "1058"
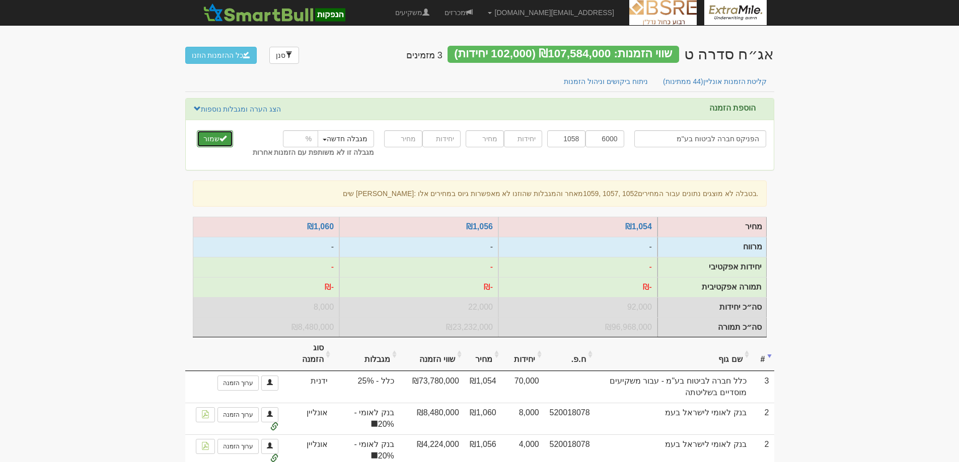
click at [214, 135] on button "שמור" at bounding box center [215, 138] width 36 height 17
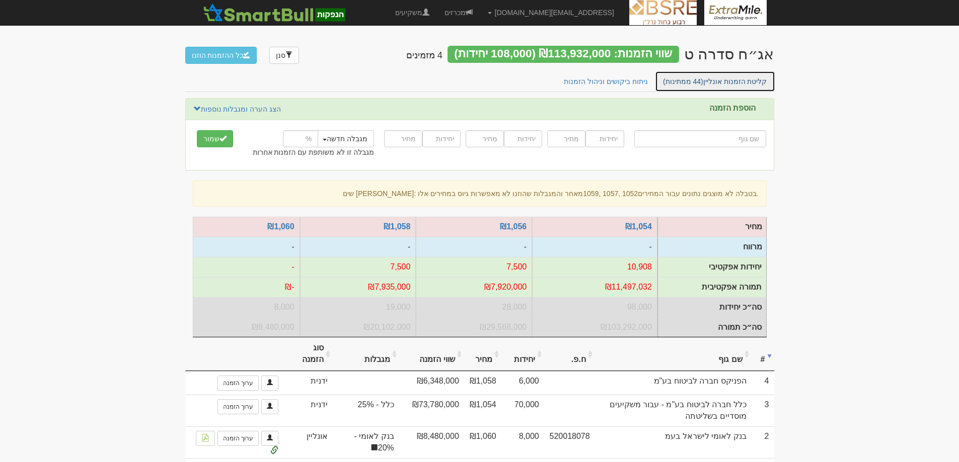
click at [737, 81] on link "קליטת הזמנות אונליין (44 ממתינות)" at bounding box center [715, 81] width 120 height 21
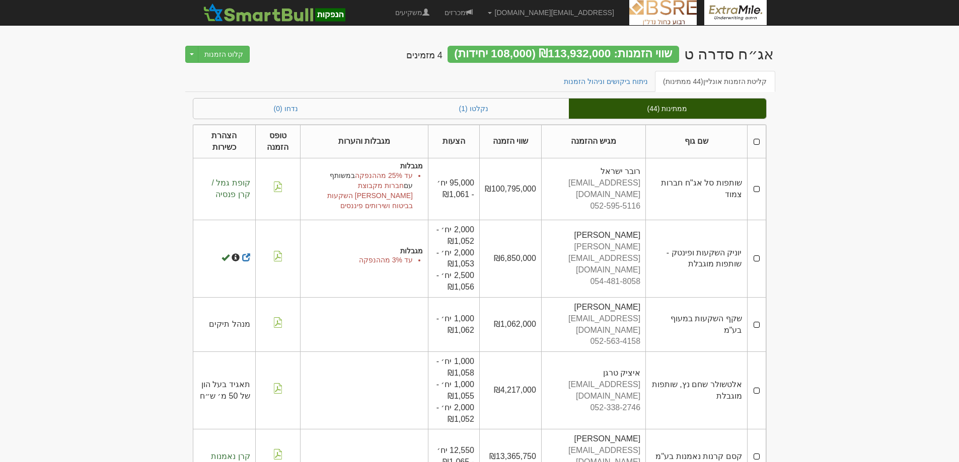
click at [756, 144] on th at bounding box center [756, 142] width 19 height 34
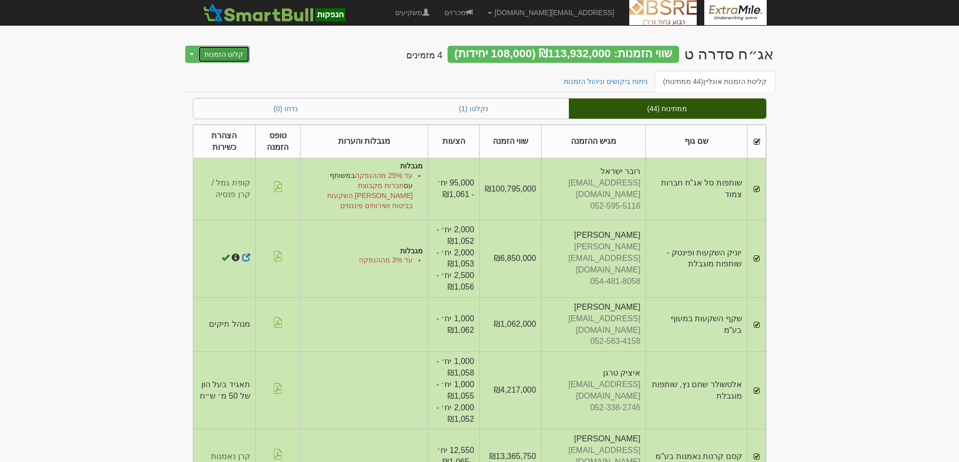
click at [223, 59] on button "קלוט הזמנות" at bounding box center [224, 54] width 52 height 17
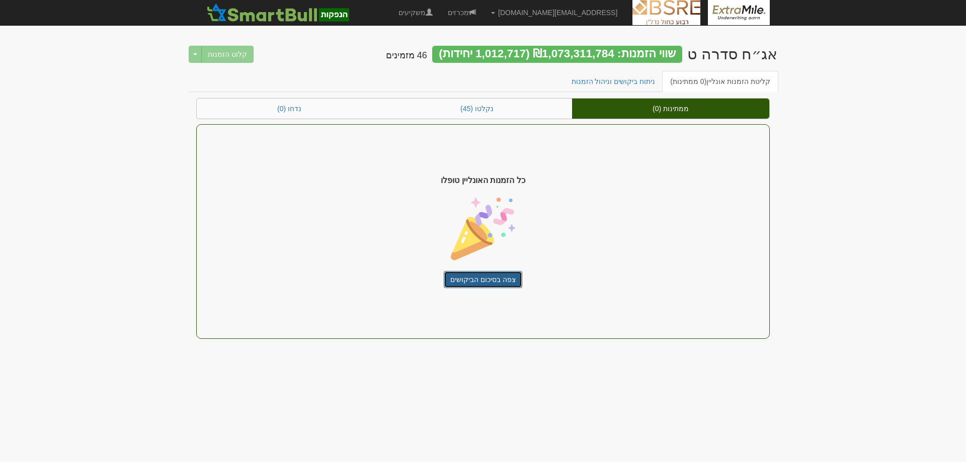
click at [482, 281] on link "צפה בסיכום הביקושים" at bounding box center [483, 279] width 78 height 17
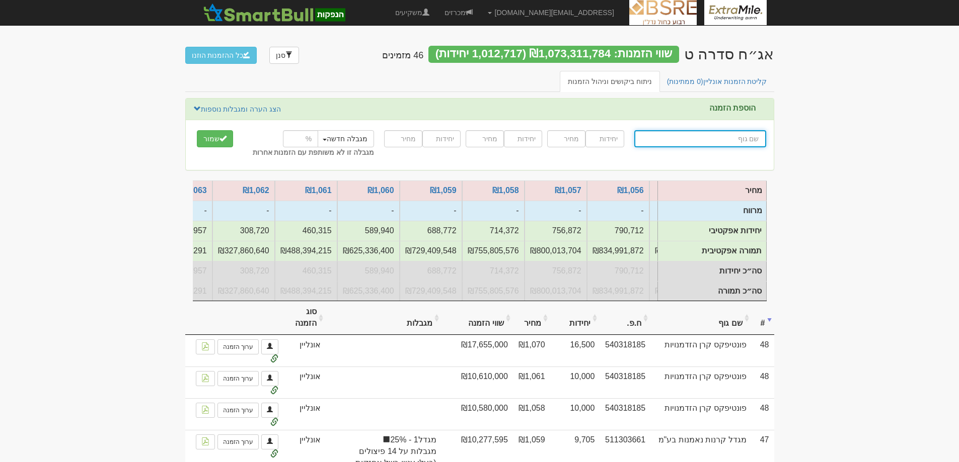
scroll to position [0, -312]
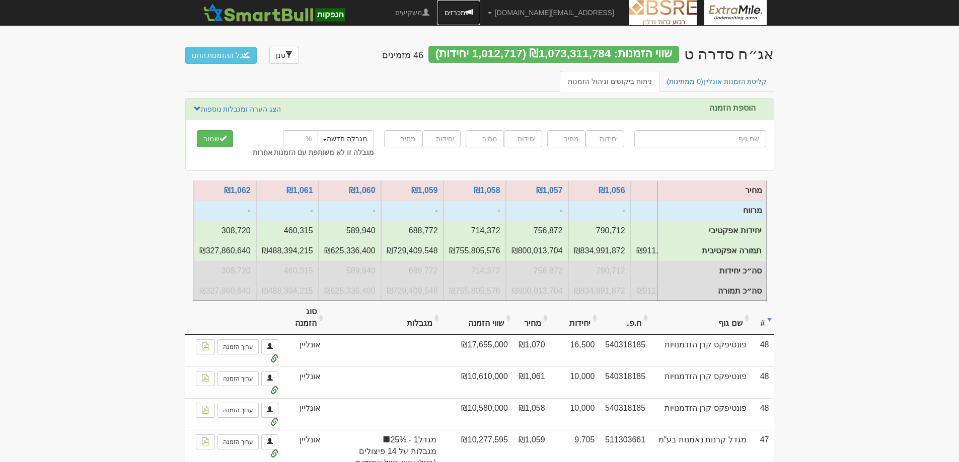
click at [480, 10] on link "מכרזים" at bounding box center [458, 12] width 43 height 25
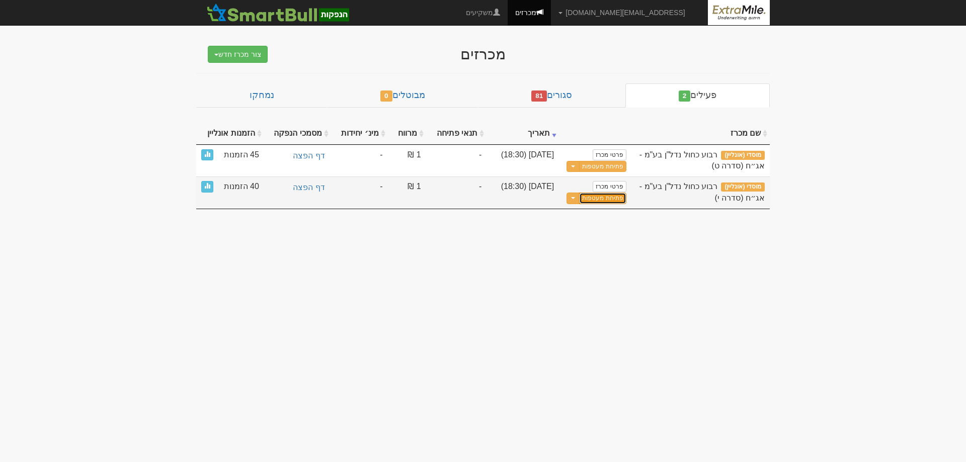
click at [614, 198] on link "פתיחת מעטפות" at bounding box center [602, 199] width 47 height 12
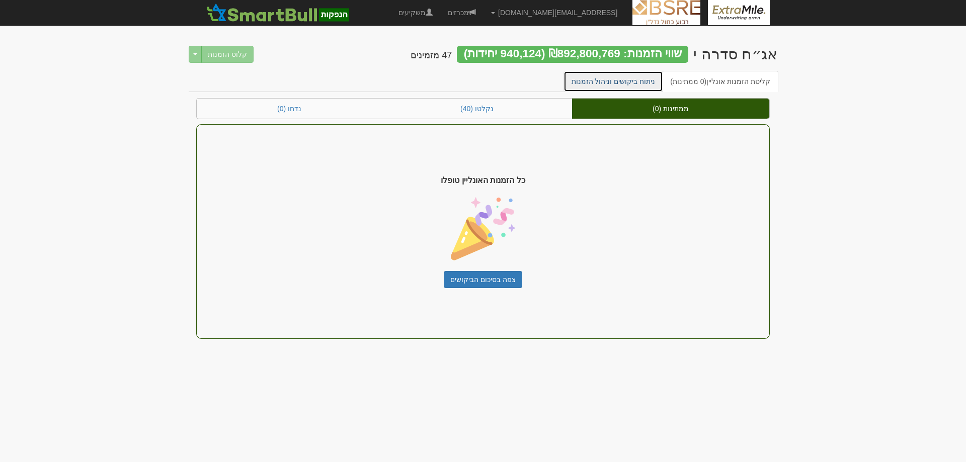
click at [618, 78] on link "ניתוח ביקושים וניהול הזמנות" at bounding box center [614, 81] width 100 height 21
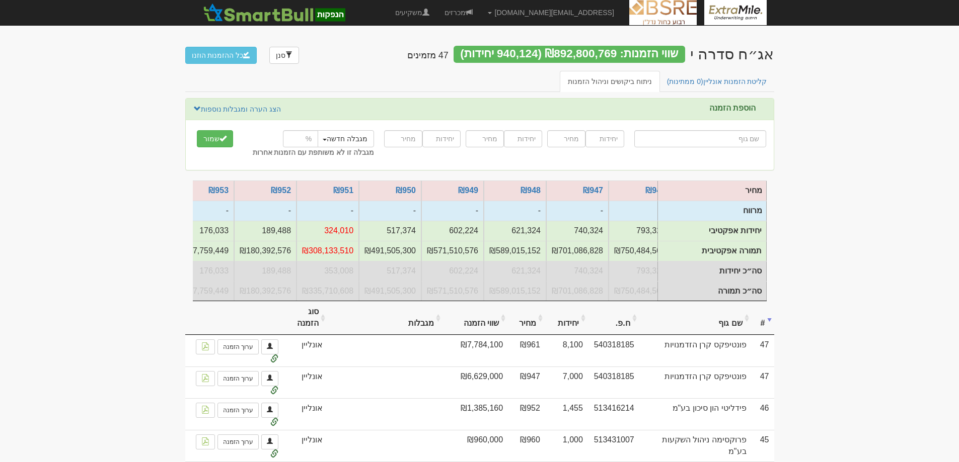
scroll to position [0, -272]
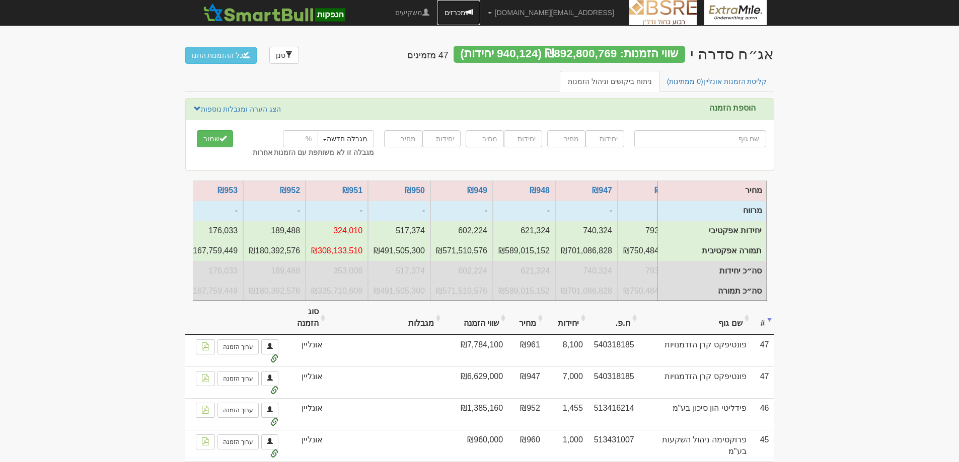
click at [480, 16] on link "מכרזים" at bounding box center [458, 12] width 43 height 25
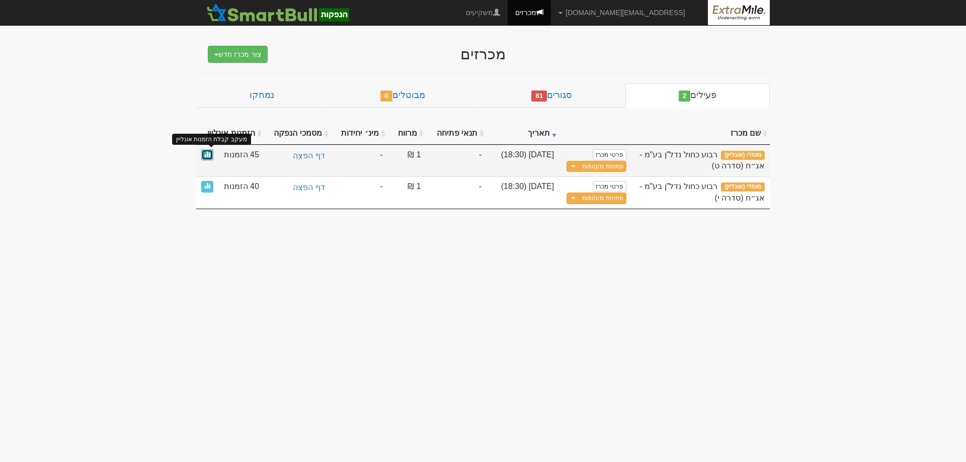
click at [208, 153] on span at bounding box center [207, 154] width 6 height 6
click at [208, 154] on span at bounding box center [207, 154] width 6 height 6
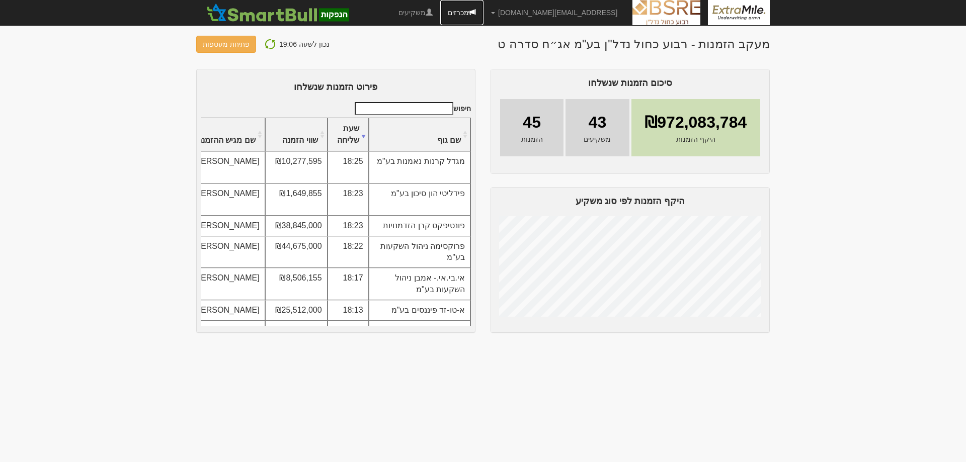
click at [484, 9] on link "מכרזים" at bounding box center [461, 12] width 43 height 25
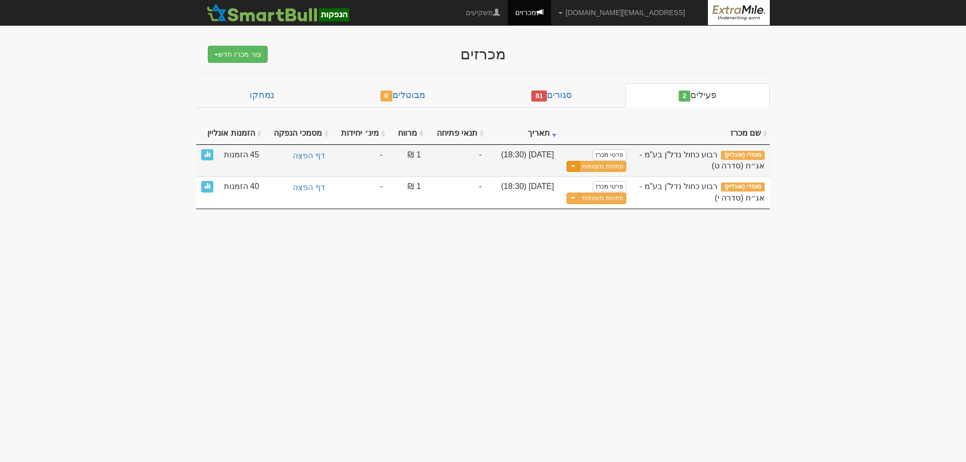
click at [575, 166] on span "button" at bounding box center [573, 167] width 4 height 2
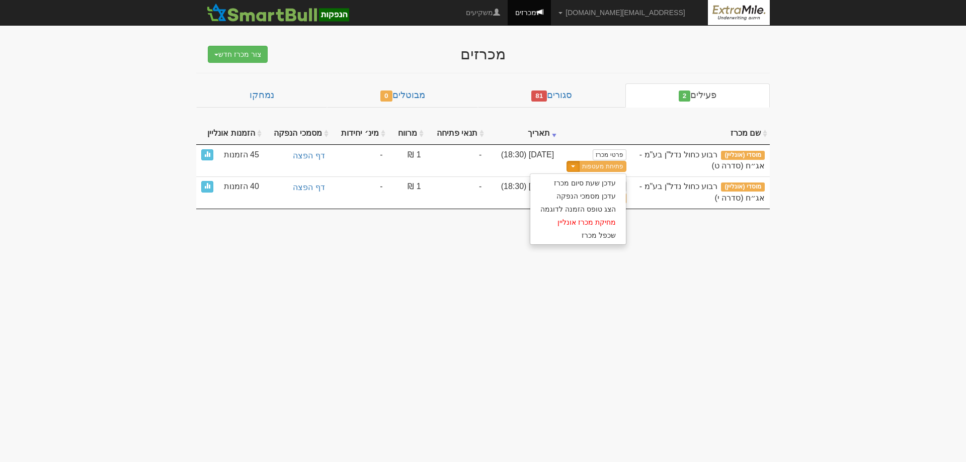
click at [591, 117] on div "שם מכרז תאריך תנאי פתיחה מרווח מינ׳ יחידות מסמכי הנפקה הזמנות אונליין מוסדי (או…" at bounding box center [483, 161] width 574 height 97
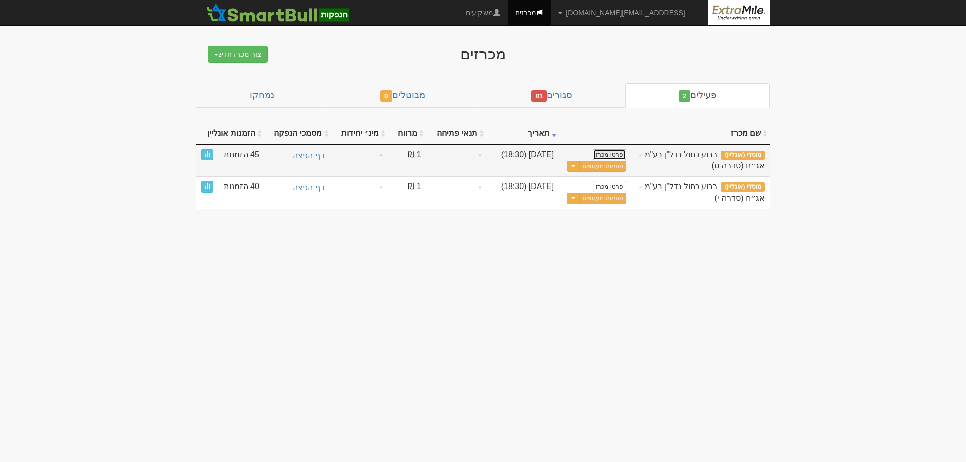
click at [618, 152] on link "פרטי מכרז" at bounding box center [609, 154] width 33 height 11
click at [207, 154] on span at bounding box center [207, 154] width 6 height 6
